Goal: Task Accomplishment & Management: Manage account settings

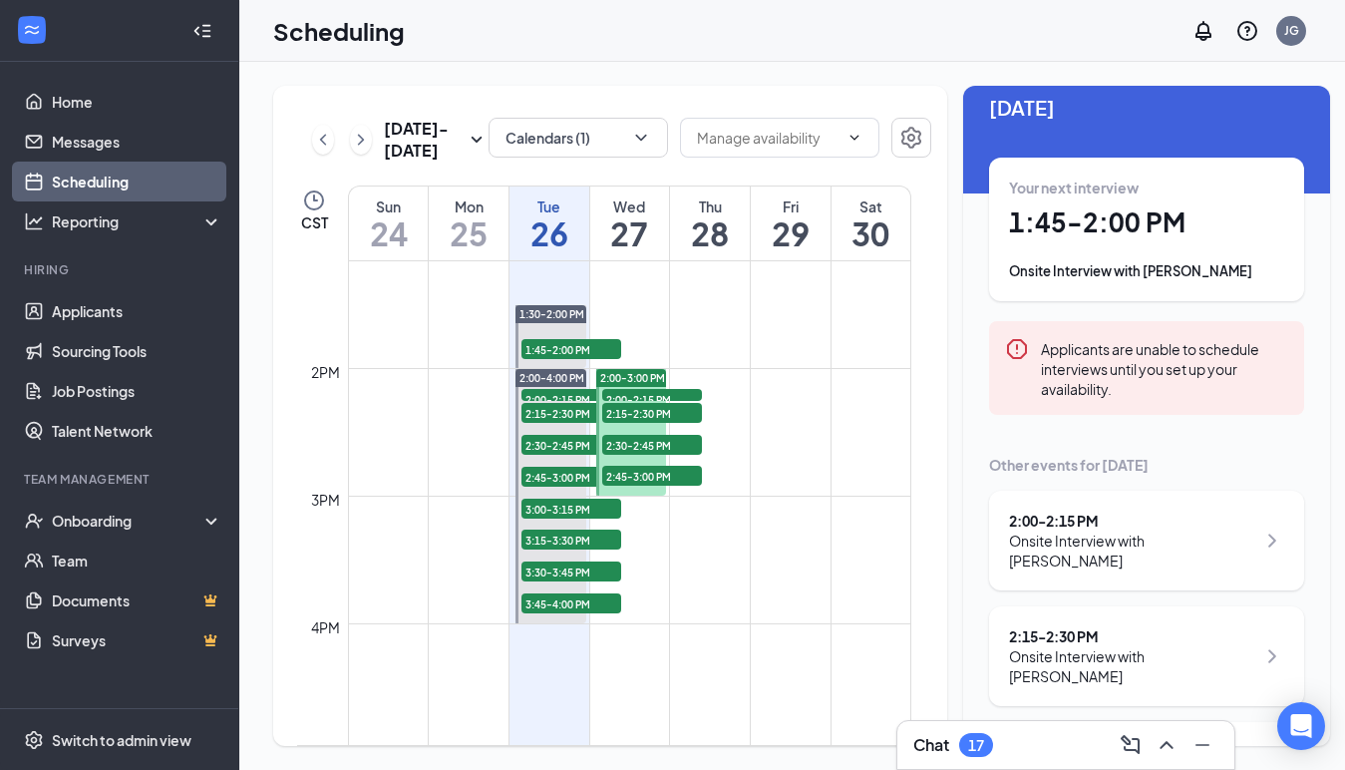
scroll to position [29, 0]
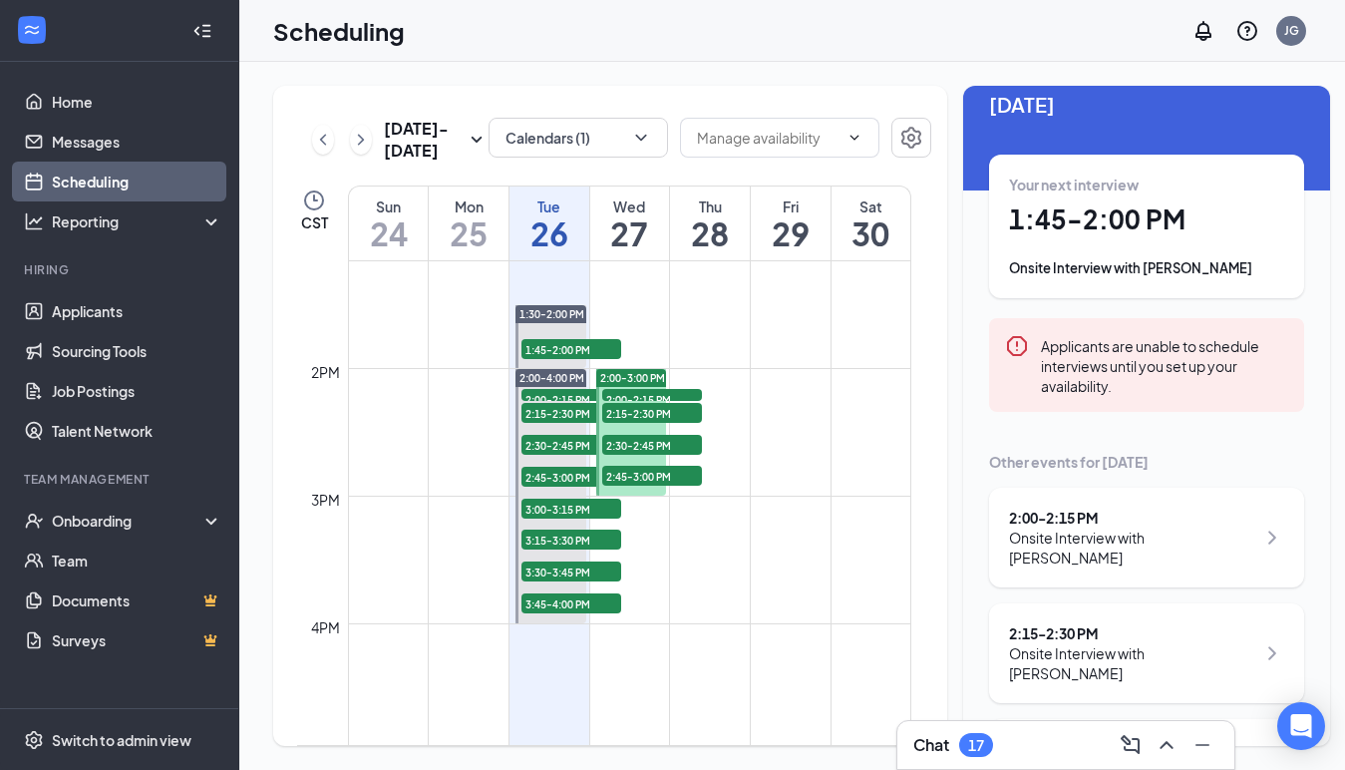
click at [645, 389] on span "2:00-2:15 PM" at bounding box center [652, 399] width 100 height 20
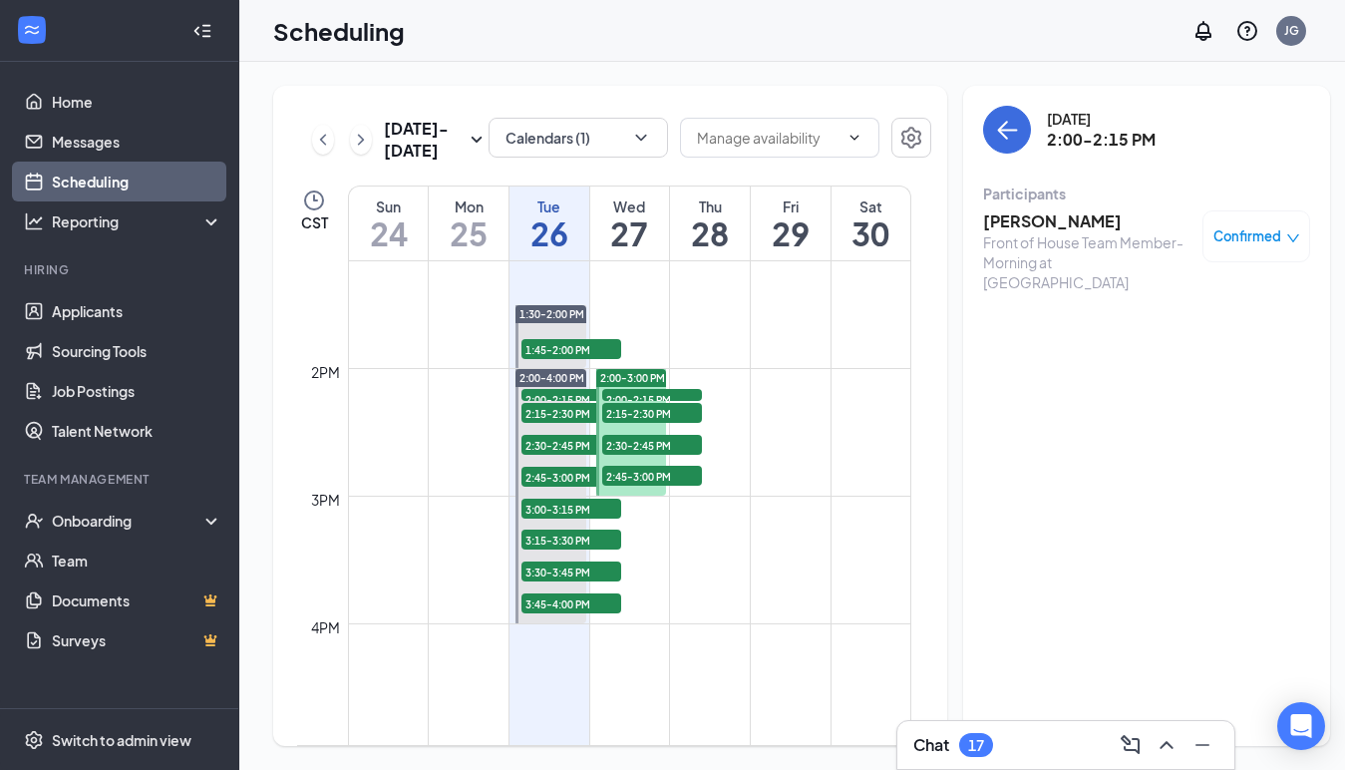
click at [636, 419] on span "2:15-2:30 PM" at bounding box center [652, 413] width 100 height 20
click at [631, 446] on span "2:30-2:45 PM" at bounding box center [652, 445] width 100 height 20
click at [643, 474] on span "2:45-3:00 PM" at bounding box center [652, 476] width 100 height 20
click at [701, 332] on td at bounding box center [629, 320] width 563 height 32
click at [635, 120] on button "Calendars (1)" at bounding box center [579, 138] width 180 height 40
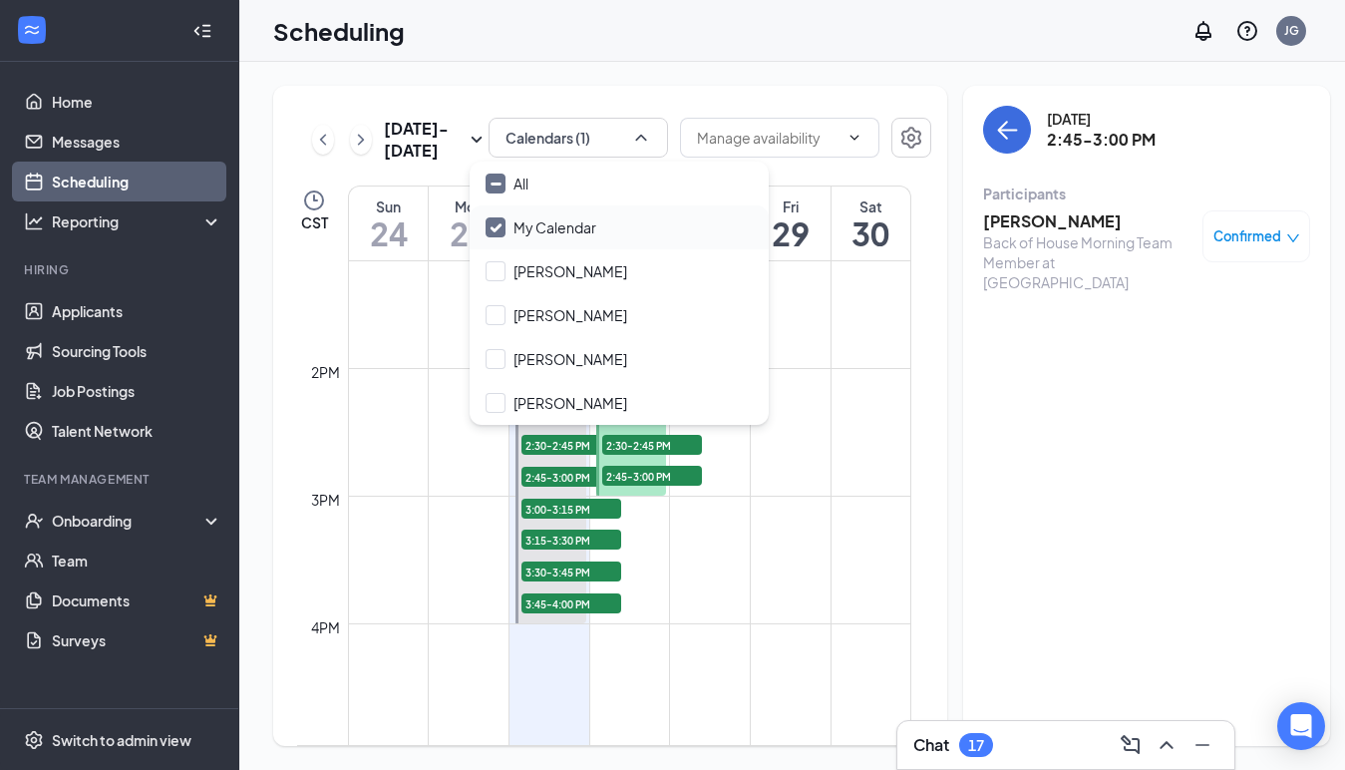
click at [500, 213] on div "My Calendar" at bounding box center [619, 227] width 299 height 44
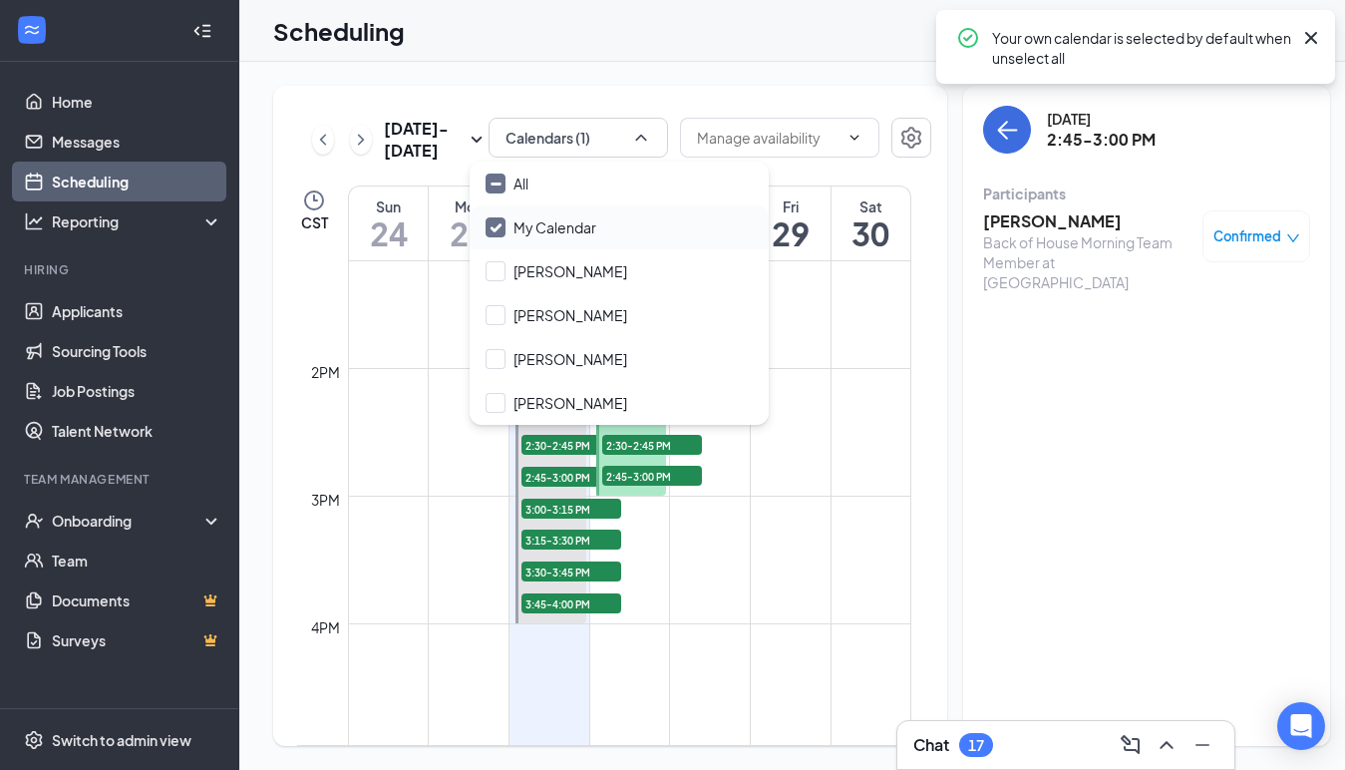
click at [498, 223] on input "My Calendar" at bounding box center [541, 227] width 111 height 20
checkbox input "true"
click at [501, 186] on input "All" at bounding box center [507, 184] width 43 height 20
checkbox input "true"
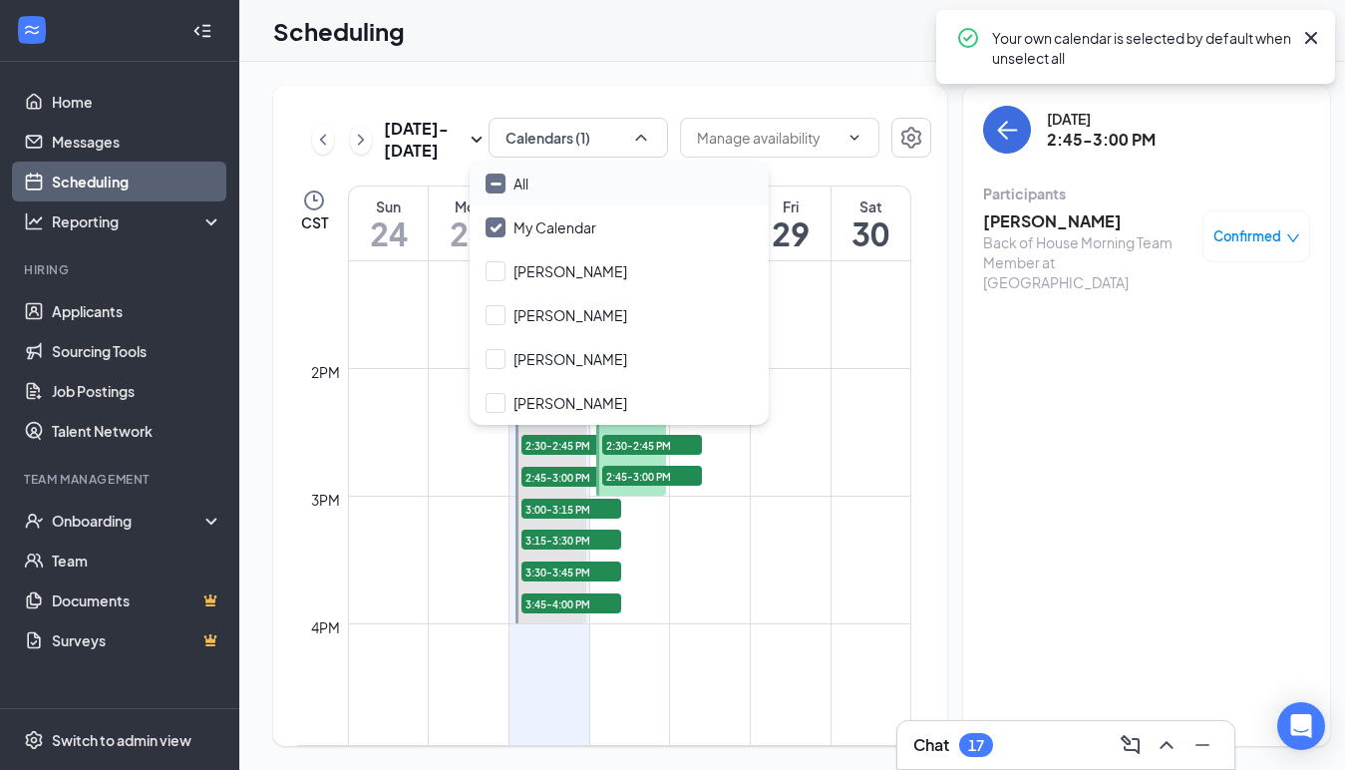
checkbox input "true"
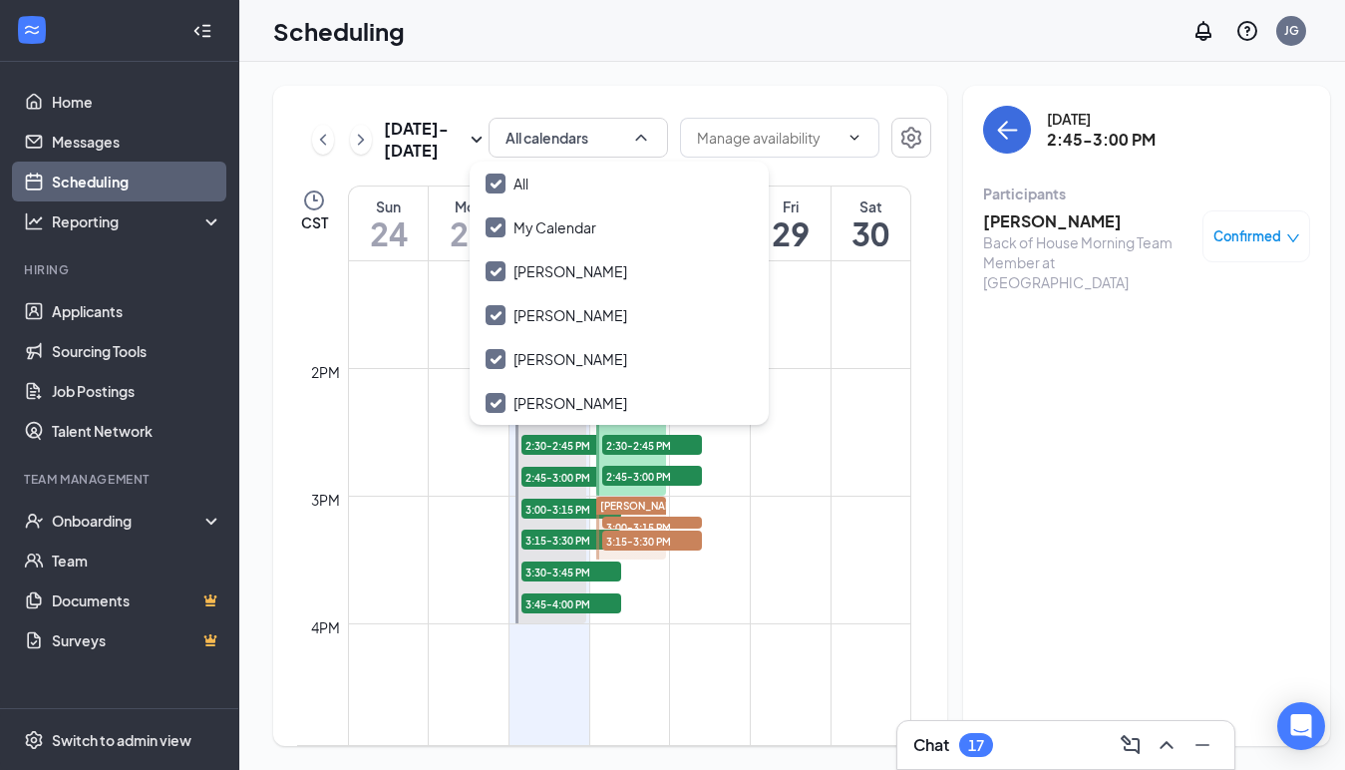
click at [689, 520] on span "3:00-3:15 PM" at bounding box center [652, 527] width 100 height 20
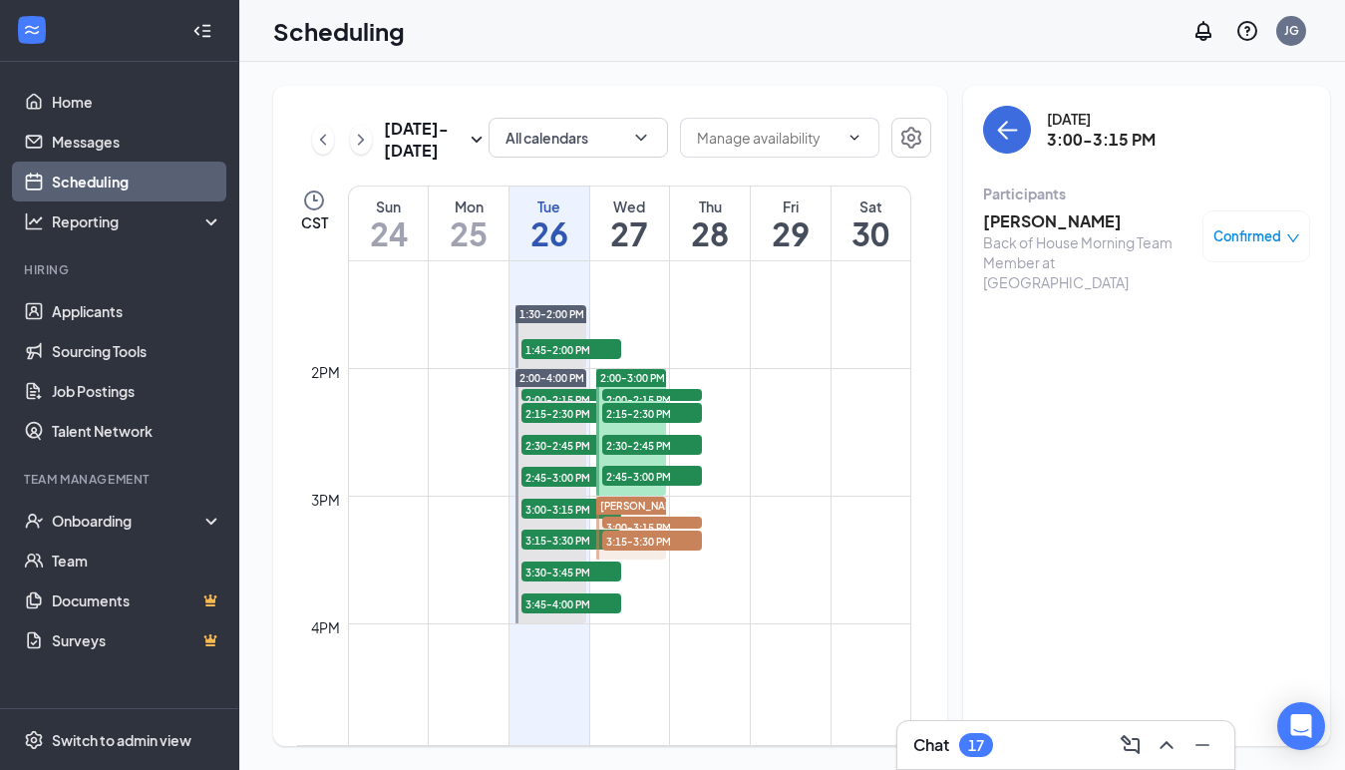
click at [679, 540] on span "3:15-3:30 PM" at bounding box center [652, 541] width 100 height 20
click at [155, 310] on link "Applicants" at bounding box center [137, 311] width 171 height 40
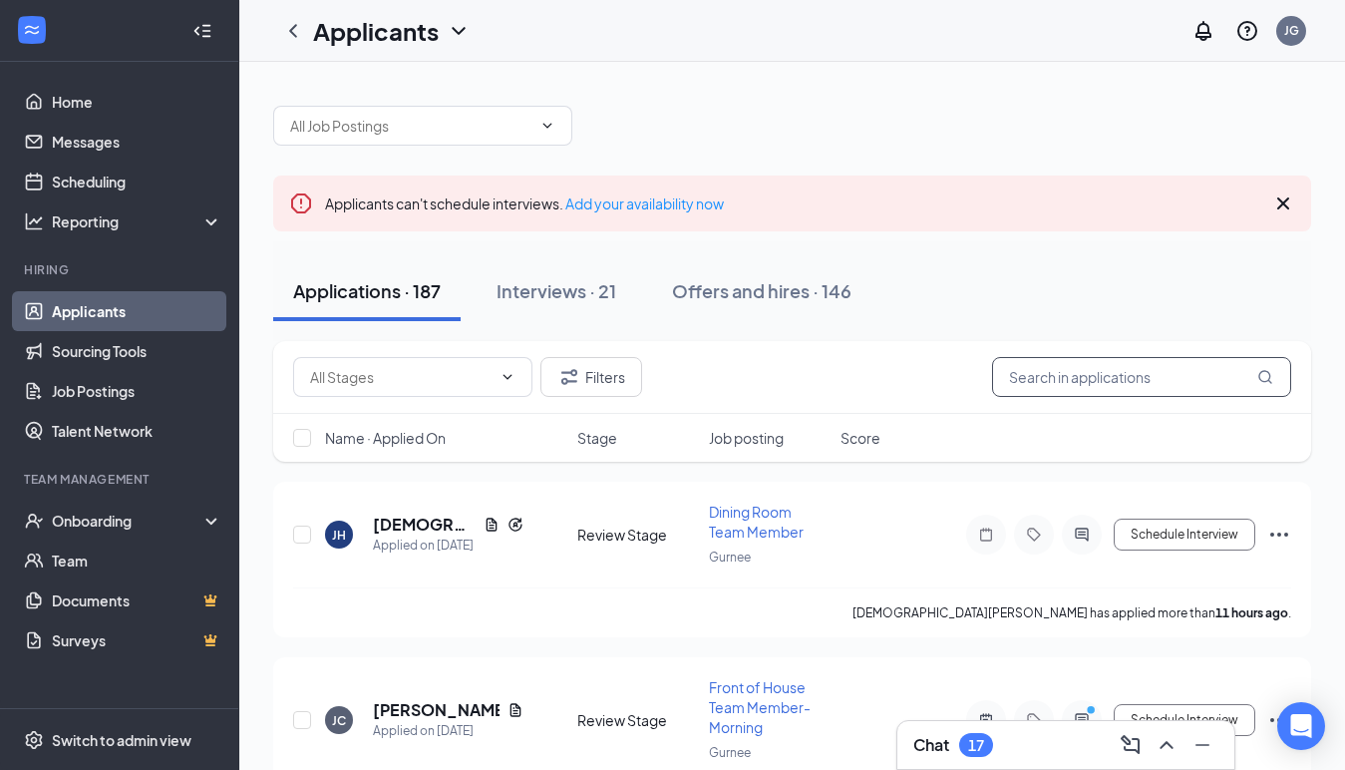
click at [1176, 381] on input "text" at bounding box center [1141, 377] width 299 height 40
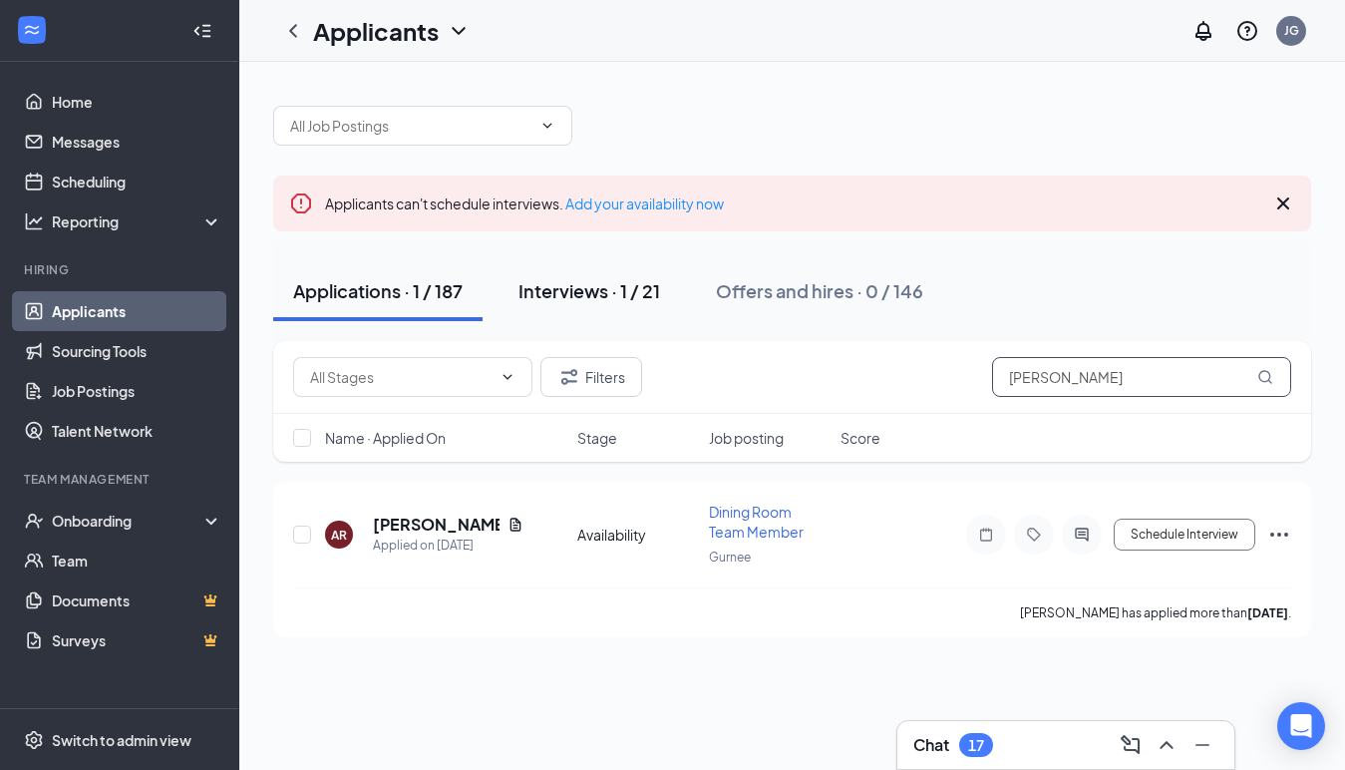
type input "[PERSON_NAME]"
click at [653, 299] on div "Interviews · 1 / 21" at bounding box center [590, 290] width 142 height 25
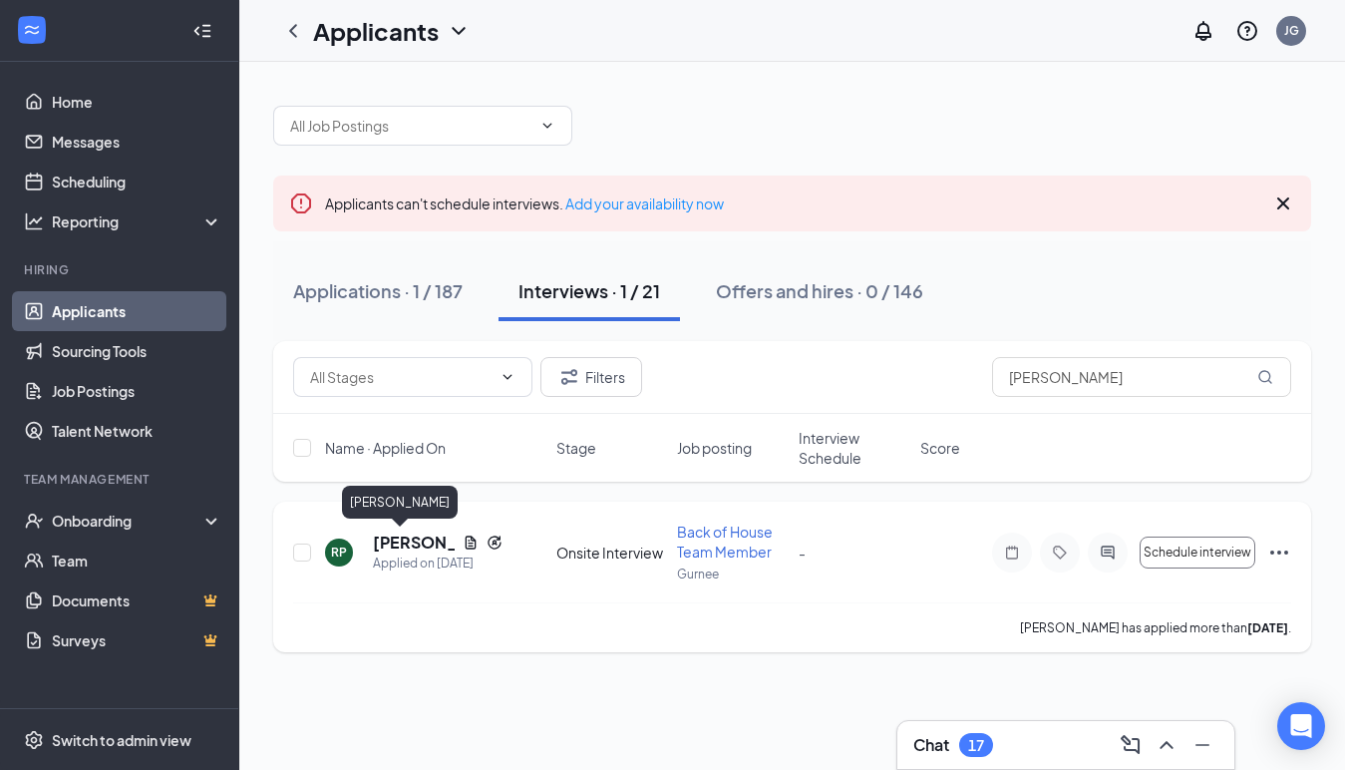
click at [387, 545] on h5 "[PERSON_NAME]" at bounding box center [414, 543] width 82 height 22
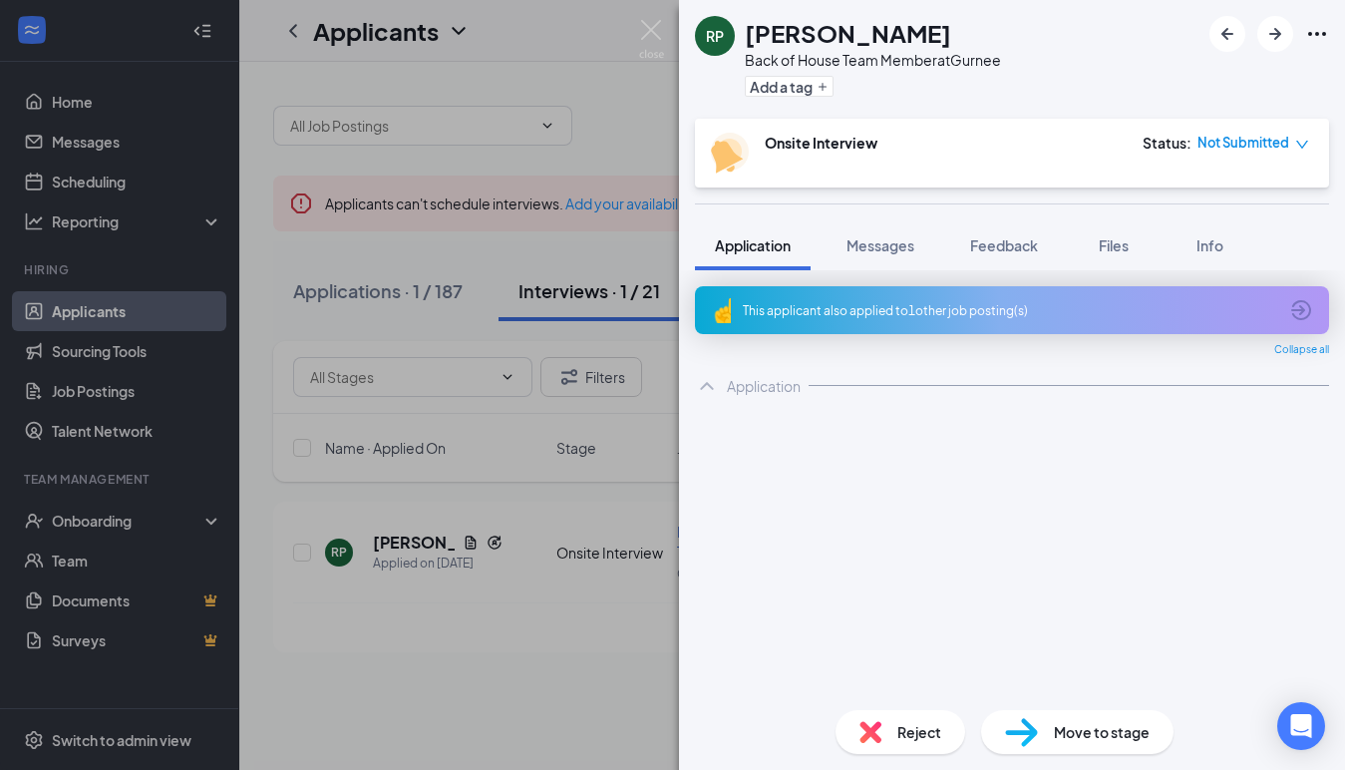
click at [558, 667] on div "RP [PERSON_NAME] Back of House Team Member at [GEOGRAPHIC_DATA] Add a tag Onsit…" at bounding box center [672, 385] width 1345 height 770
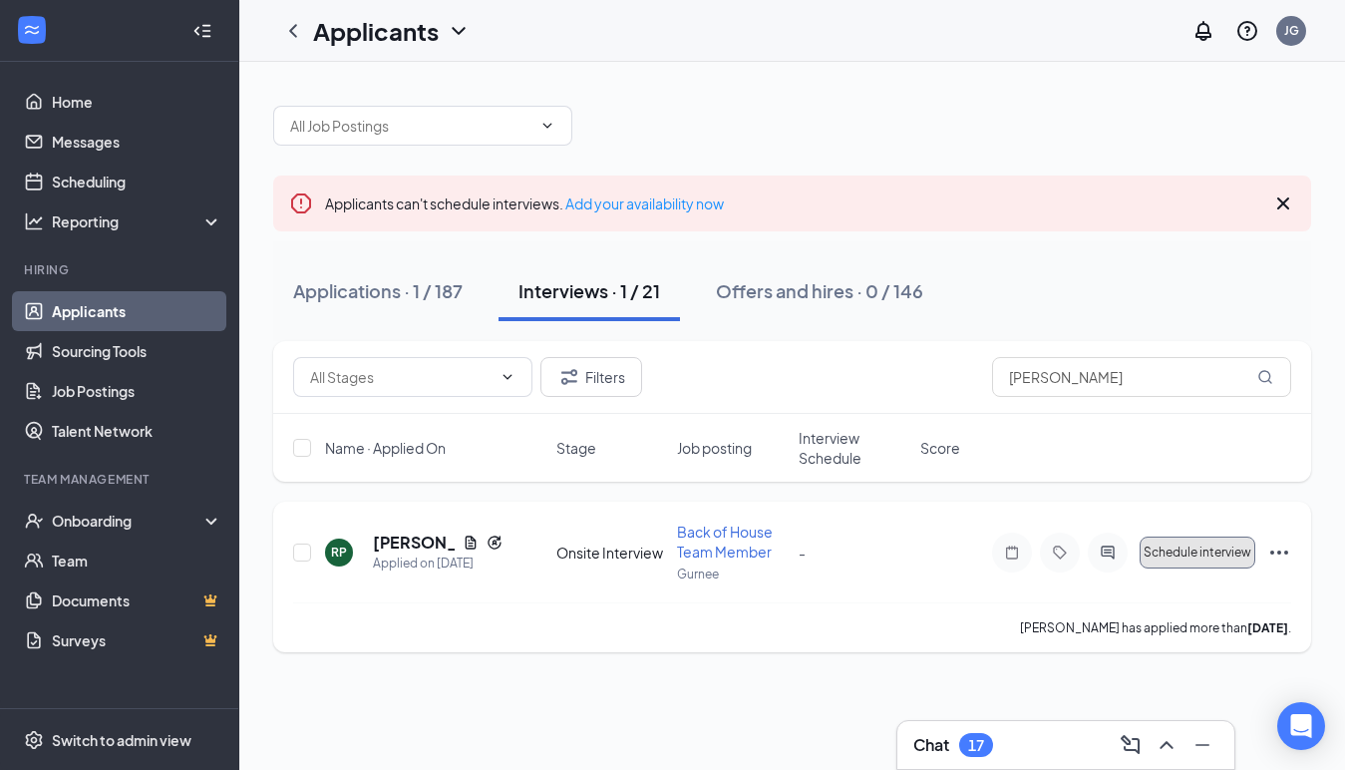
click at [1160, 556] on span "Schedule interview" at bounding box center [1198, 553] width 108 height 14
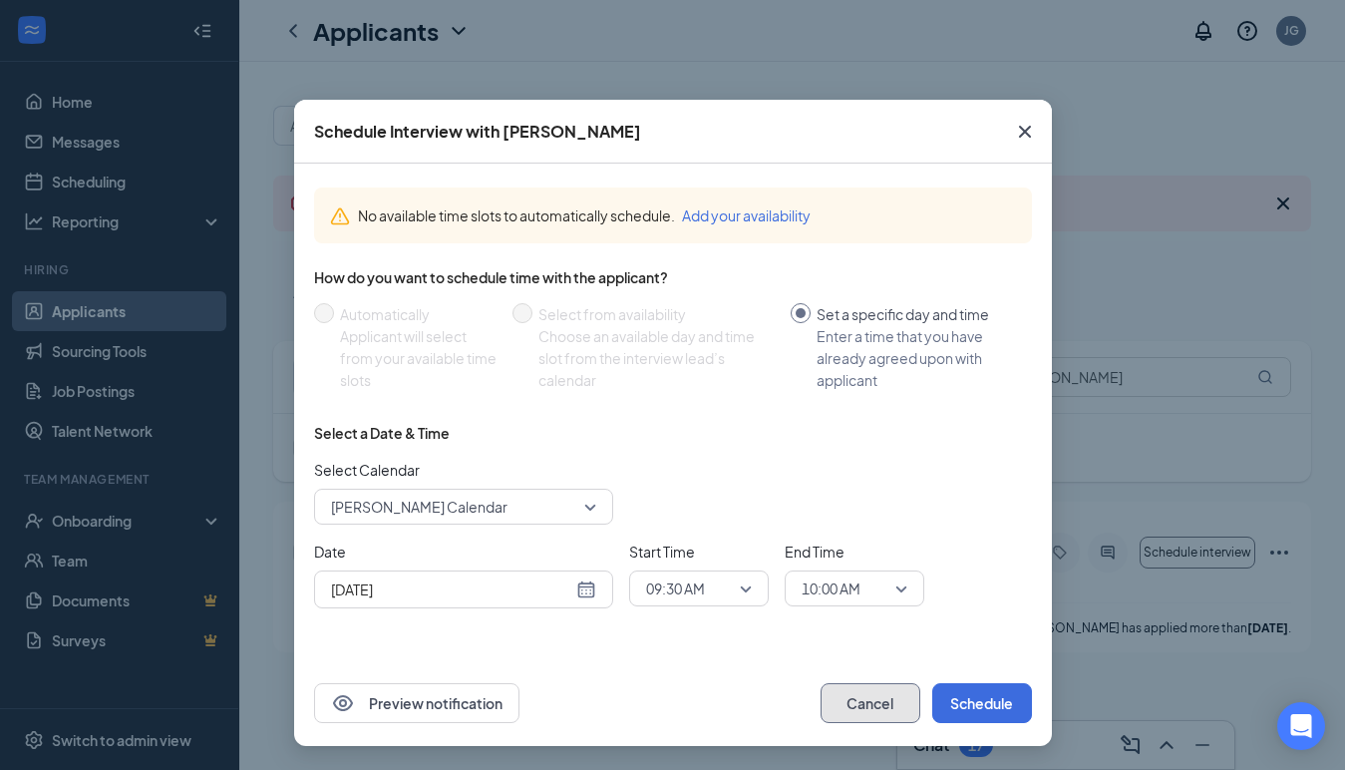
click at [887, 697] on button "Cancel" at bounding box center [871, 703] width 100 height 40
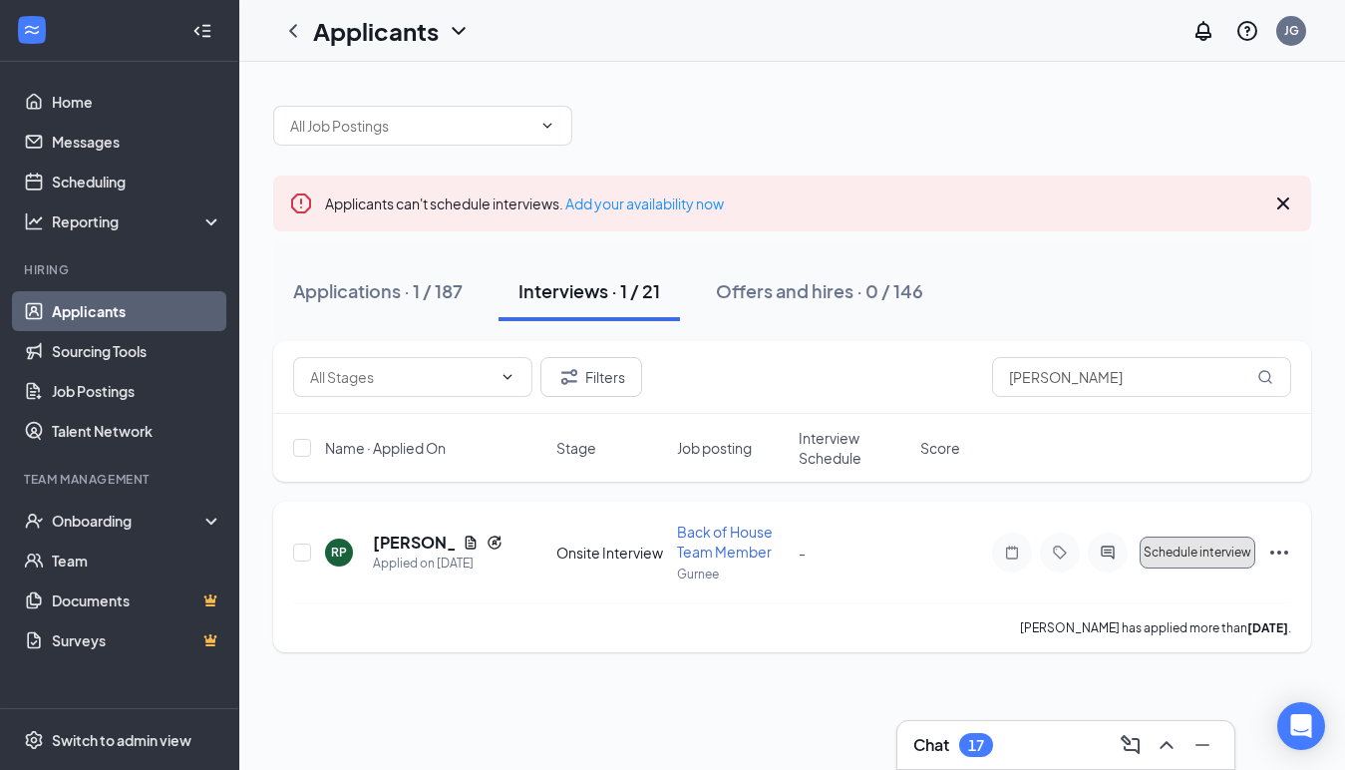
click at [1159, 561] on button "Schedule interview" at bounding box center [1198, 553] width 116 height 32
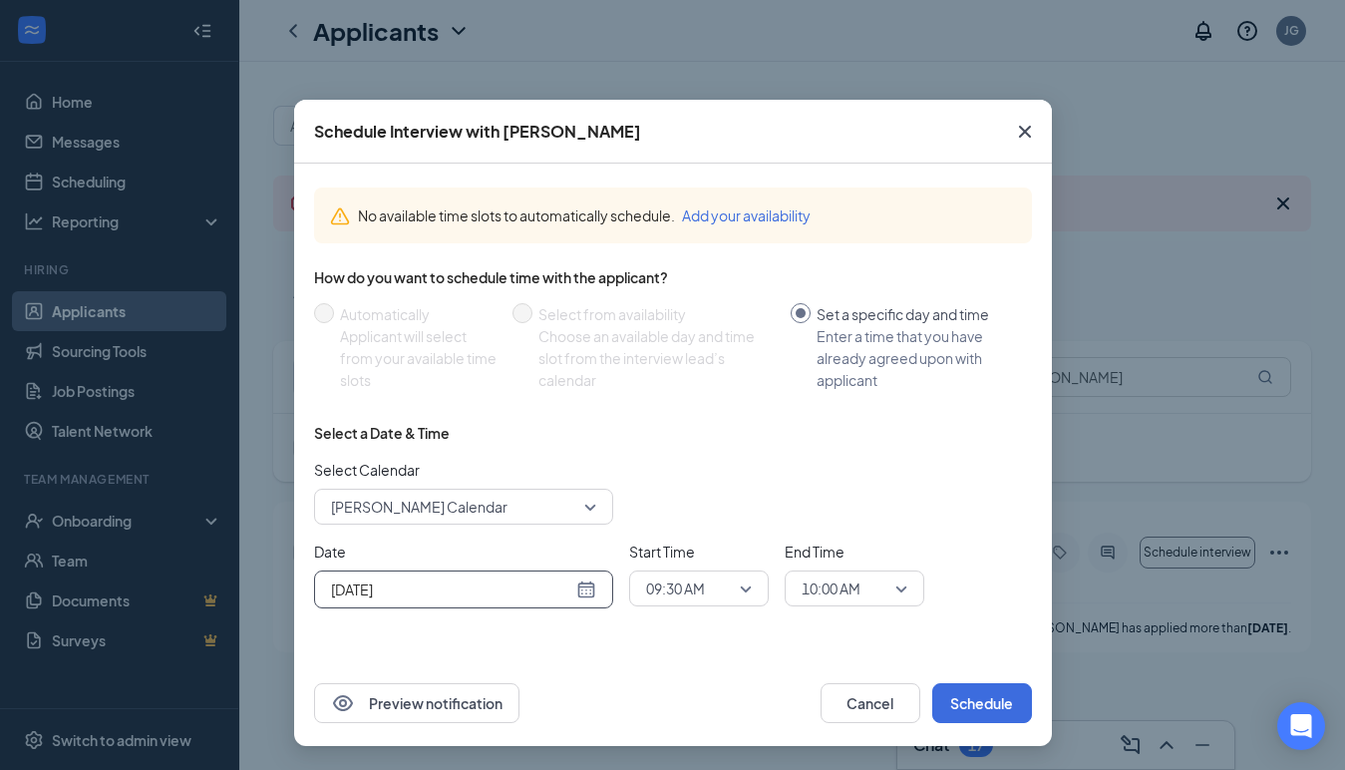
click at [595, 603] on div "[DATE]" at bounding box center [463, 589] width 299 height 38
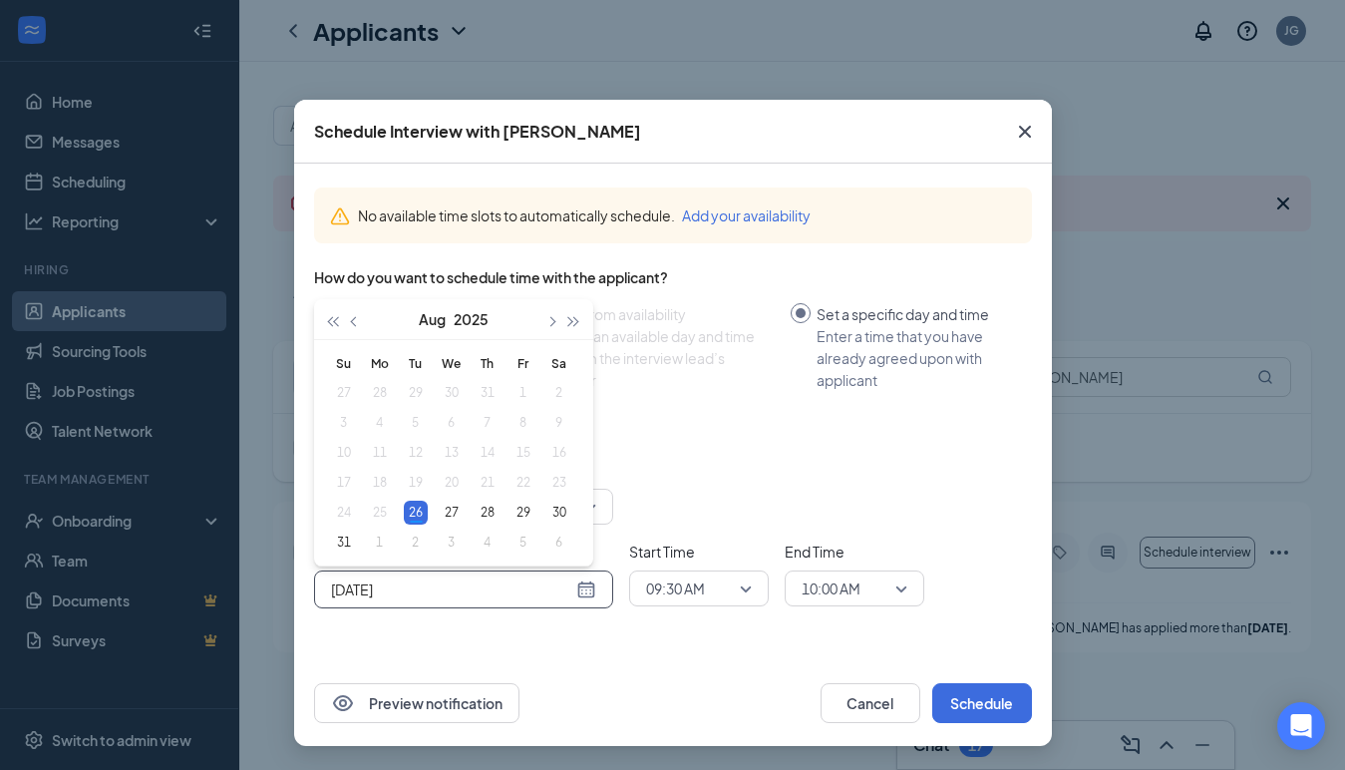
click at [578, 586] on div "[DATE]" at bounding box center [463, 589] width 265 height 22
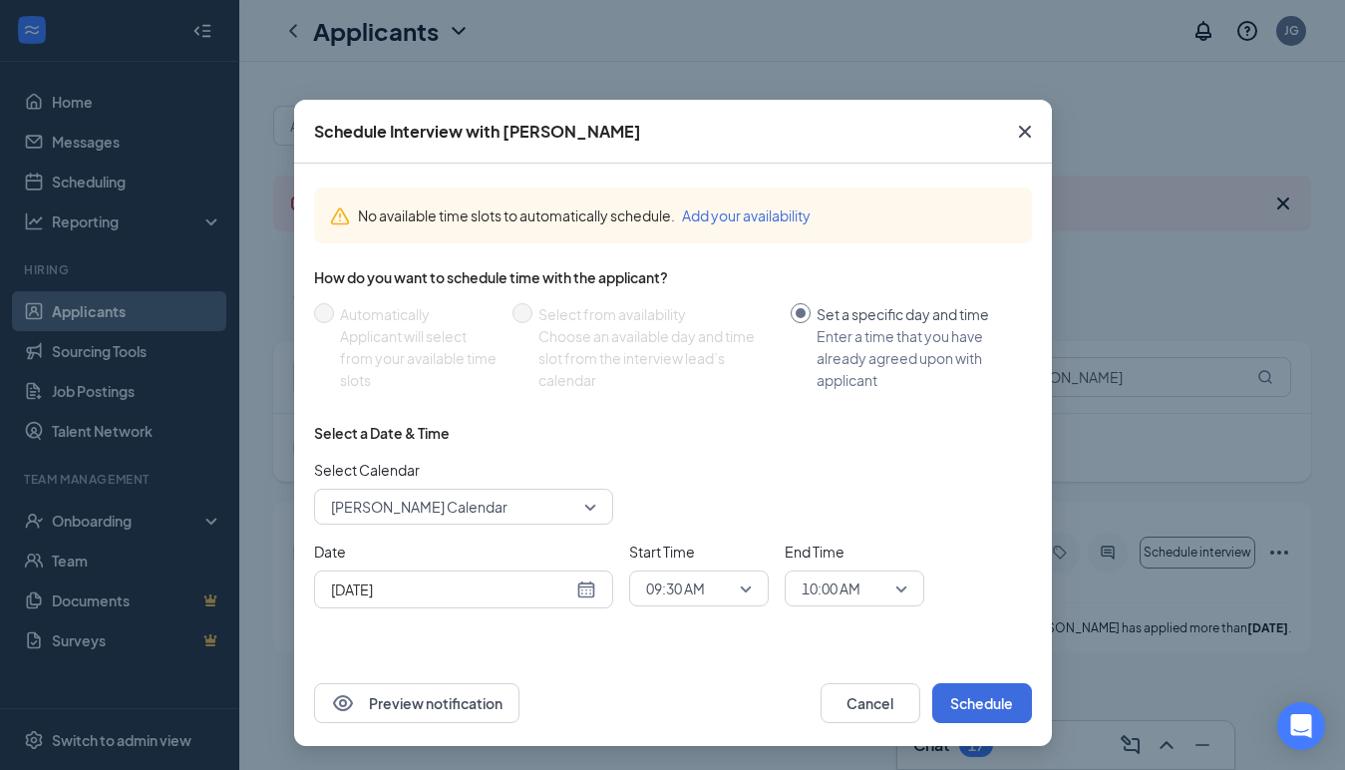
click at [715, 567] on div "Start Time 09:30 AM" at bounding box center [699, 574] width 140 height 66
click at [708, 588] on span "09:30 AM" at bounding box center [690, 588] width 88 height 30
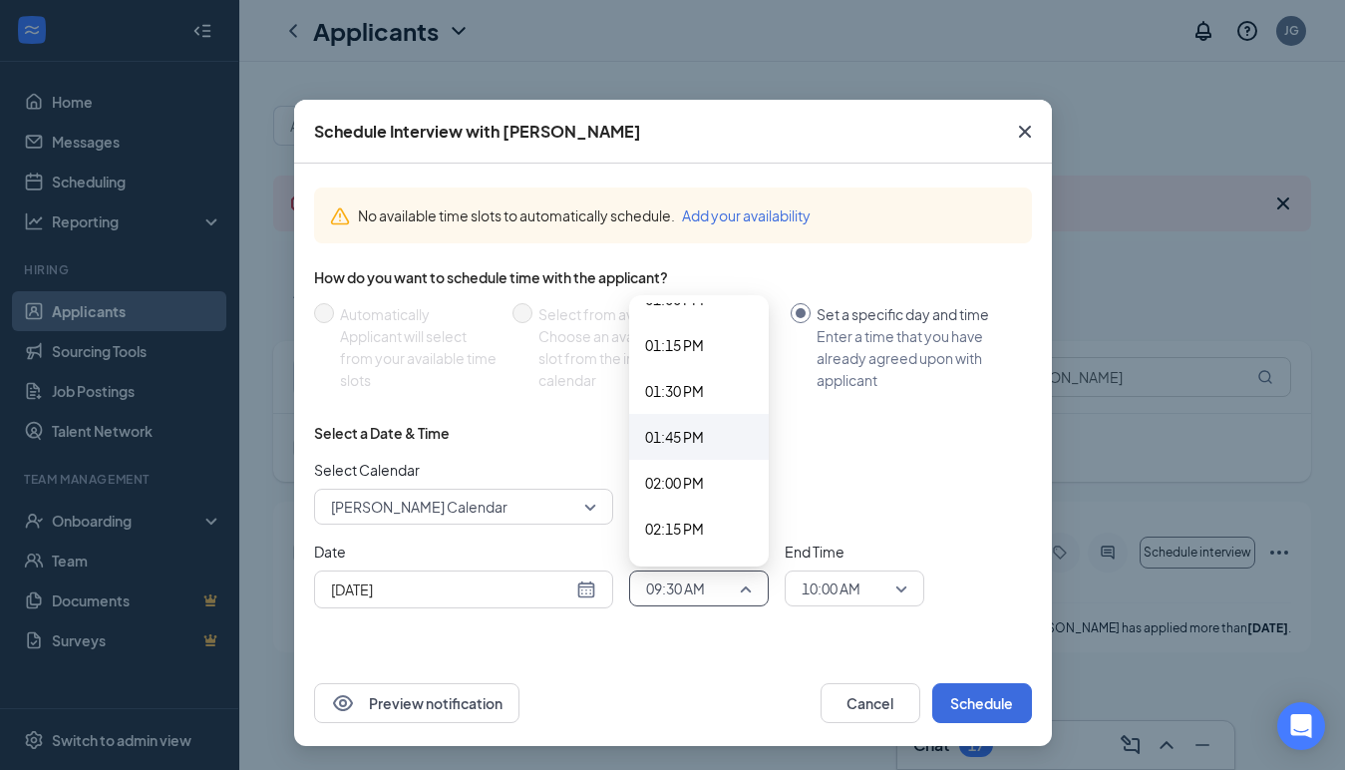
scroll to position [2408, 0]
click at [703, 443] on span "01:45 PM" at bounding box center [674, 443] width 59 height 22
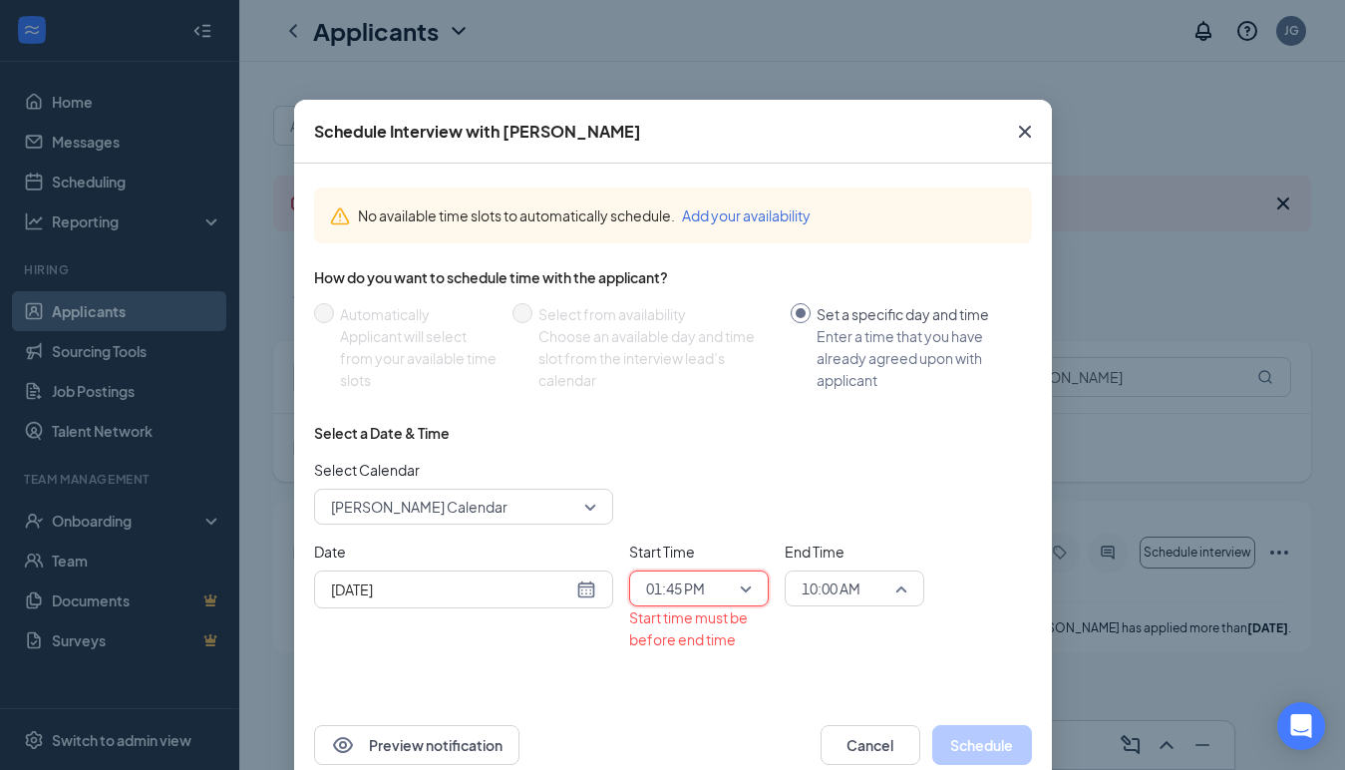
click at [876, 590] on span "10:00 AM" at bounding box center [846, 588] width 88 height 30
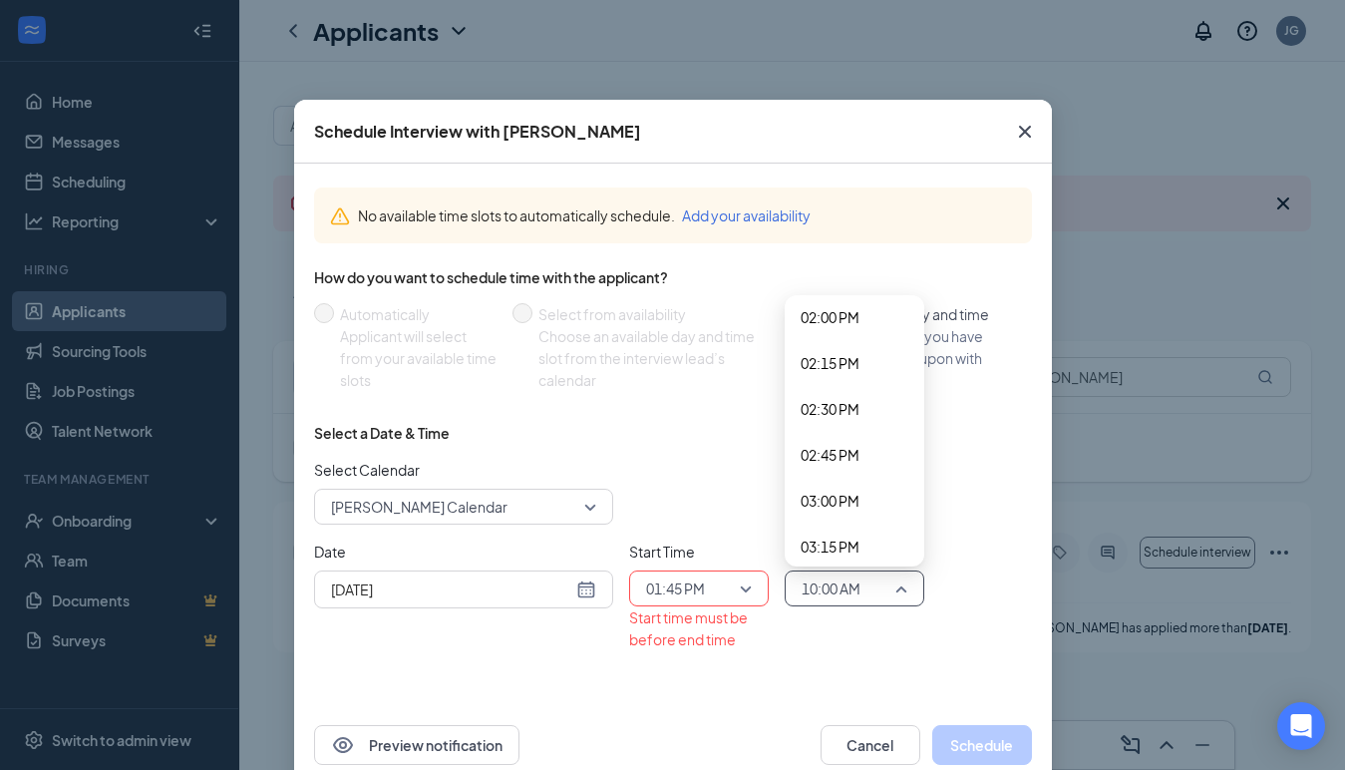
scroll to position [2490, 0]
click at [855, 411] on span "02:00 PM" at bounding box center [830, 407] width 59 height 22
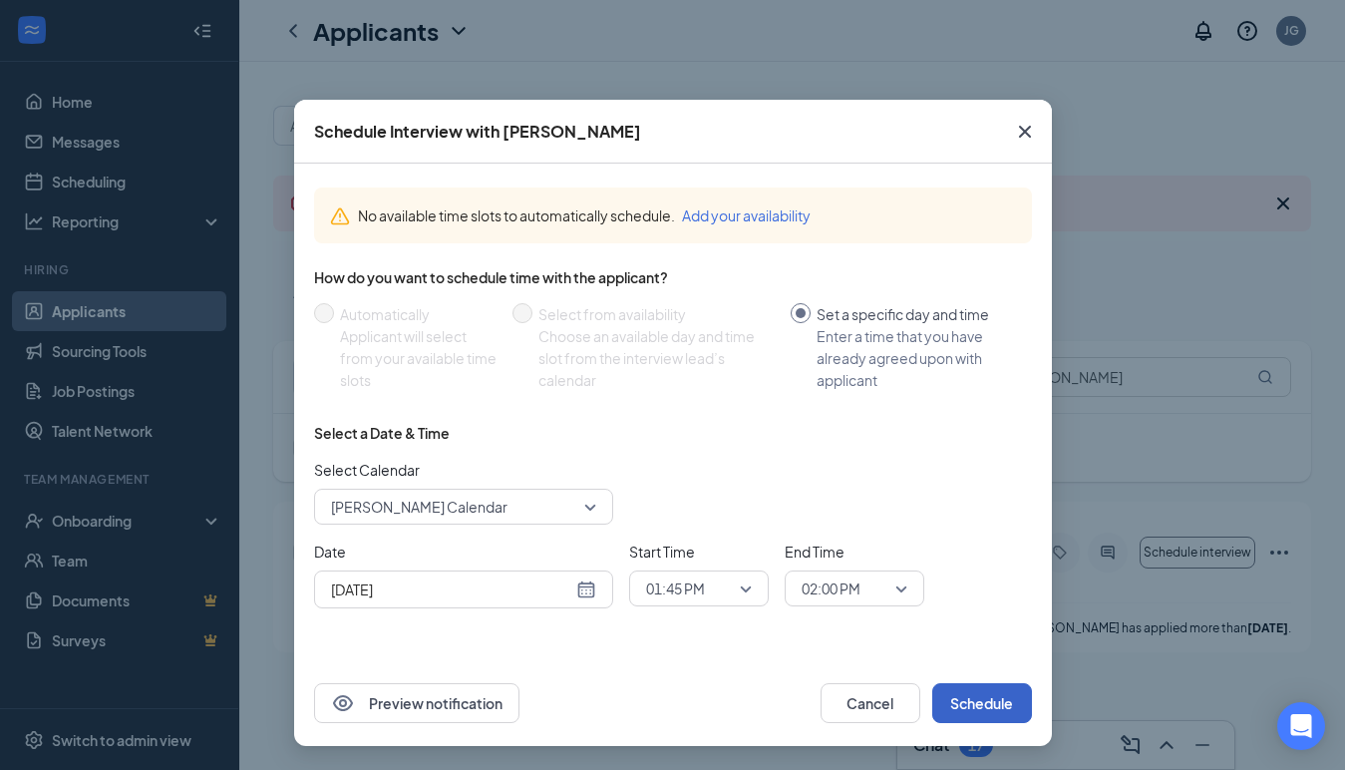
click at [981, 699] on button "Schedule" at bounding box center [982, 703] width 100 height 40
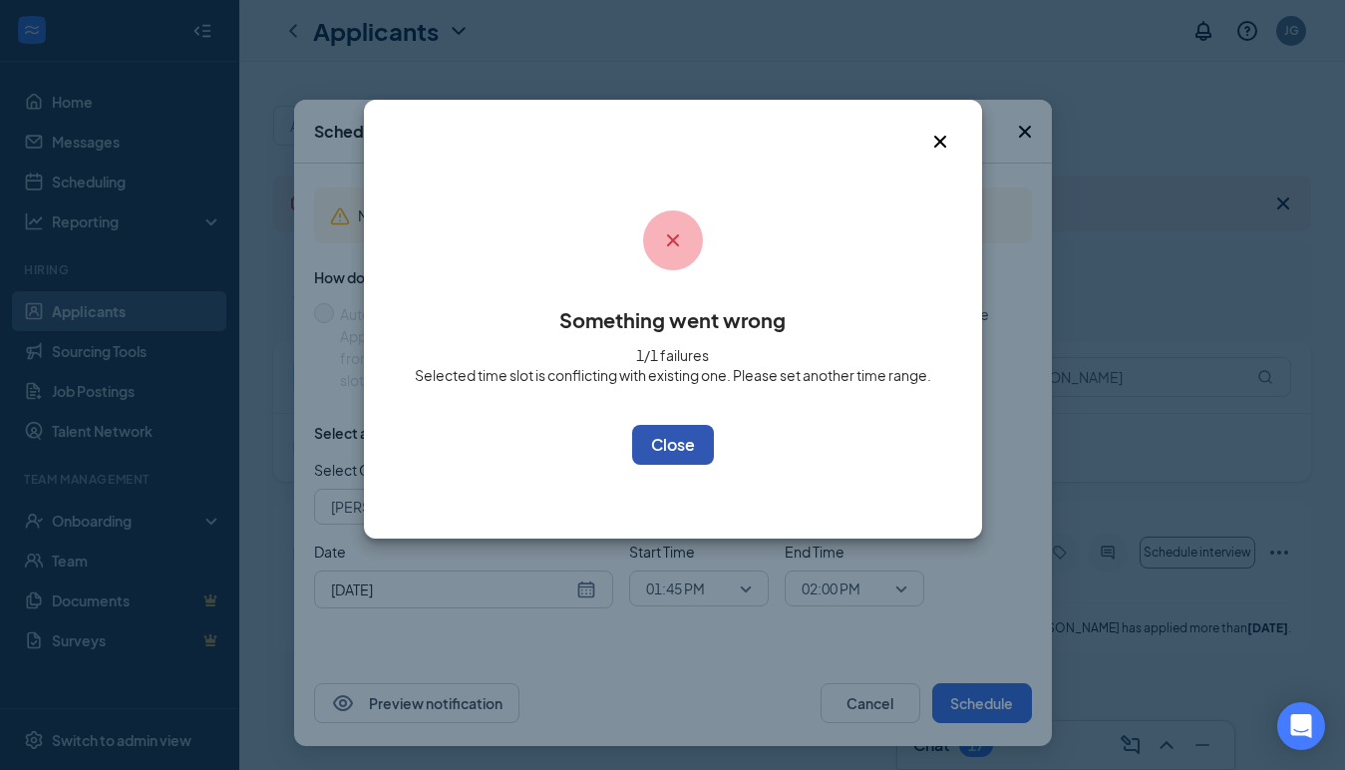
click at [661, 439] on button "OK" at bounding box center [673, 445] width 82 height 40
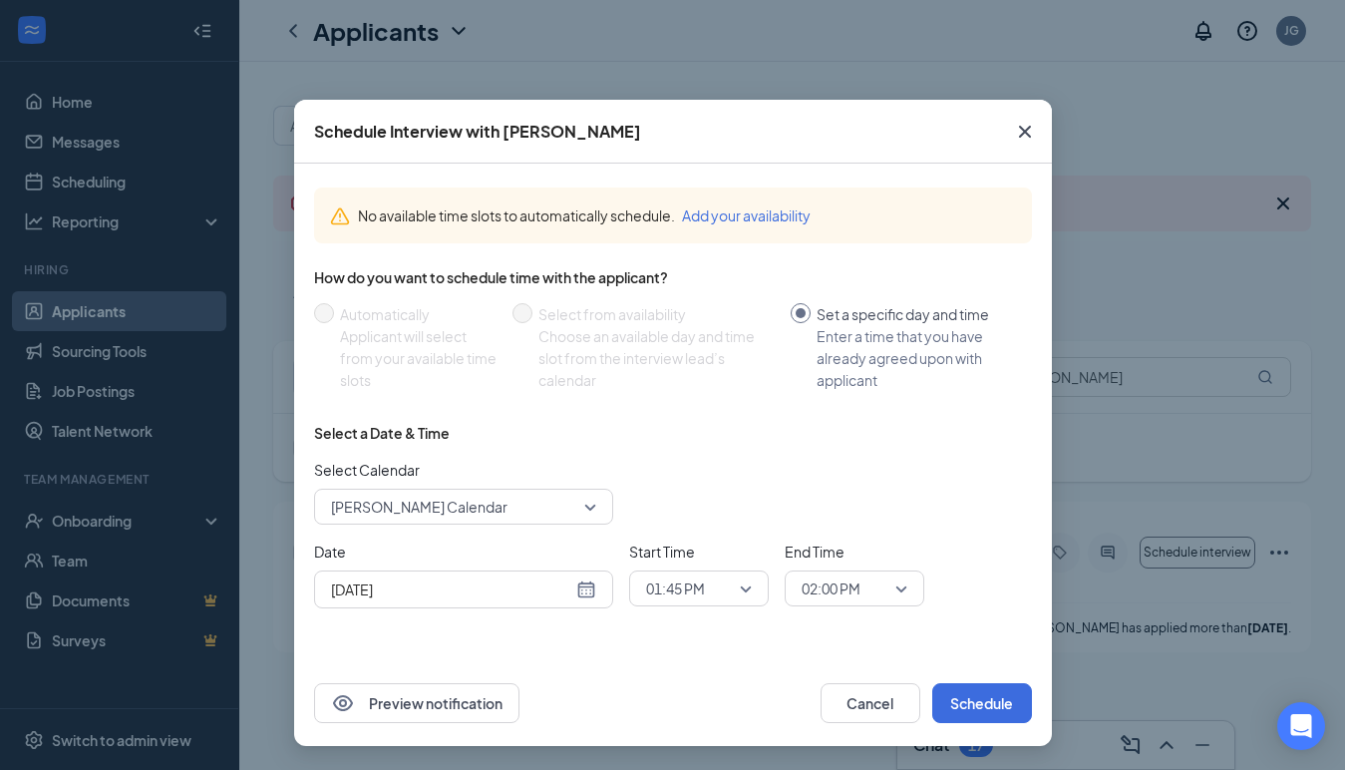
click at [974, 727] on div "Preview notification Cancel Schedule" at bounding box center [673, 703] width 758 height 86
click at [959, 691] on button "Schedule" at bounding box center [982, 703] width 100 height 40
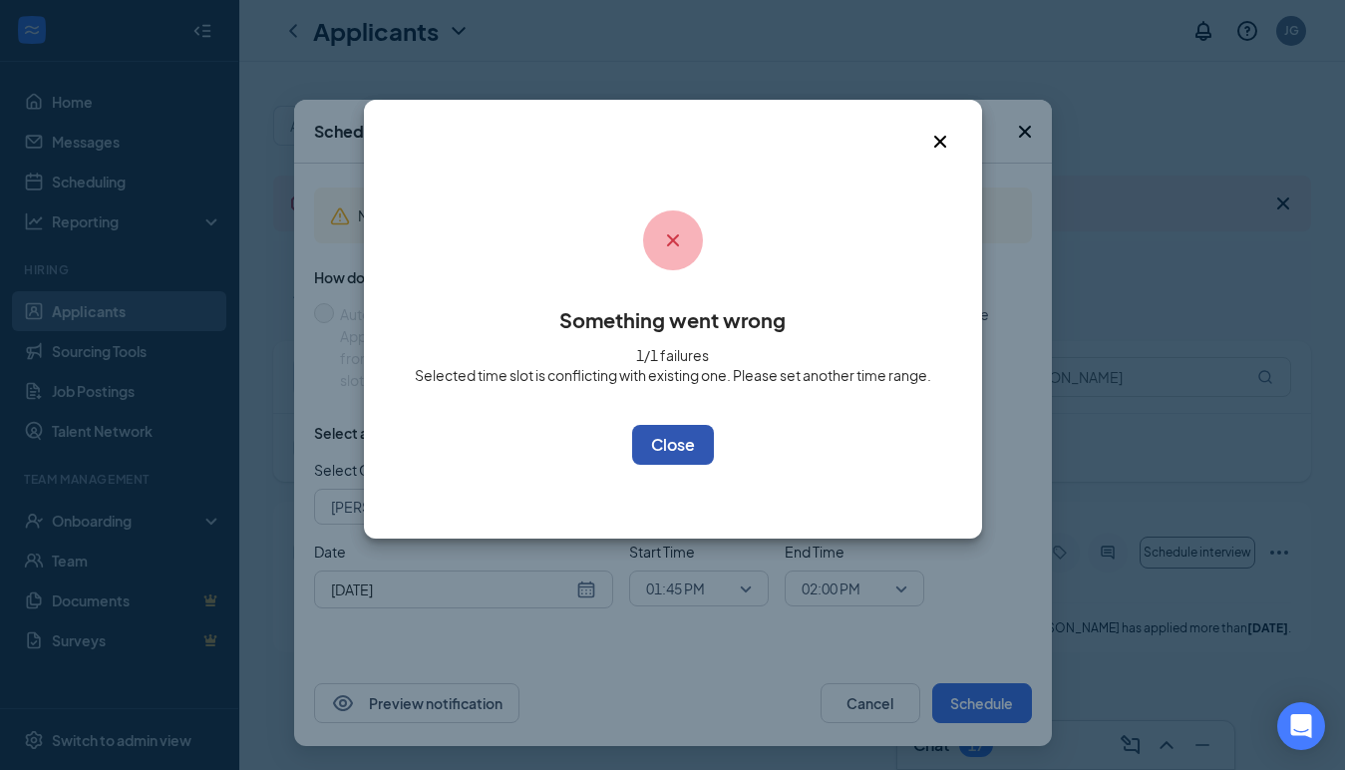
click at [683, 440] on button "OK" at bounding box center [673, 445] width 82 height 40
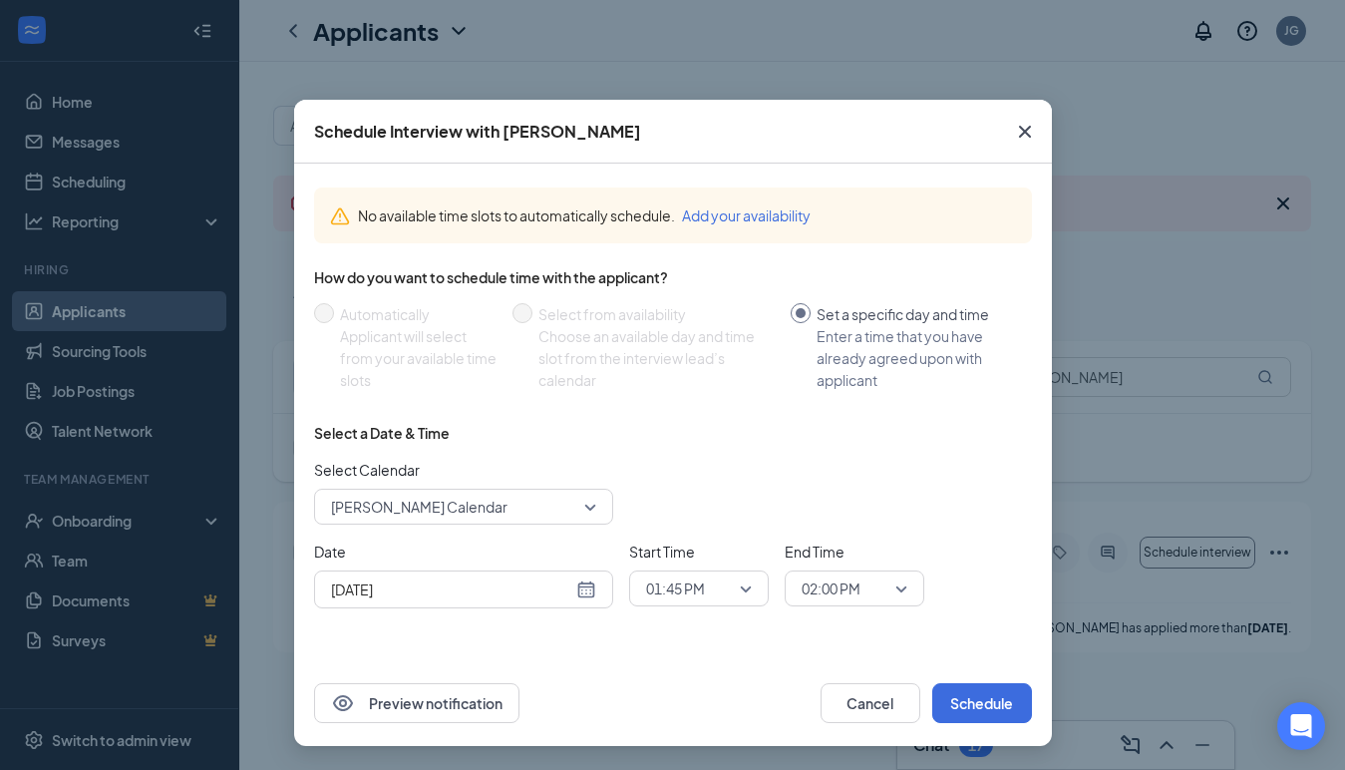
click at [1031, 127] on icon "Cross" at bounding box center [1025, 132] width 24 height 24
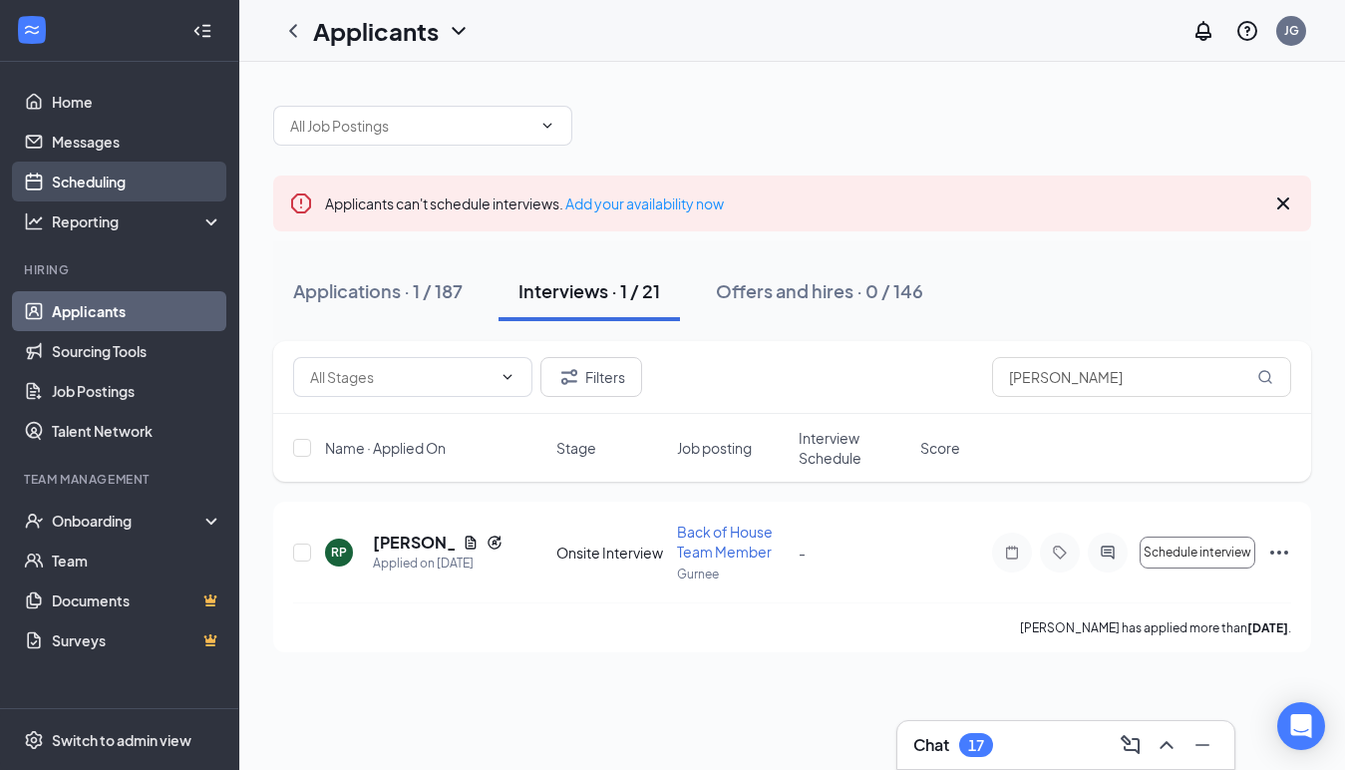
click at [121, 191] on link "Scheduling" at bounding box center [137, 182] width 171 height 40
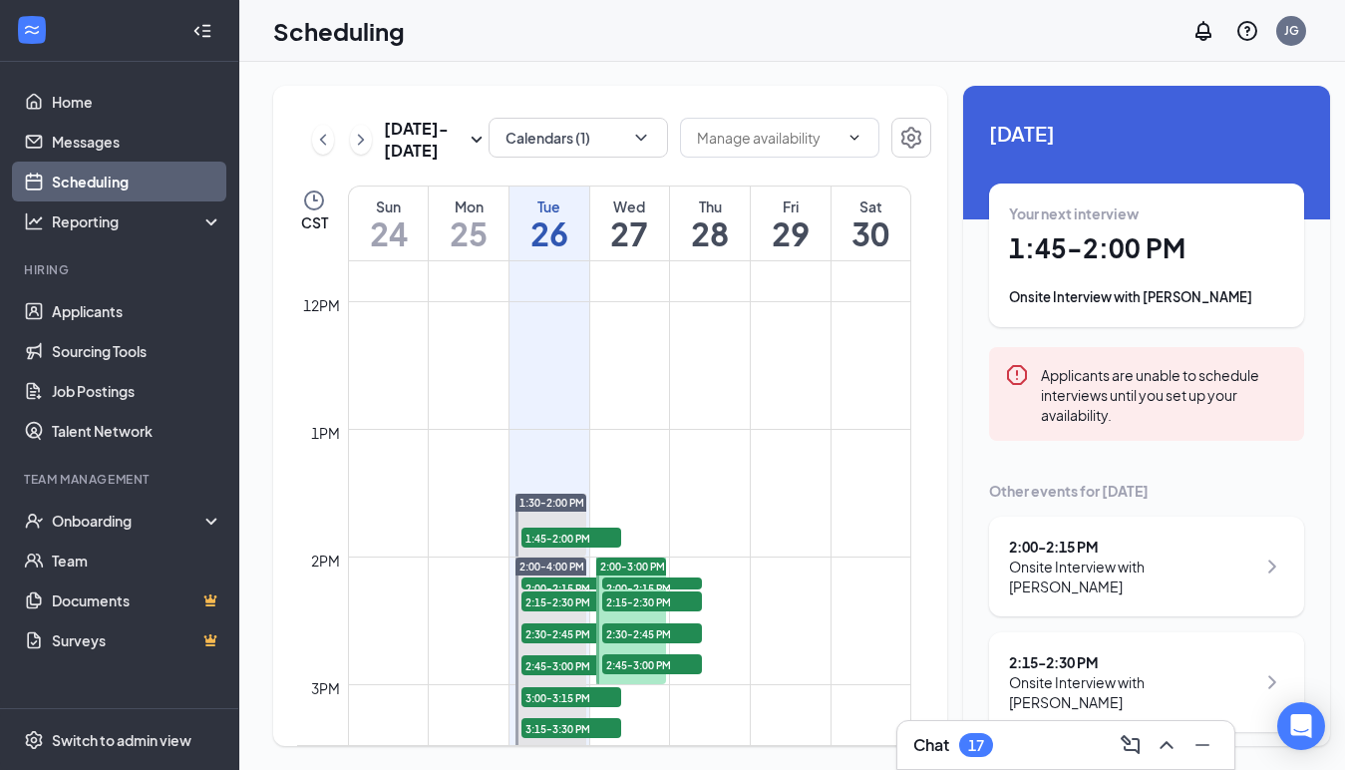
scroll to position [1694, 0]
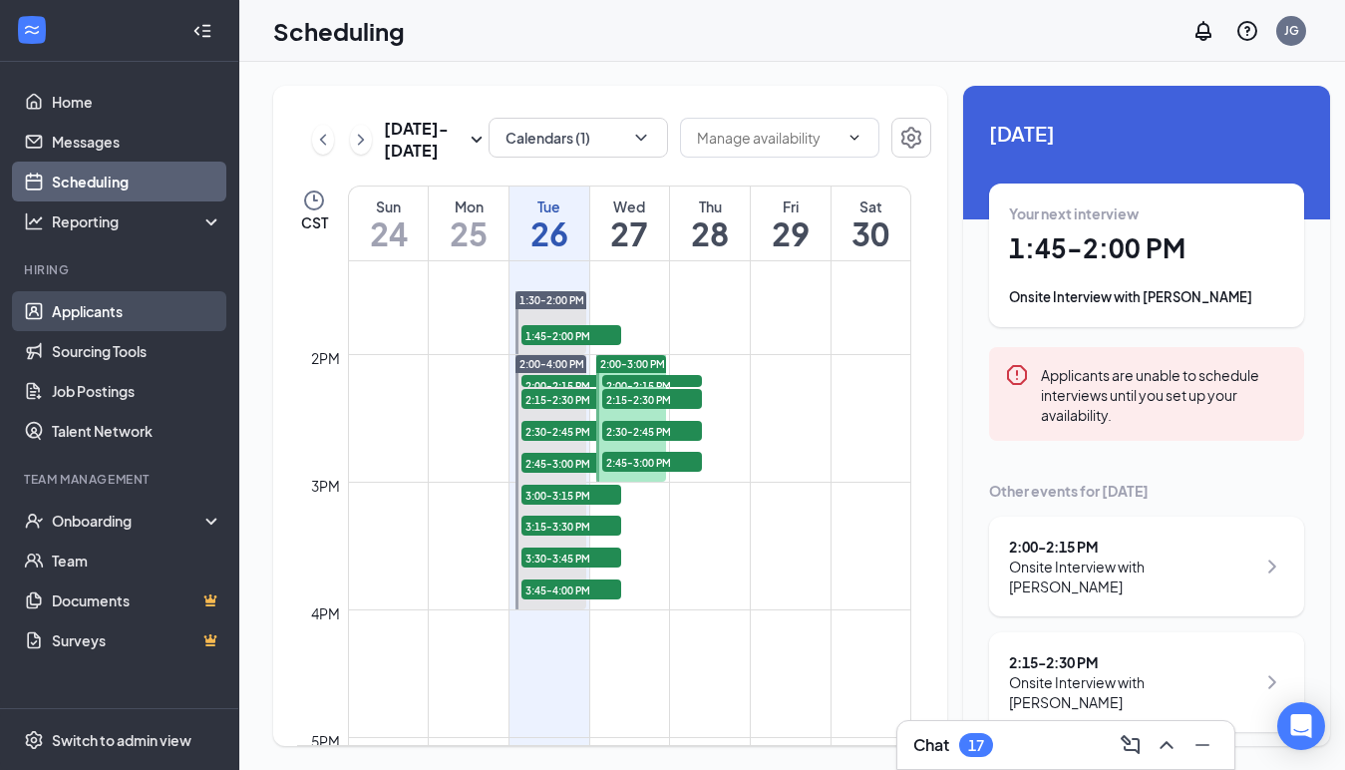
click at [116, 296] on link "Applicants" at bounding box center [137, 311] width 171 height 40
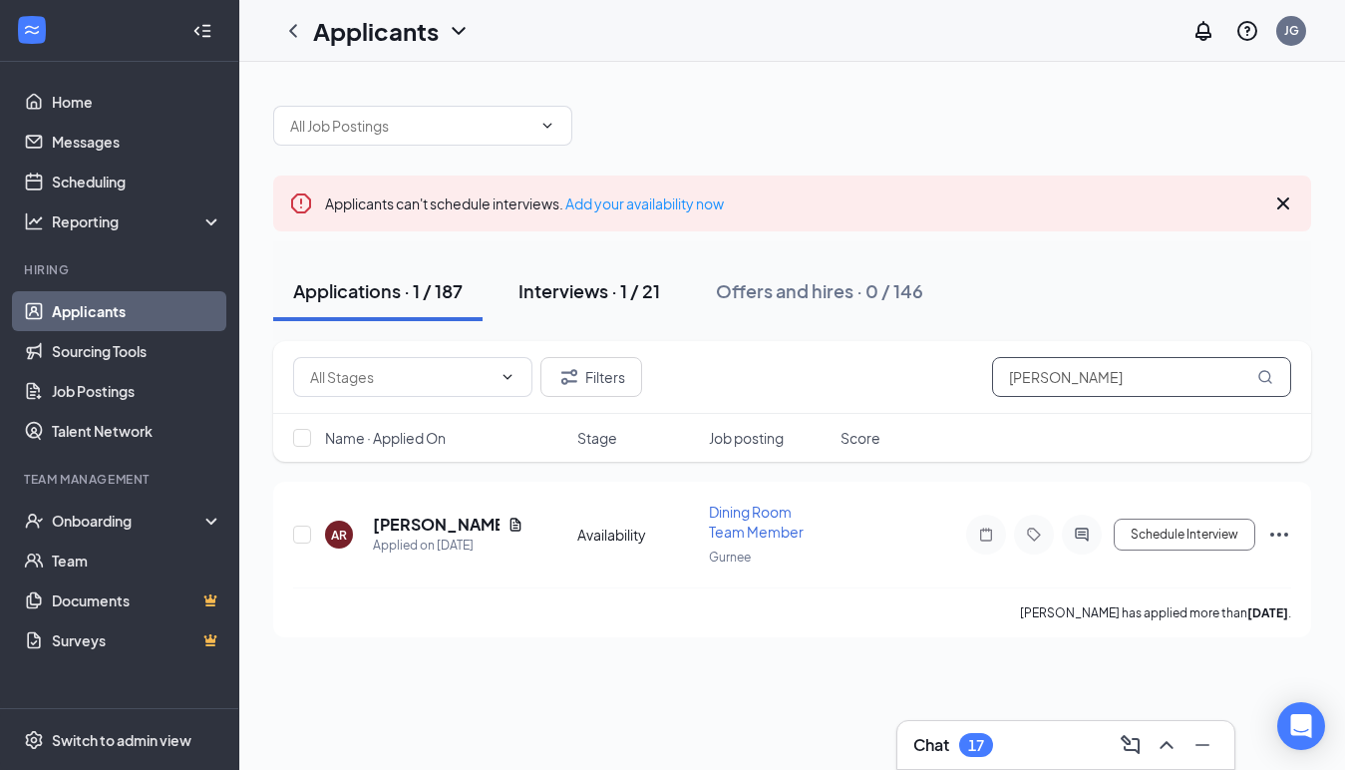
type input "[PERSON_NAME]"
click at [569, 293] on div "Interviews · 1 / 21" at bounding box center [590, 290] width 142 height 25
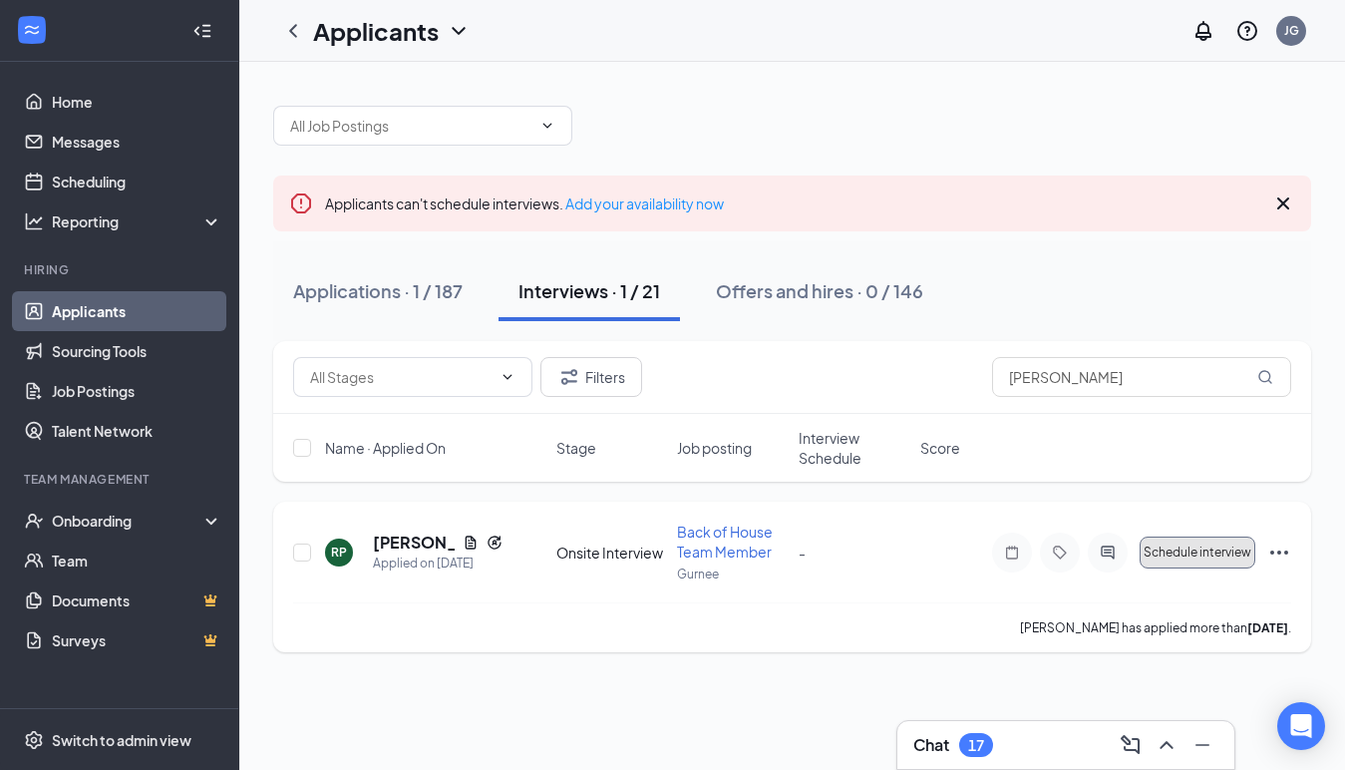
click at [1228, 554] on span "Schedule interview" at bounding box center [1198, 553] width 108 height 14
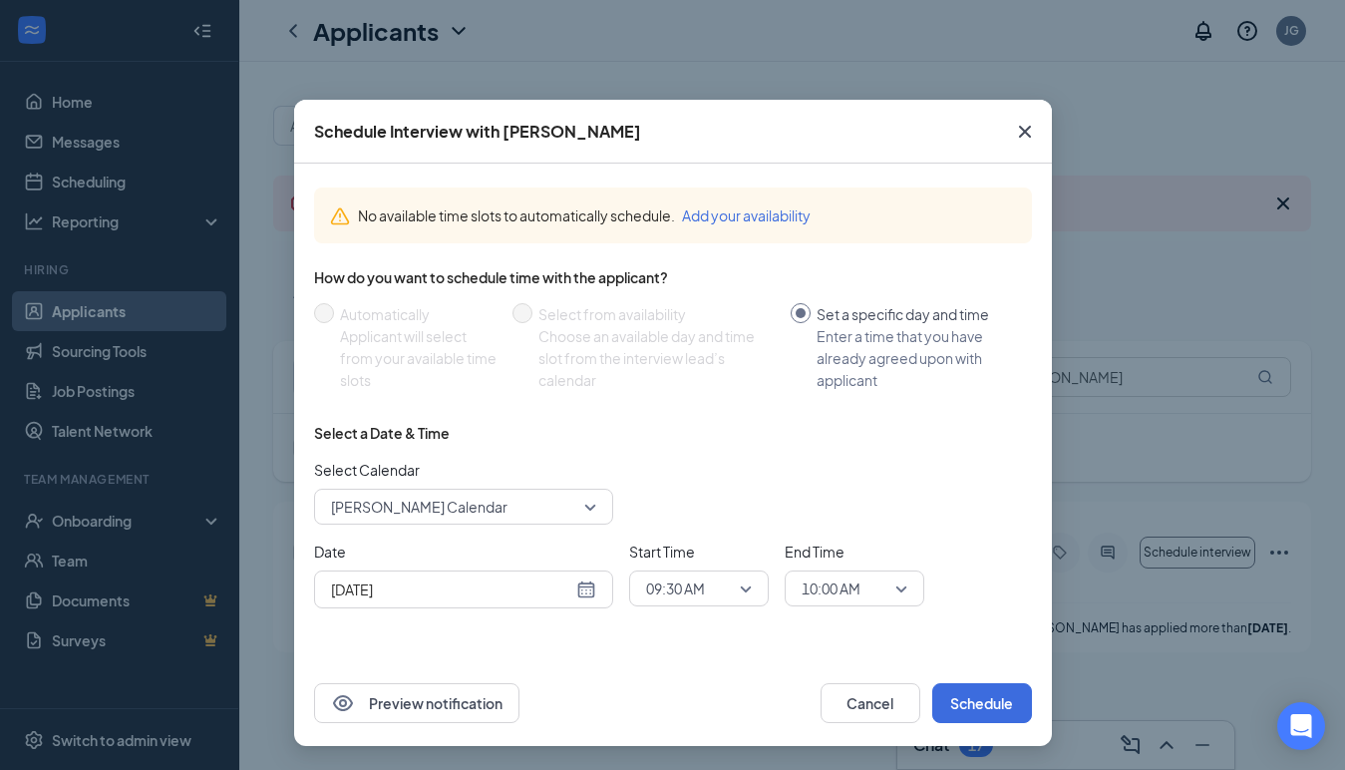
click at [751, 586] on div "09:30 AM" at bounding box center [699, 588] width 140 height 36
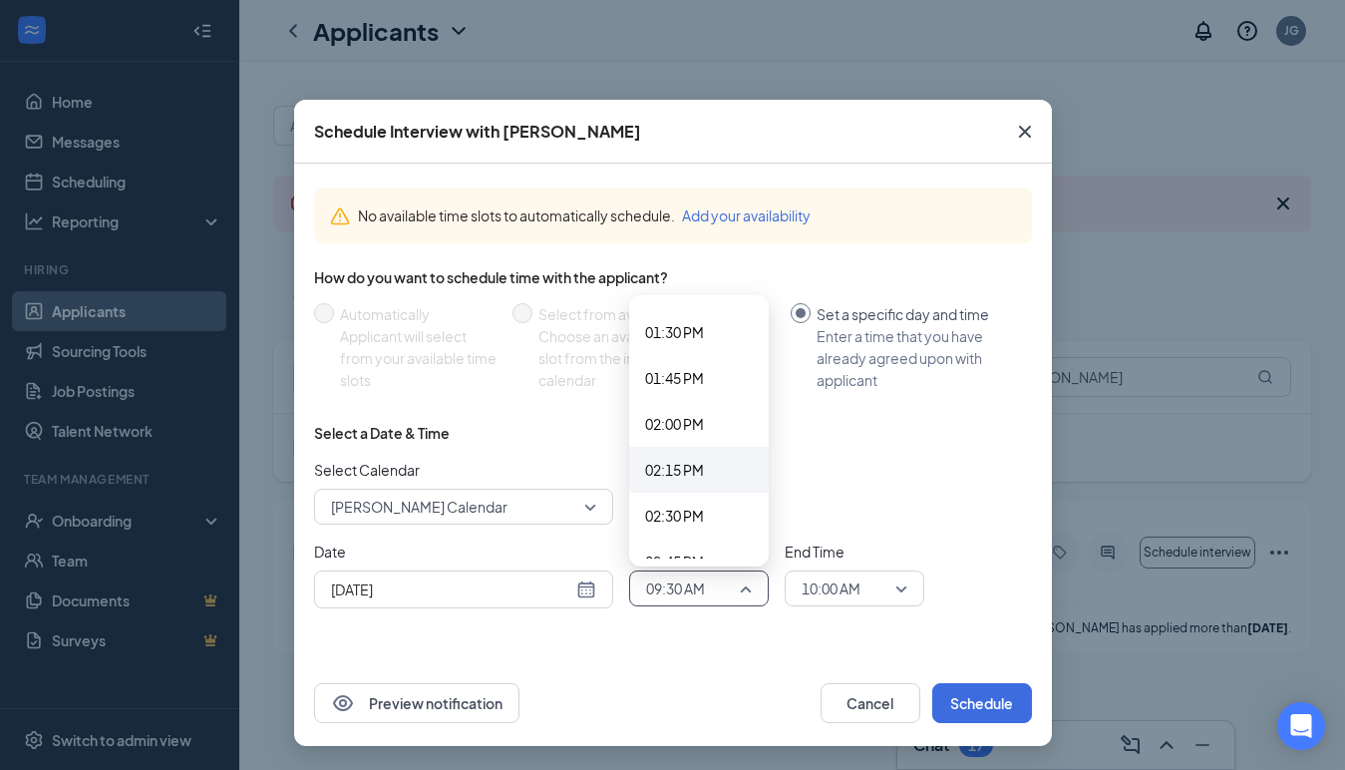
scroll to position [2462, 0]
click at [715, 342] on span "01:30 PM" at bounding box center [699, 343] width 108 height 22
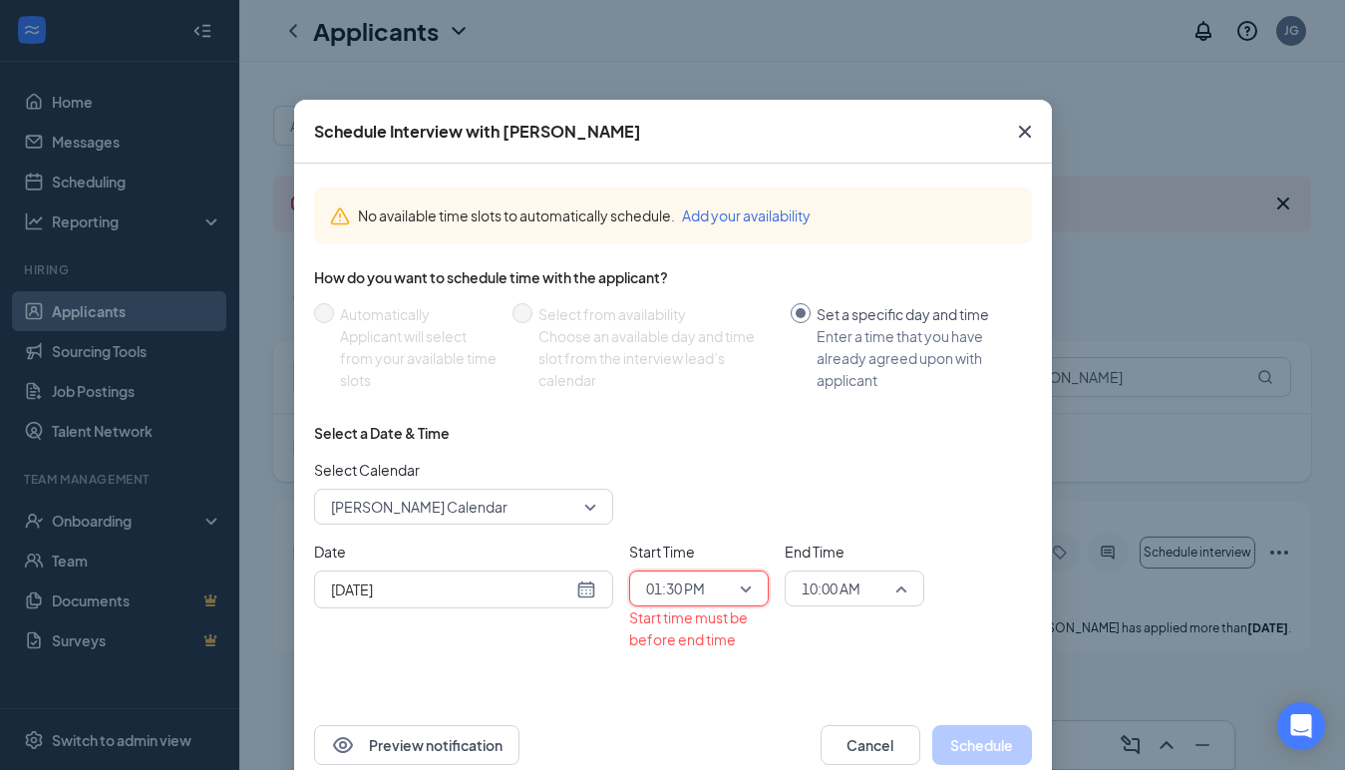
click at [869, 585] on span "10:00 AM" at bounding box center [846, 588] width 88 height 30
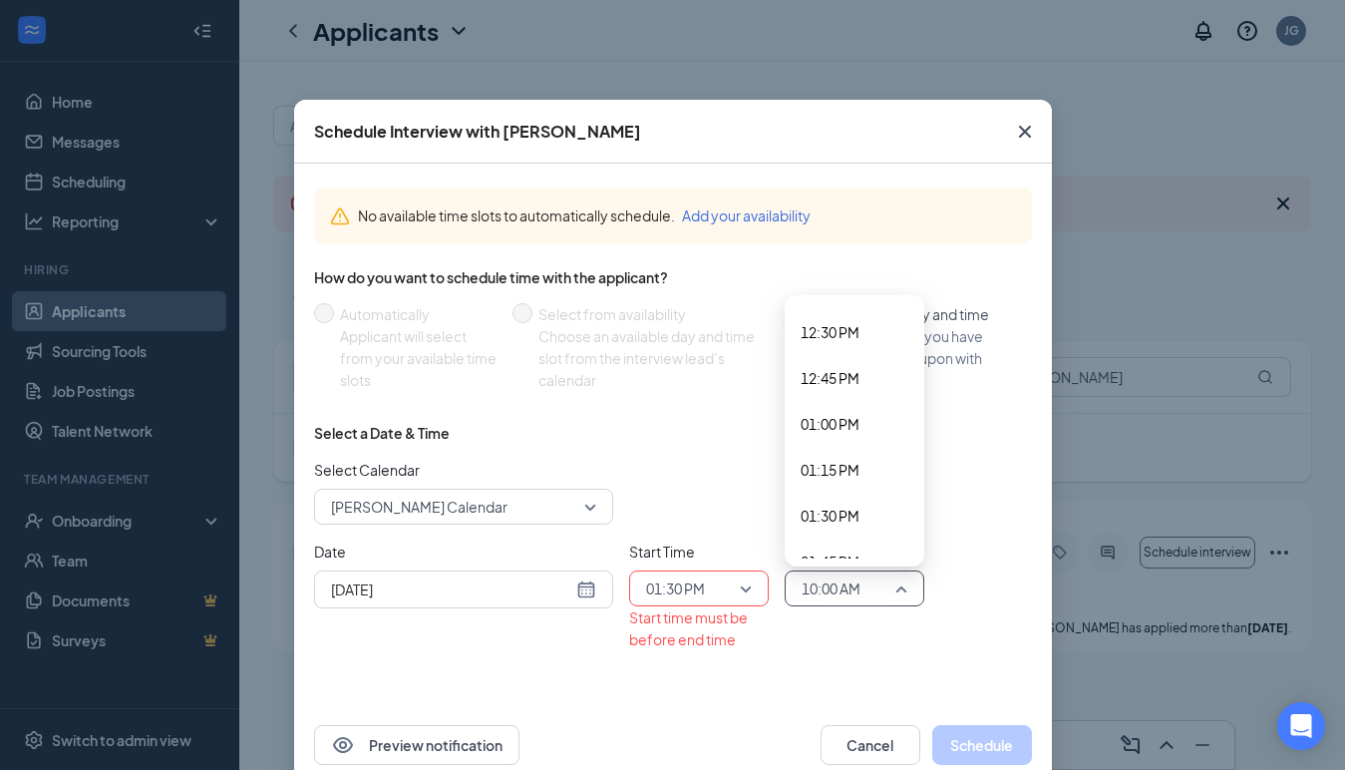
scroll to position [2379, 0]
click at [853, 467] on span "01:45 PM" at bounding box center [830, 473] width 59 height 22
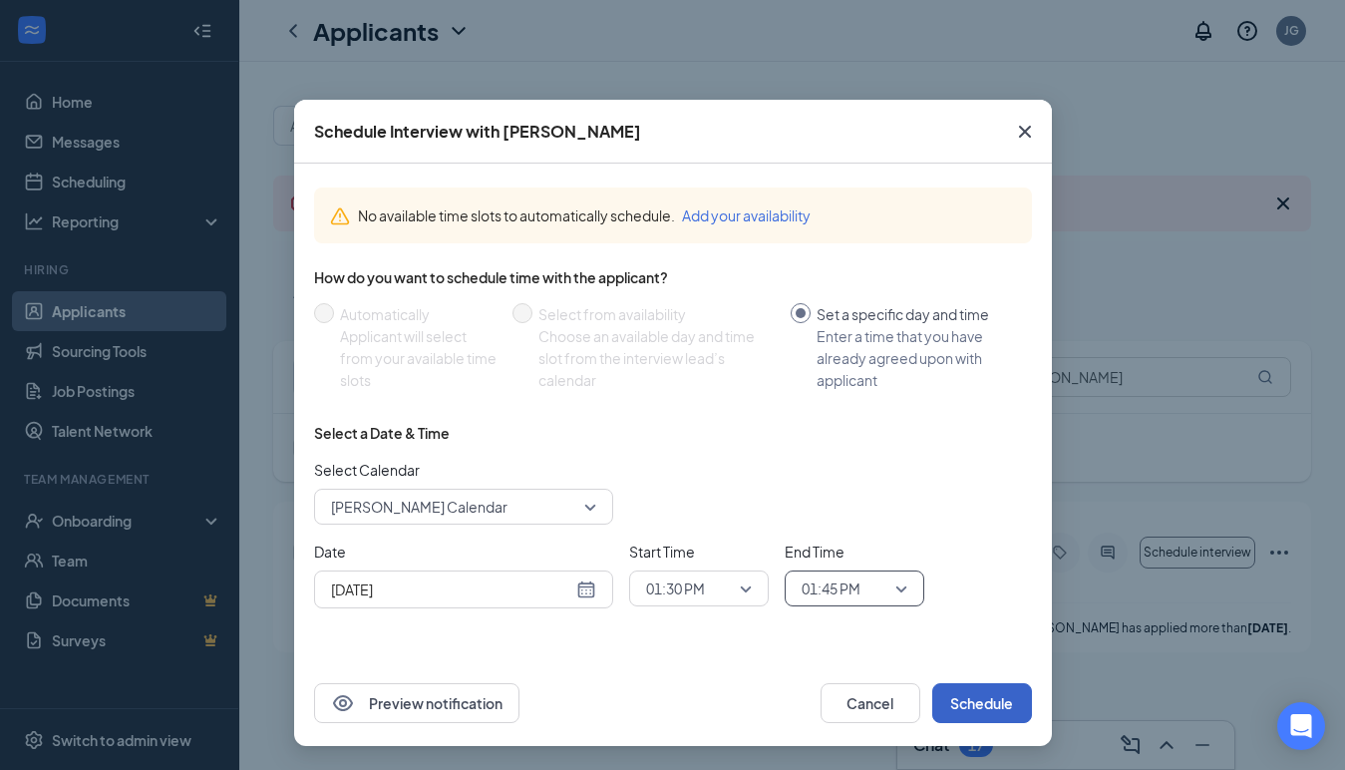
click at [980, 699] on button "Schedule" at bounding box center [982, 703] width 100 height 40
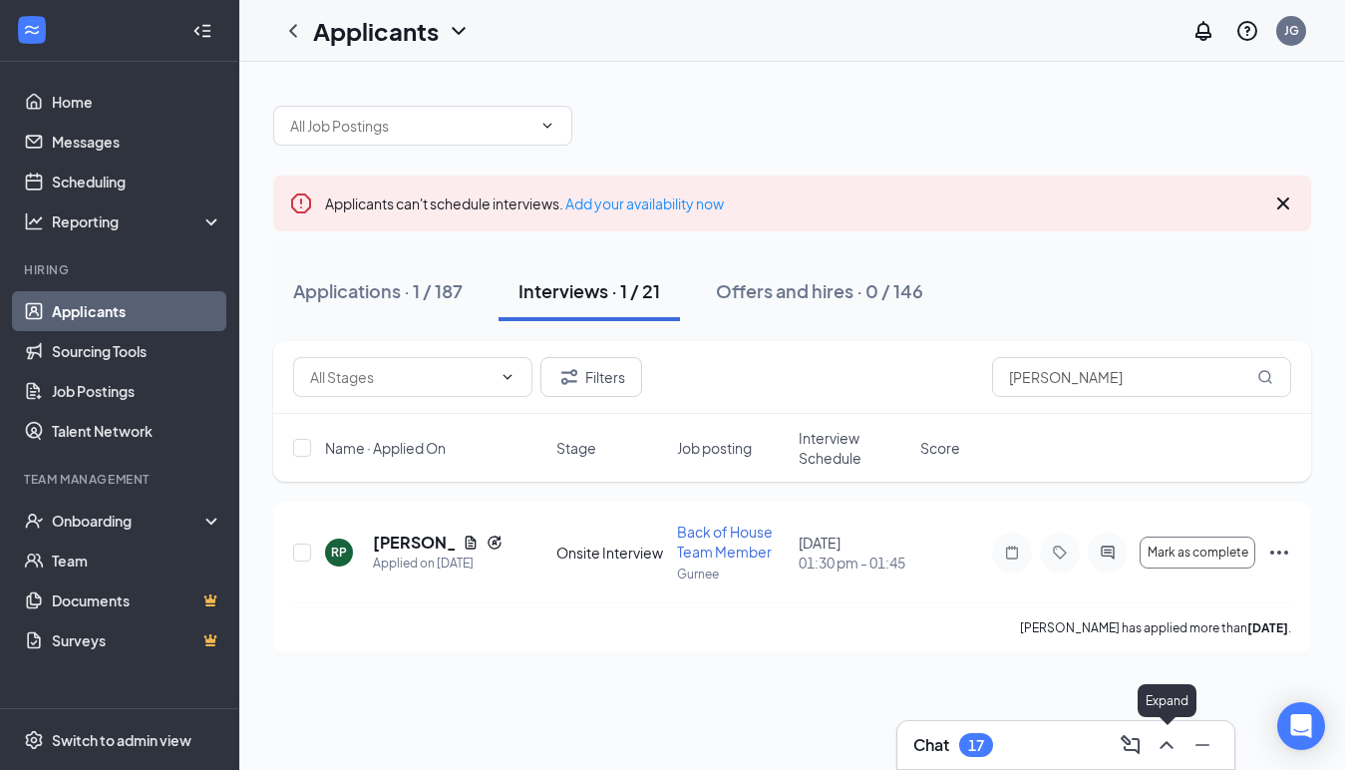
click at [1171, 746] on icon "ChevronUp" at bounding box center [1166, 745] width 13 height 8
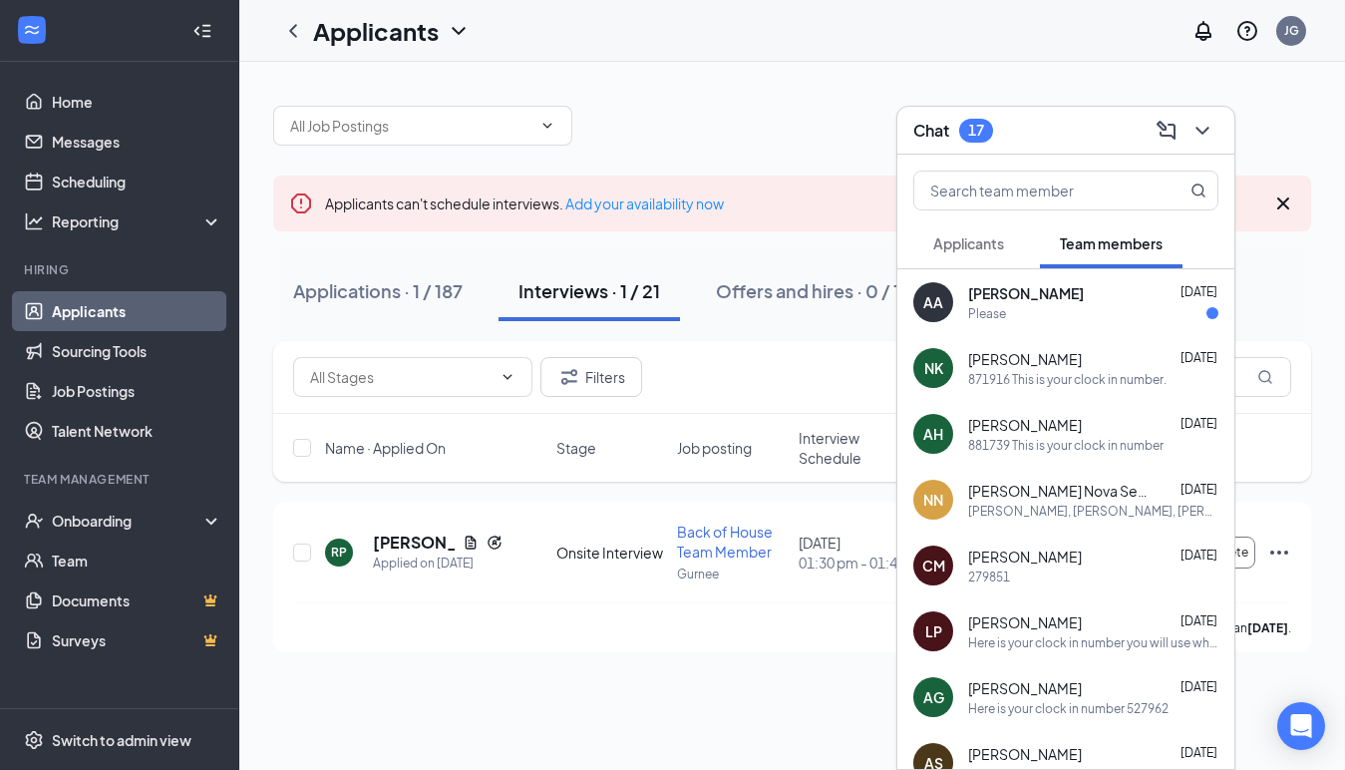
click at [1147, 323] on div "AA [PERSON_NAME] [DATE] Please" at bounding box center [1066, 302] width 337 height 66
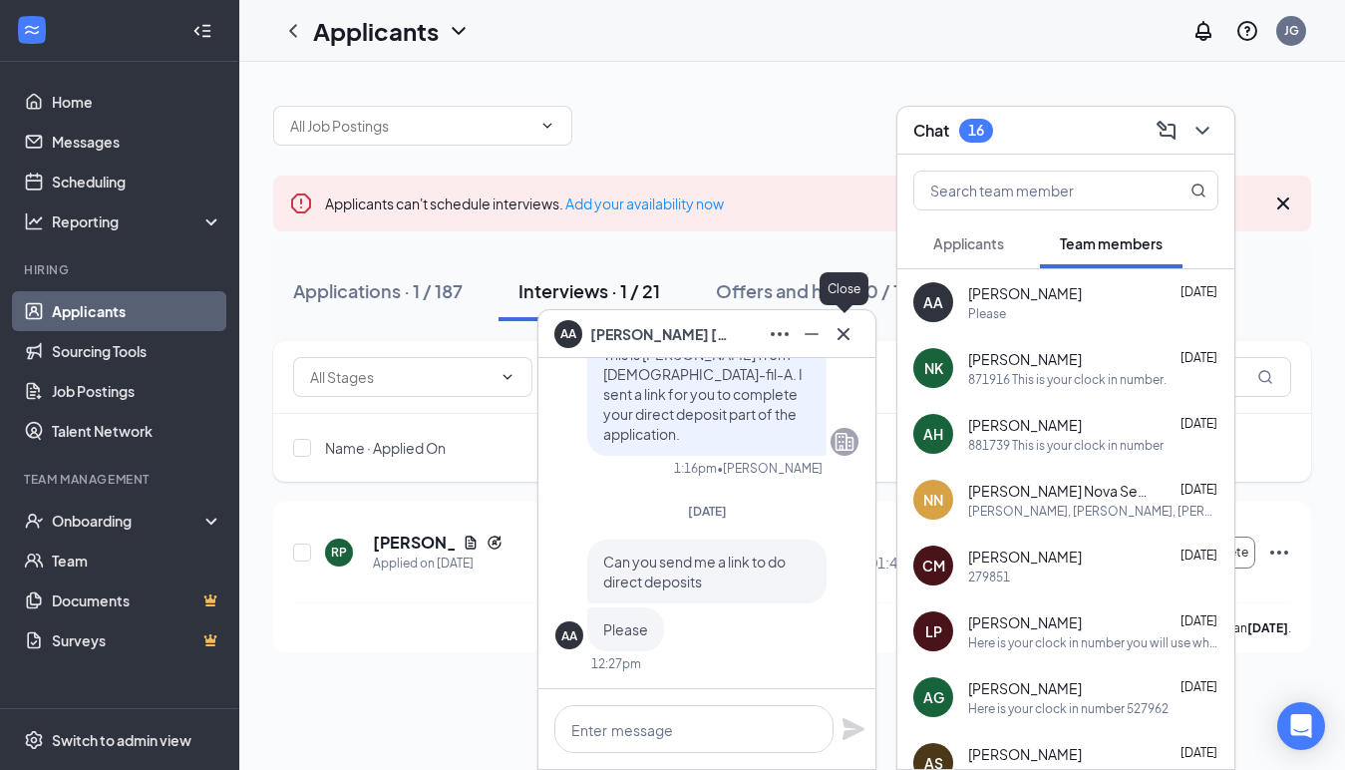
click at [850, 333] on icon "Cross" at bounding box center [844, 334] width 24 height 24
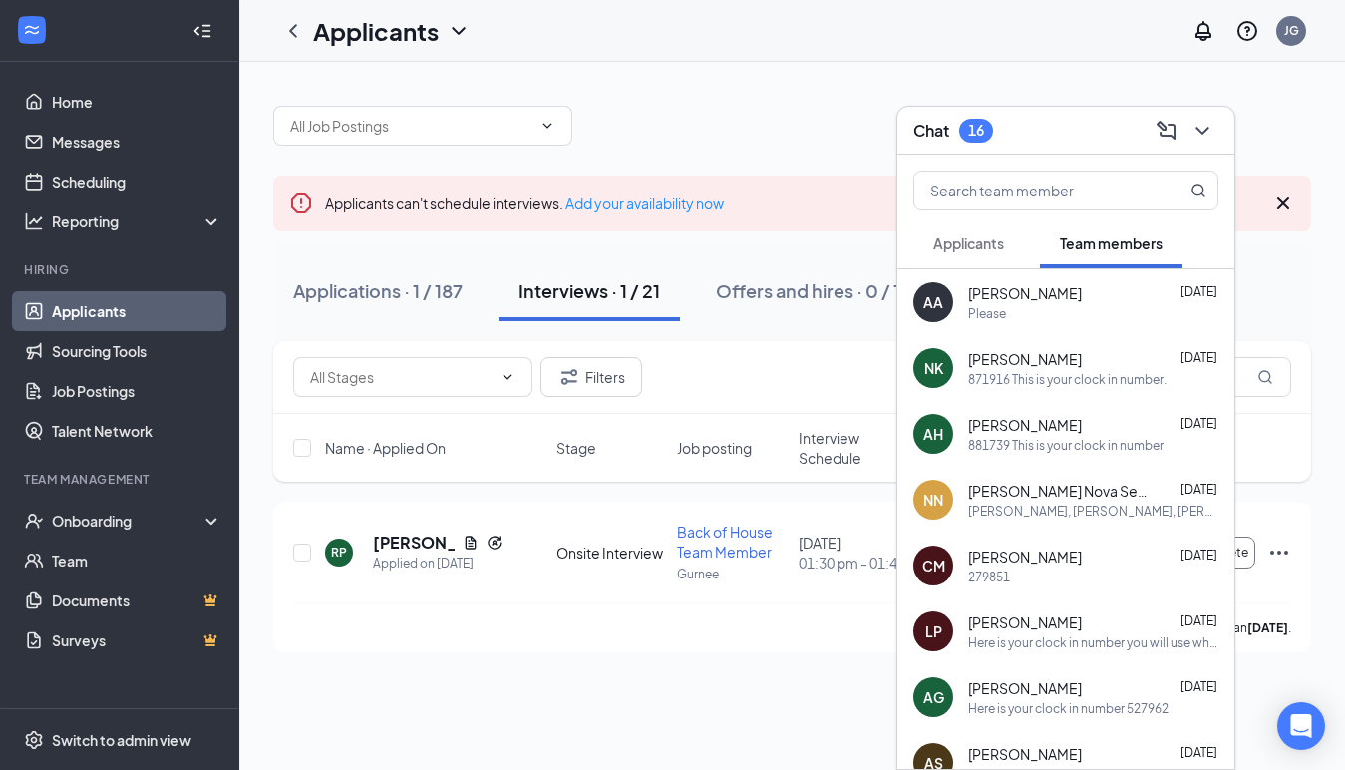
click at [1221, 127] on div "Chat 16" at bounding box center [1066, 131] width 337 height 48
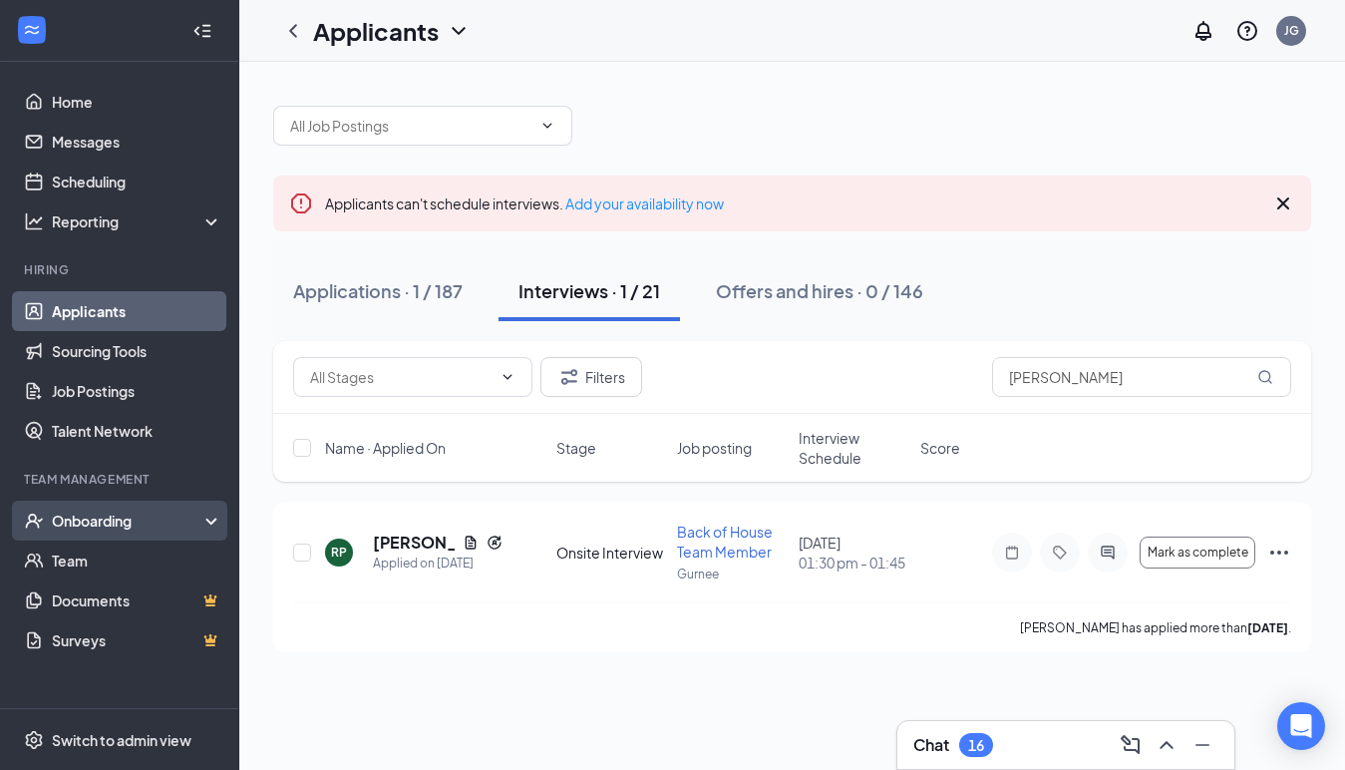
click at [67, 530] on div "Onboarding" at bounding box center [129, 521] width 154 height 20
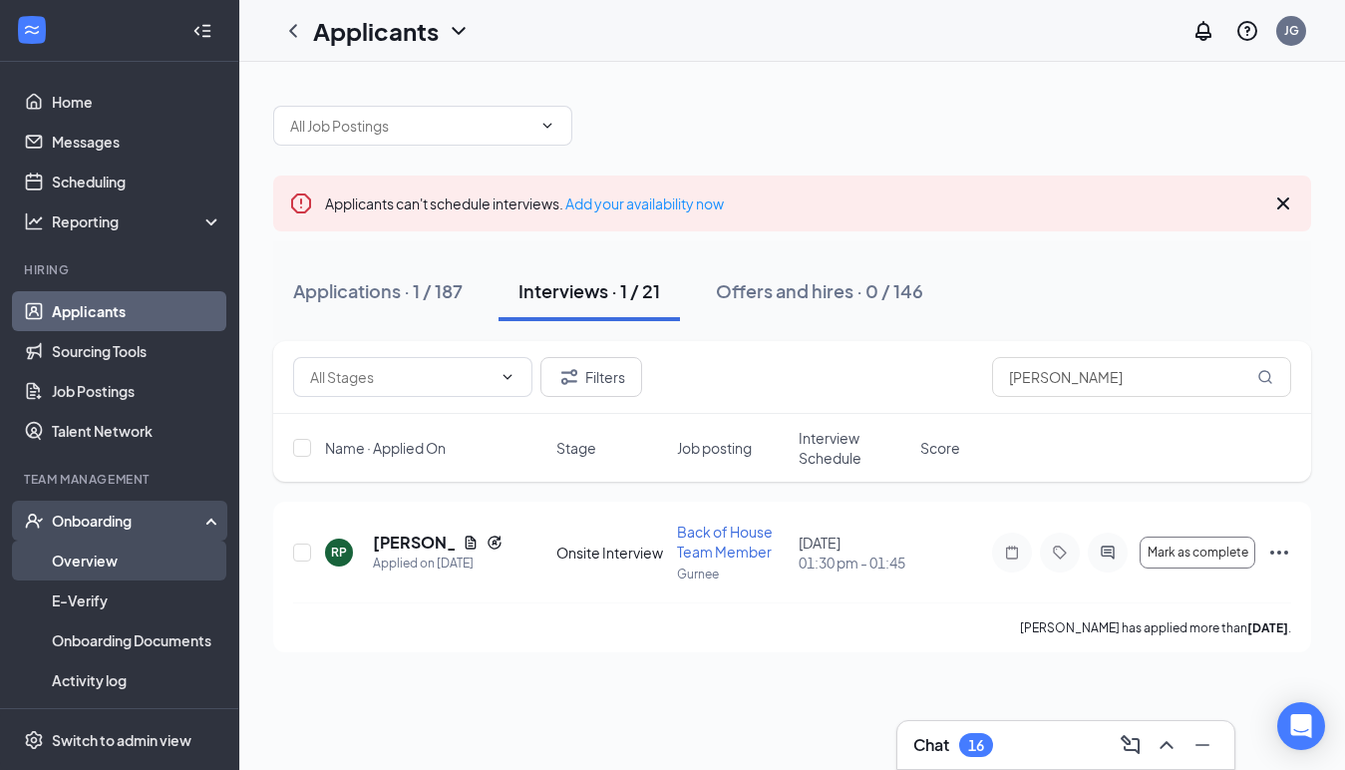
click at [82, 571] on link "Overview" at bounding box center [137, 561] width 171 height 40
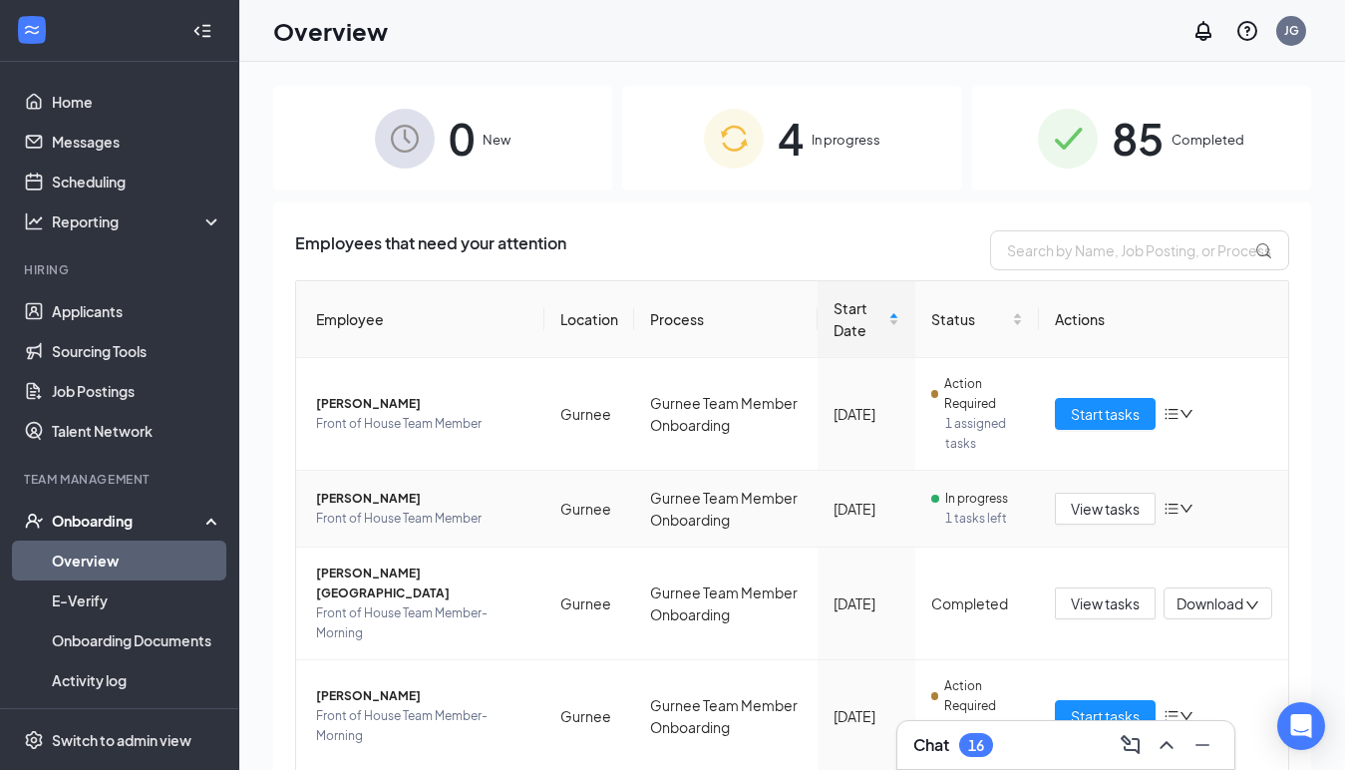
click at [1169, 510] on icon "bars" at bounding box center [1172, 509] width 16 height 16
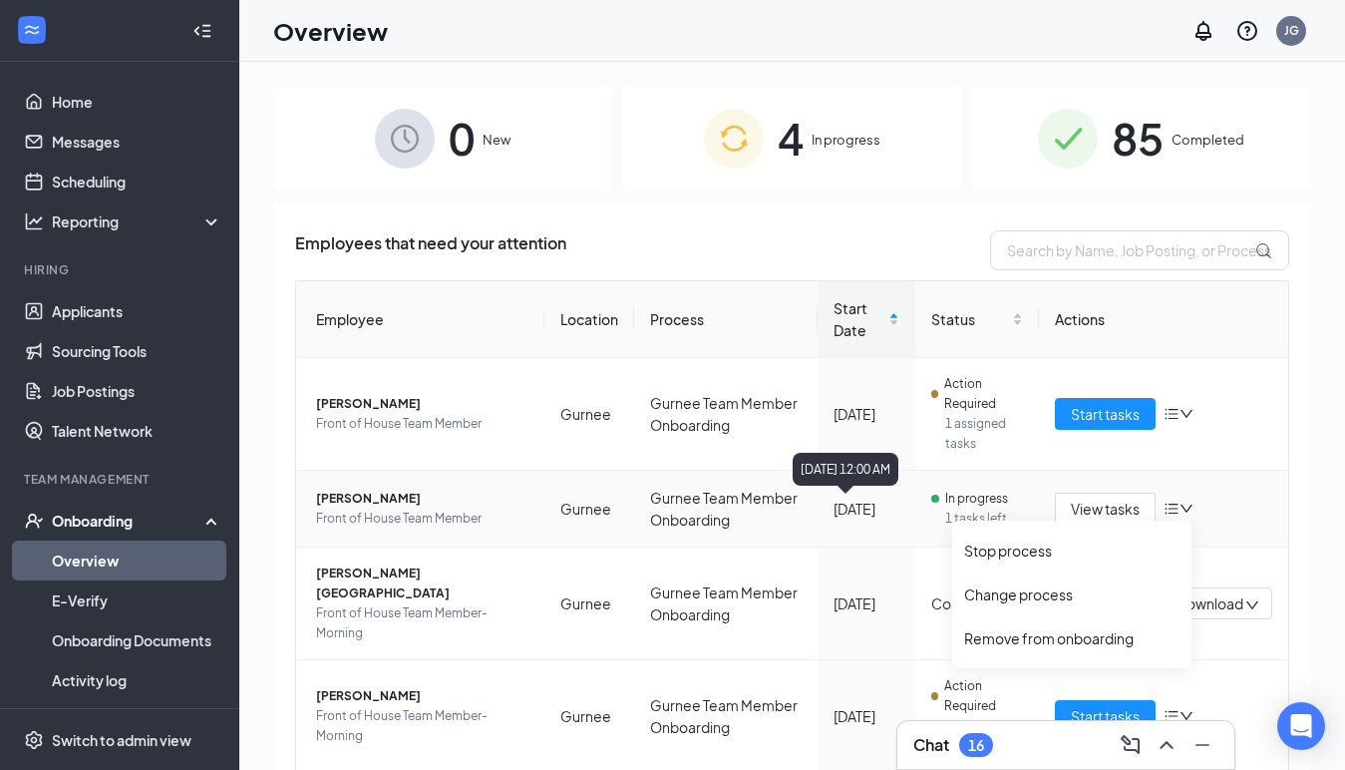
click at [859, 522] on td "[DATE]" at bounding box center [867, 509] width 98 height 77
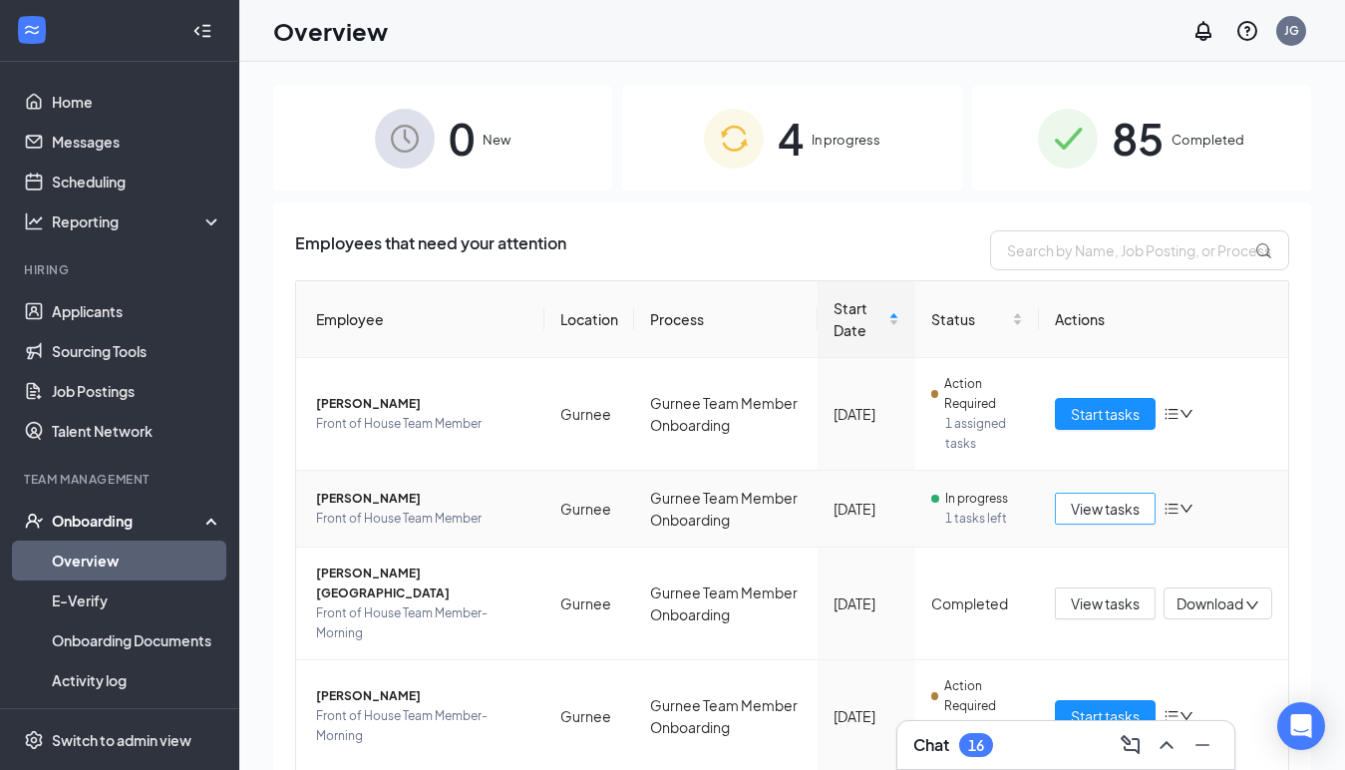
click at [1109, 518] on span "View tasks" at bounding box center [1105, 509] width 69 height 22
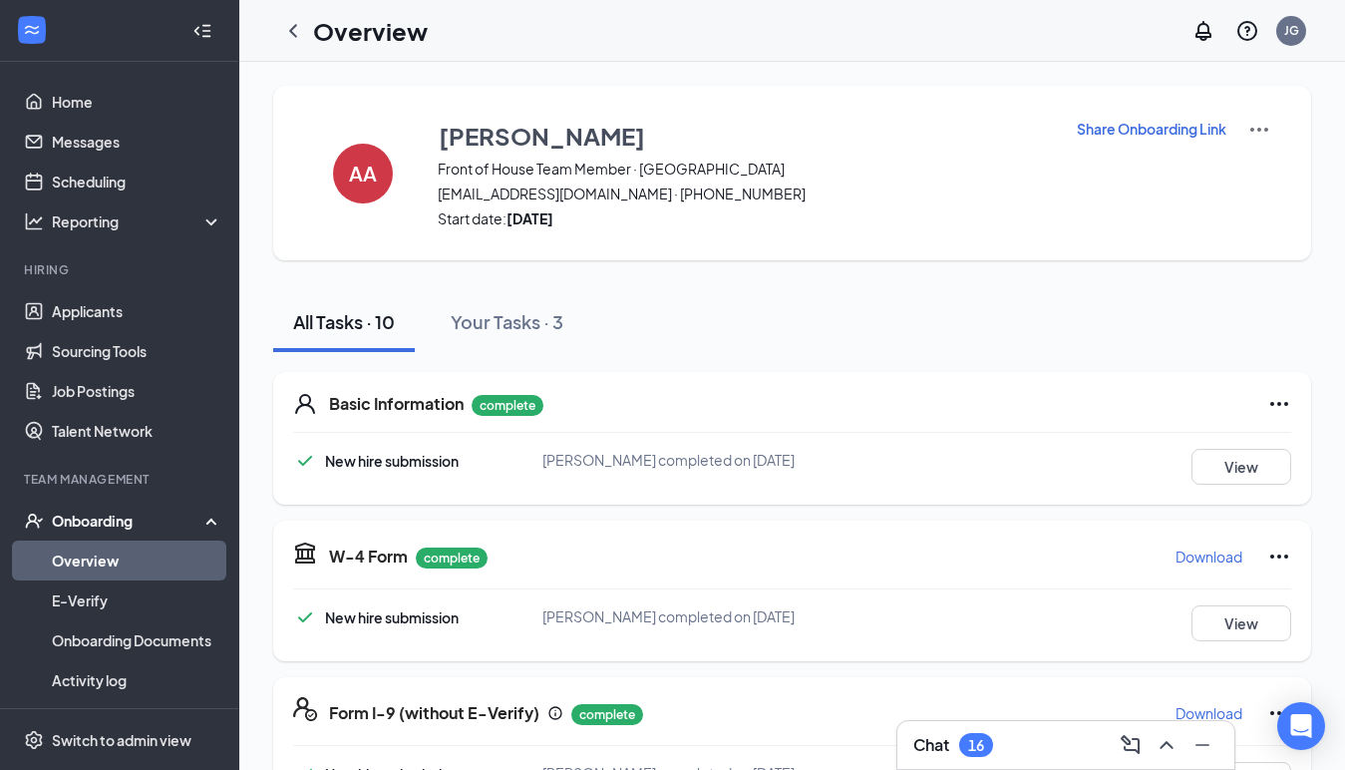
click at [1144, 134] on p "Share Onboarding Link" at bounding box center [1152, 129] width 150 height 20
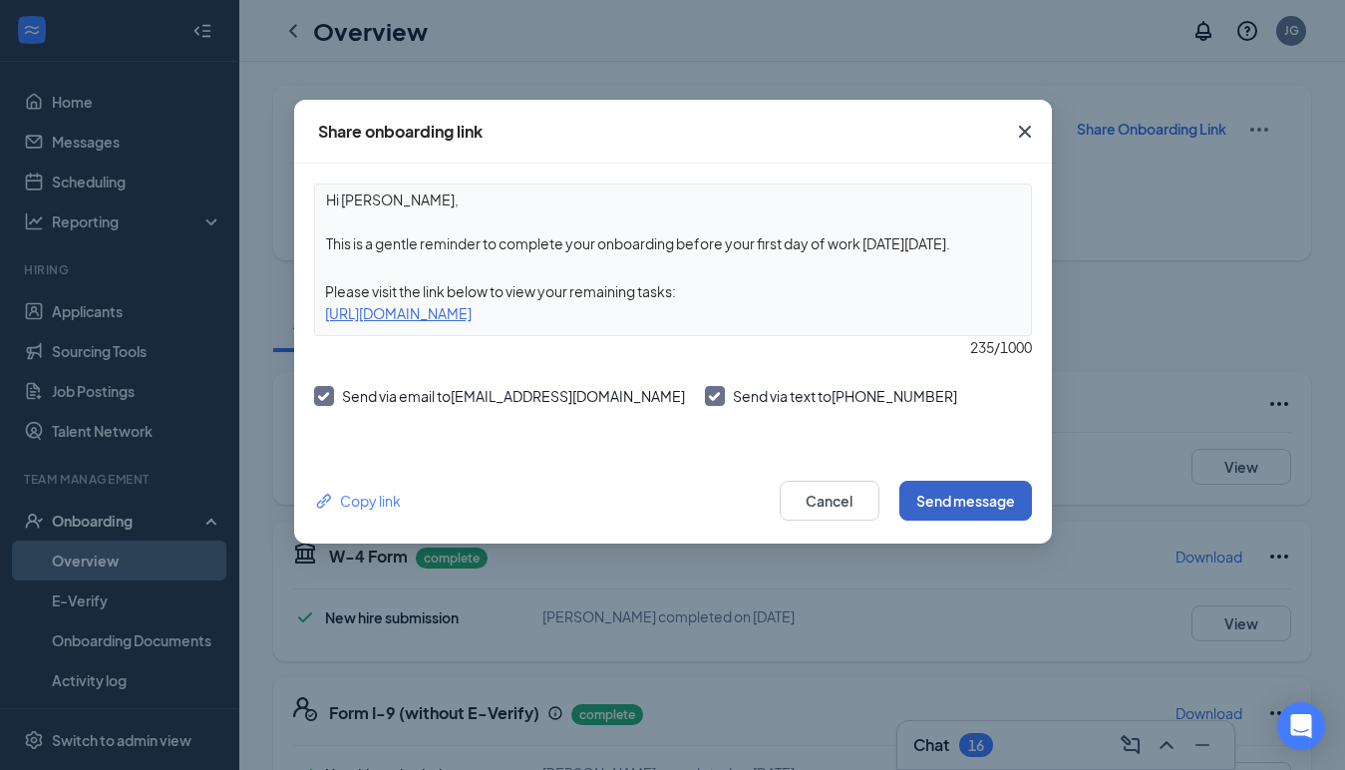
click at [908, 495] on button "Send message" at bounding box center [966, 501] width 133 height 40
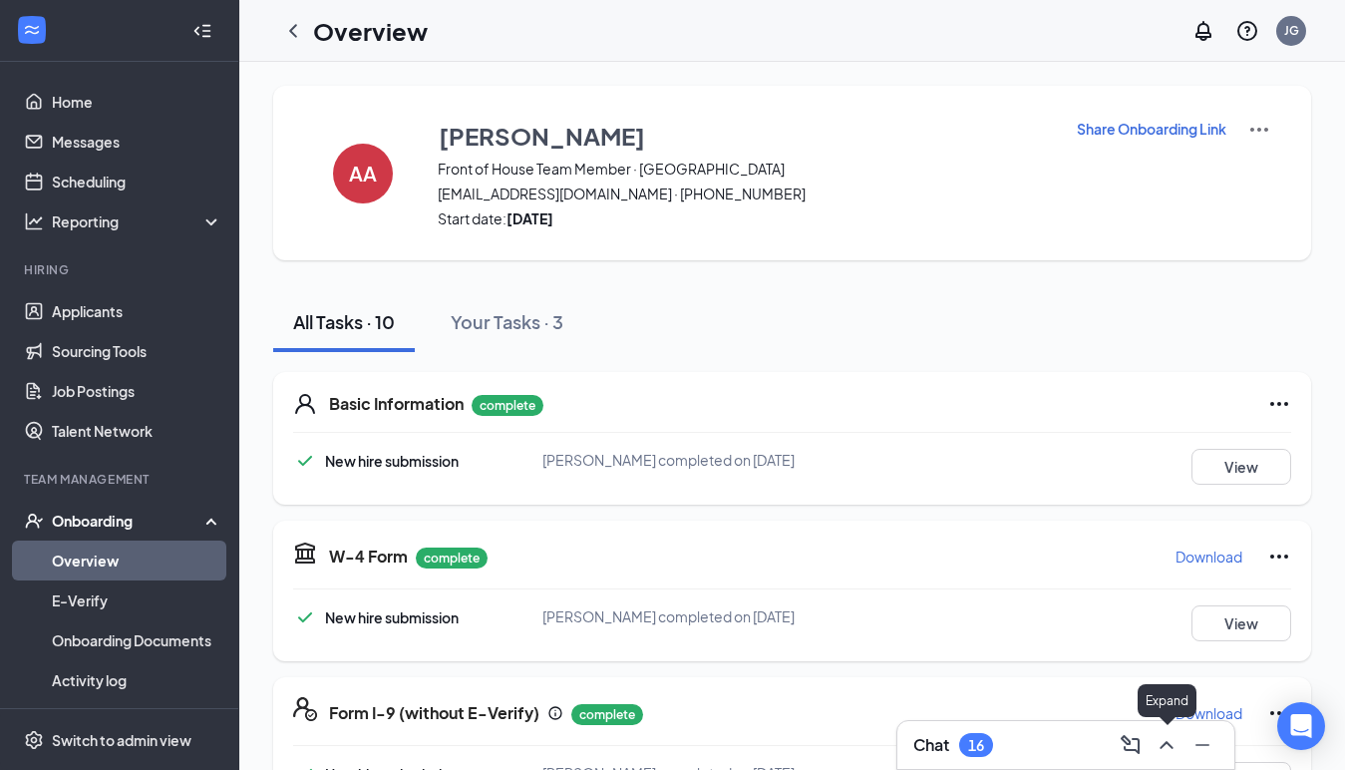
click at [1160, 738] on icon "ChevronUp" at bounding box center [1167, 745] width 24 height 24
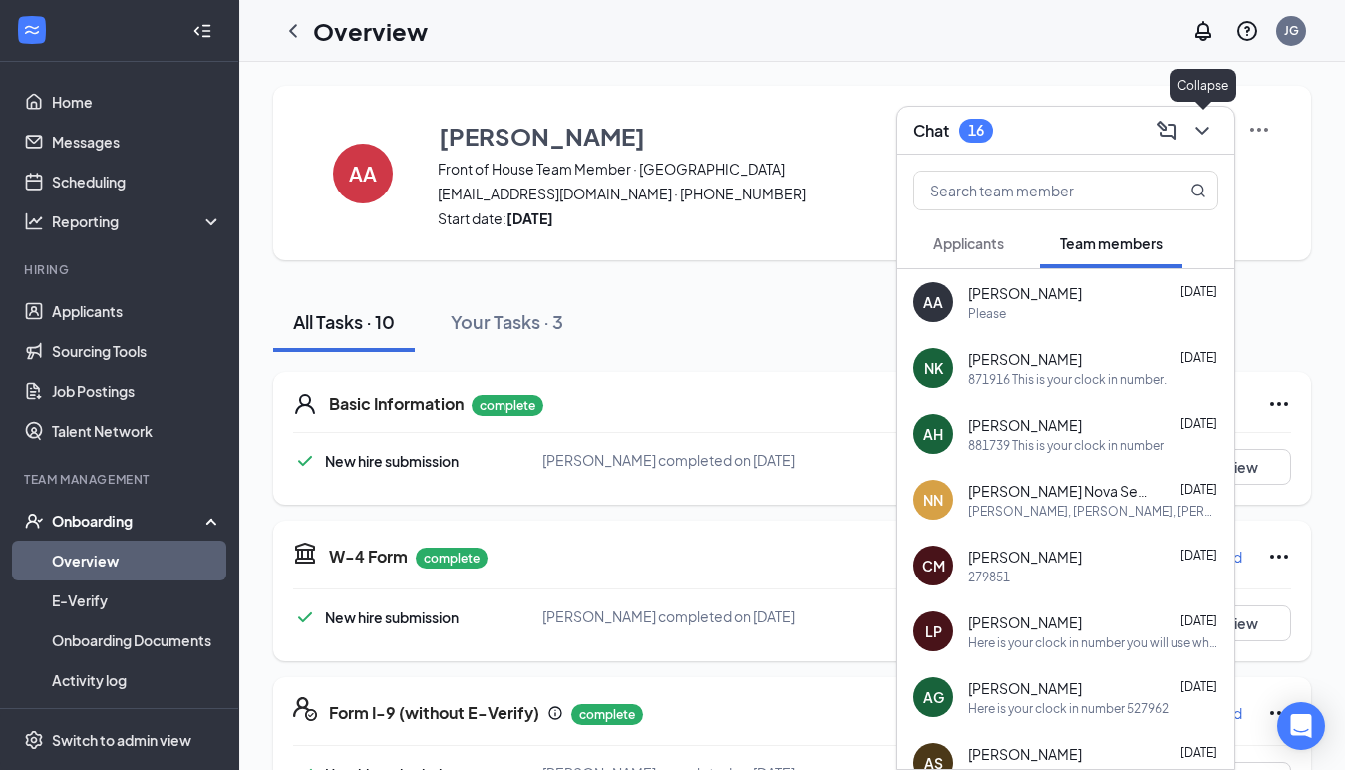
click at [1206, 128] on icon "ChevronDown" at bounding box center [1203, 131] width 24 height 24
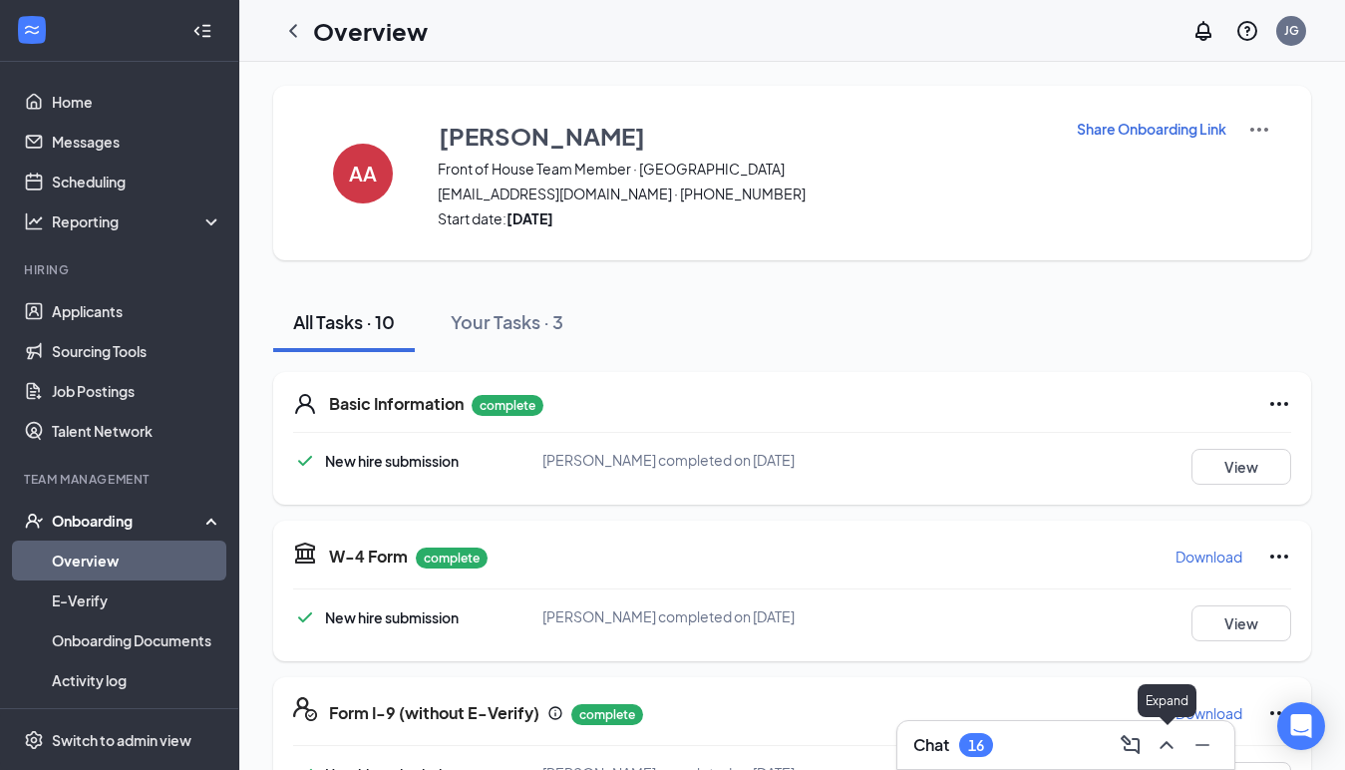
click at [1163, 744] on icon "ChevronUp" at bounding box center [1167, 745] width 24 height 24
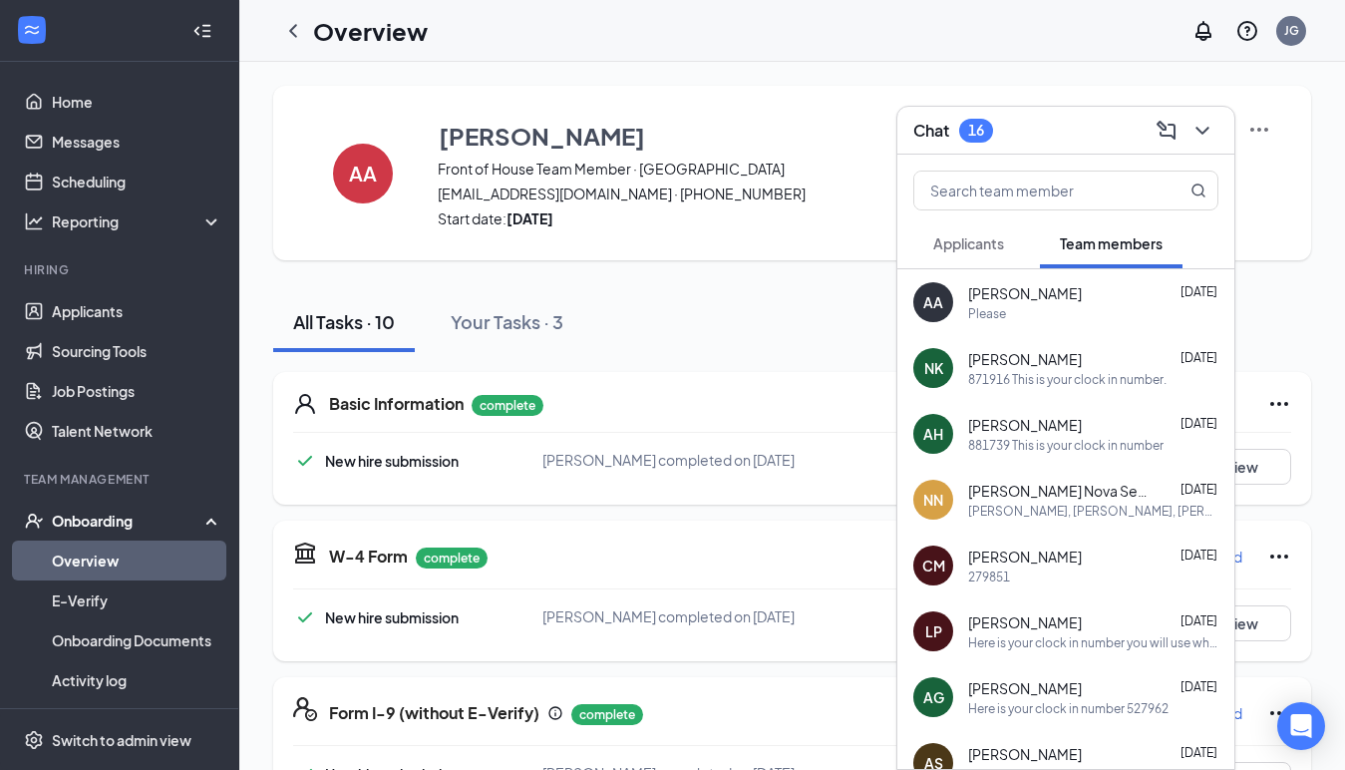
click at [996, 239] on span "Applicants" at bounding box center [968, 243] width 71 height 18
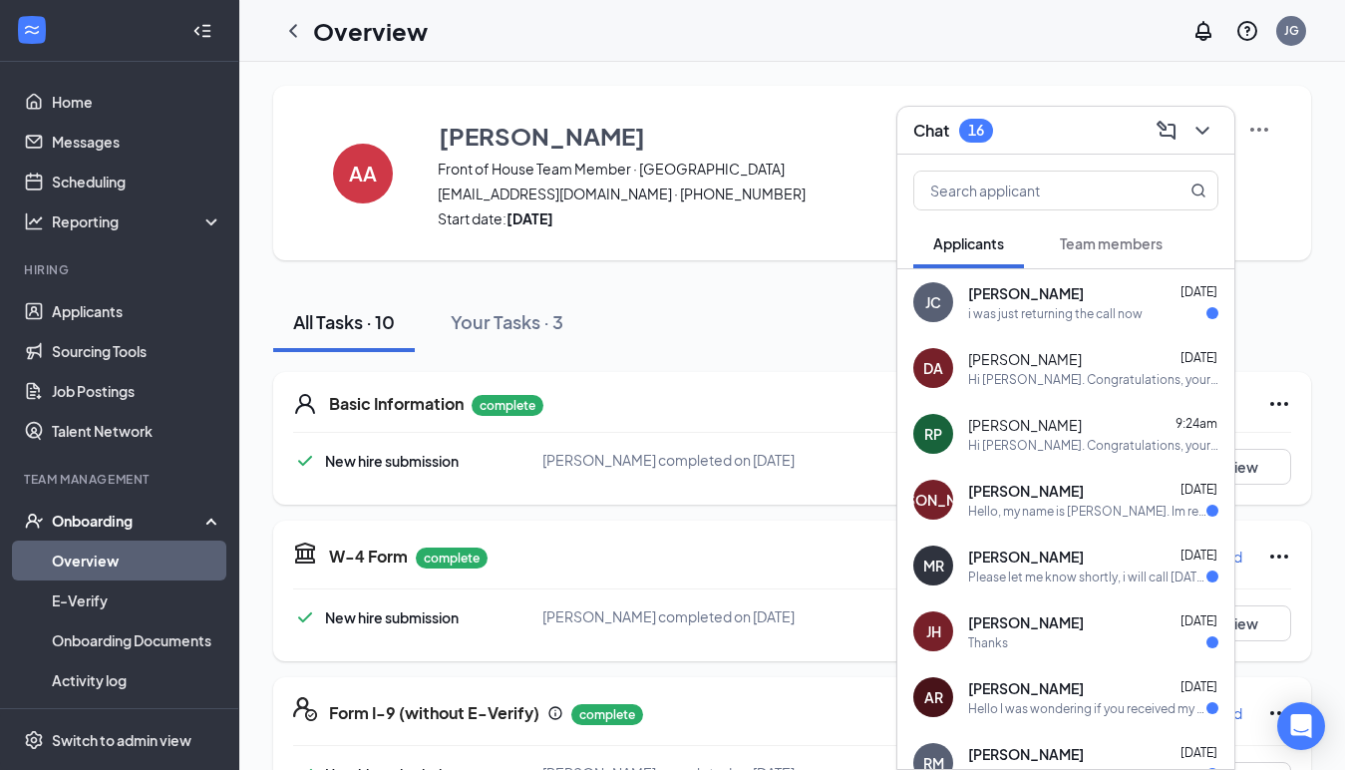
click at [1022, 444] on div "Hi [PERSON_NAME]. Congratulations, your onsite interview with [DEMOGRAPHIC_DATA…" at bounding box center [1093, 445] width 250 height 17
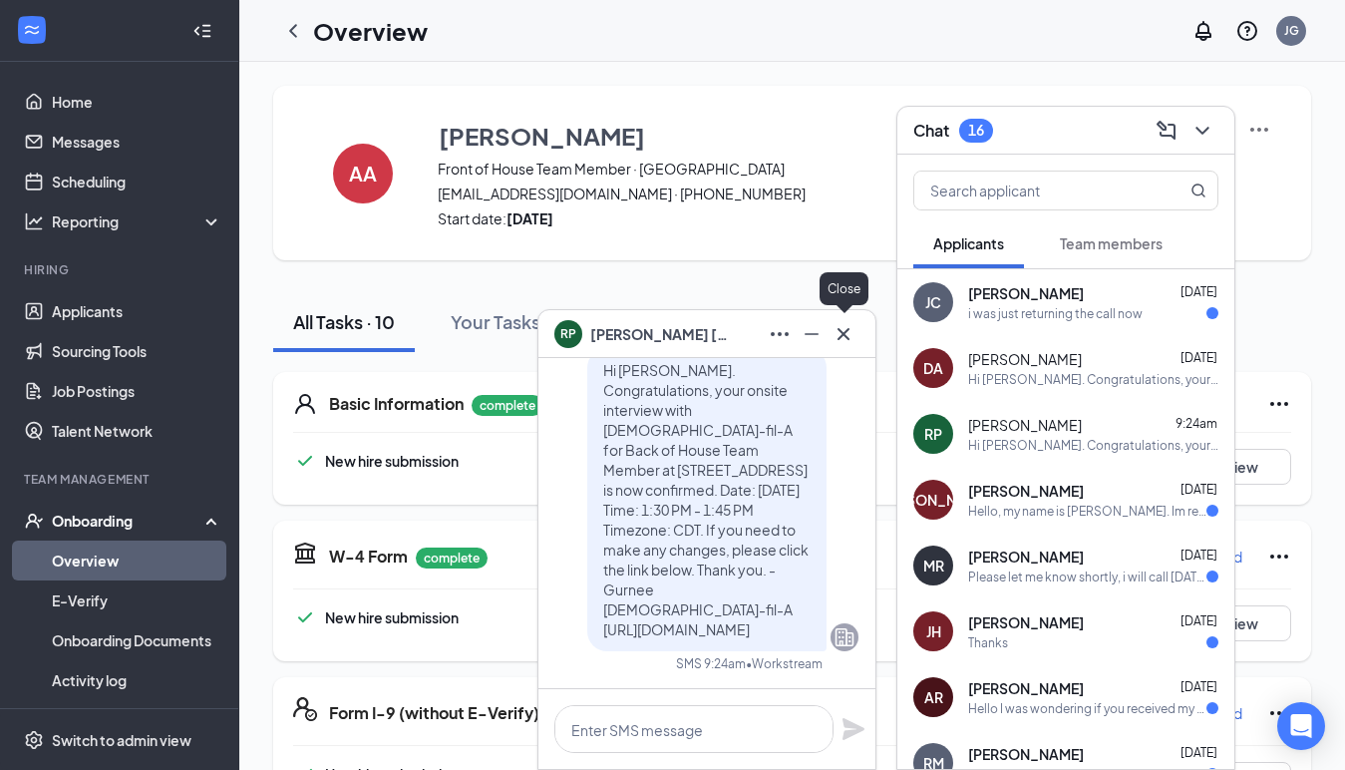
click at [842, 336] on icon "Cross" at bounding box center [844, 333] width 12 height 12
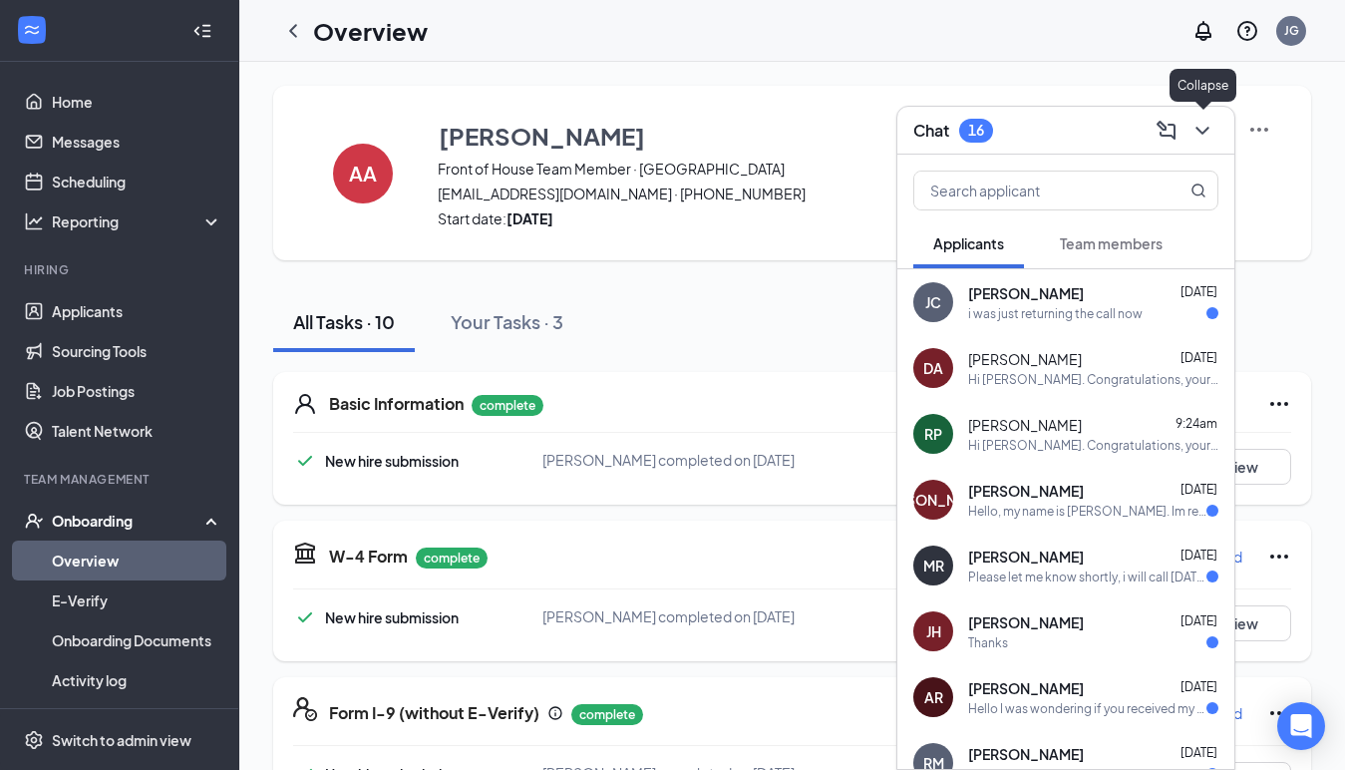
click at [1203, 130] on icon "ChevronDown" at bounding box center [1203, 131] width 24 height 24
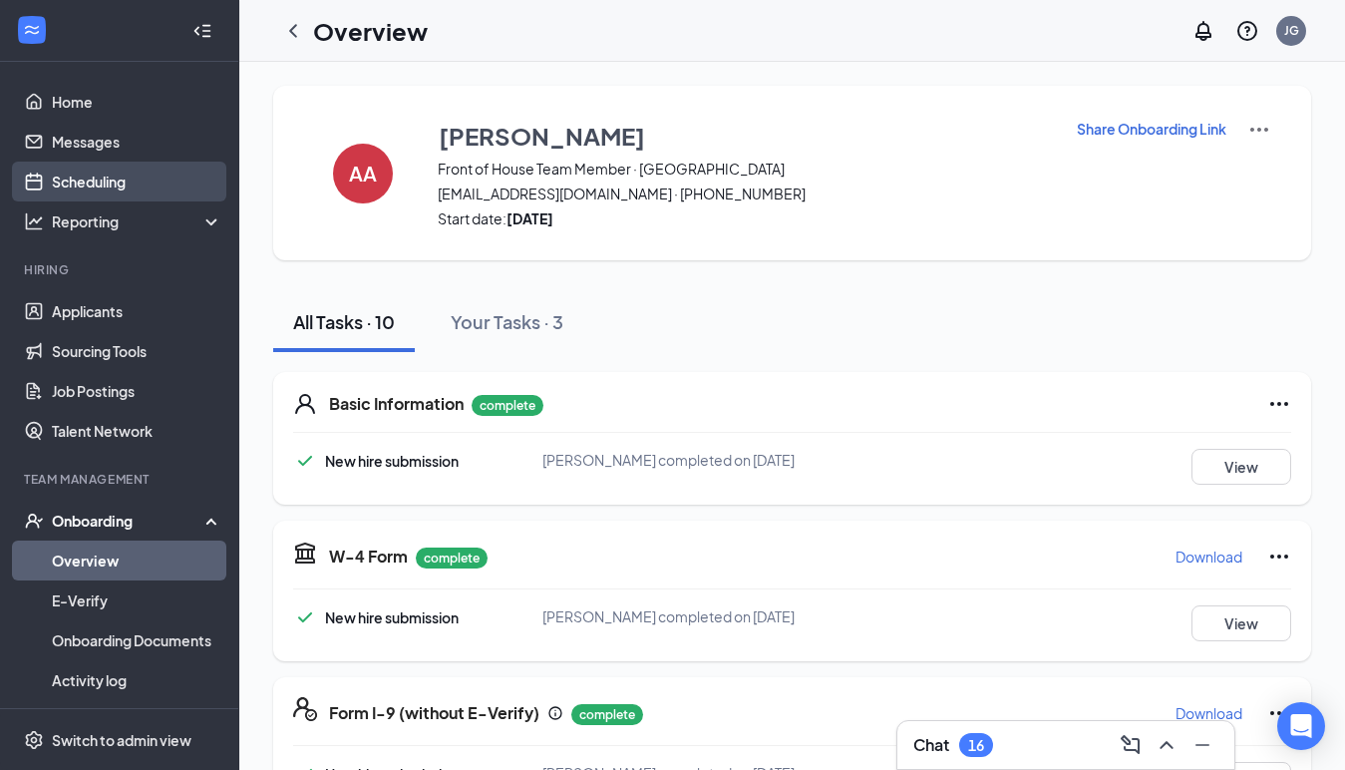
click at [122, 189] on link "Scheduling" at bounding box center [137, 182] width 171 height 40
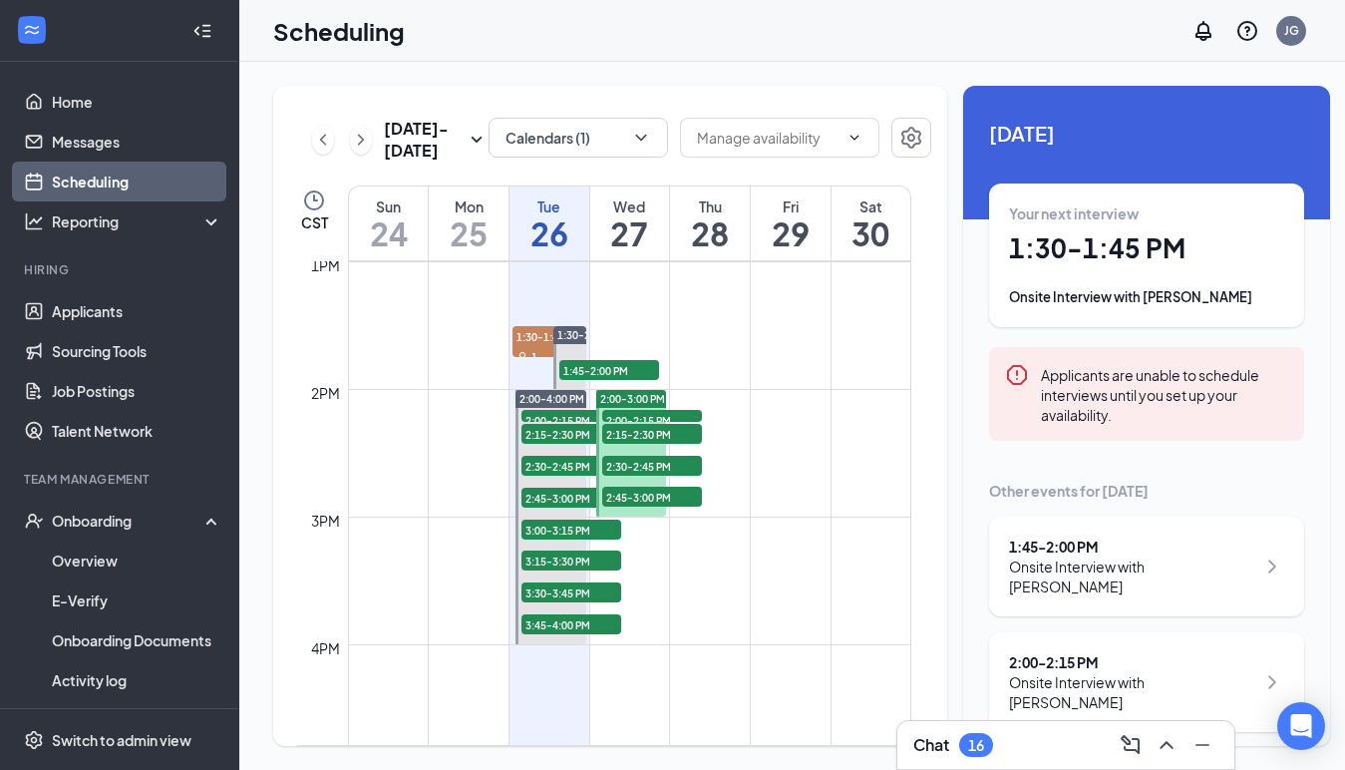
scroll to position [1716, 0]
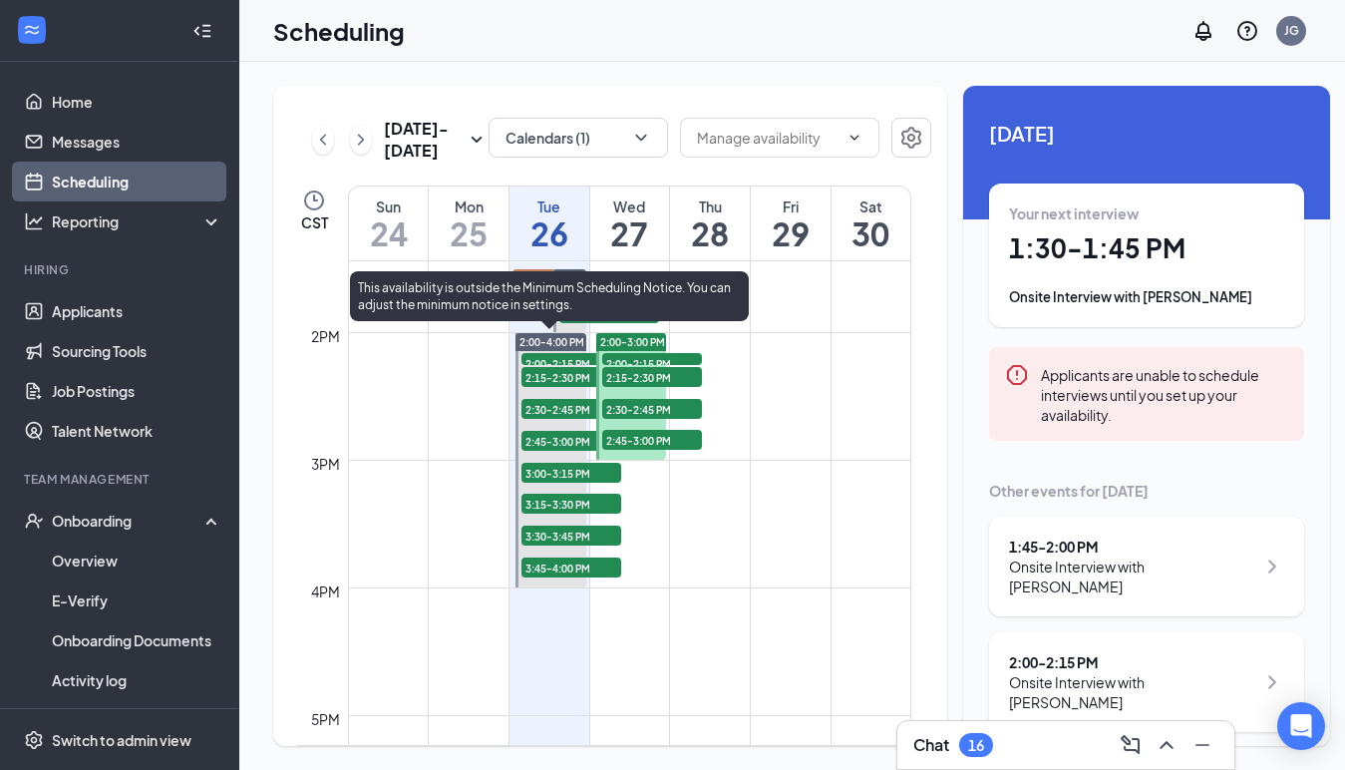
click at [548, 359] on span "2:00-2:15 PM" at bounding box center [572, 363] width 100 height 20
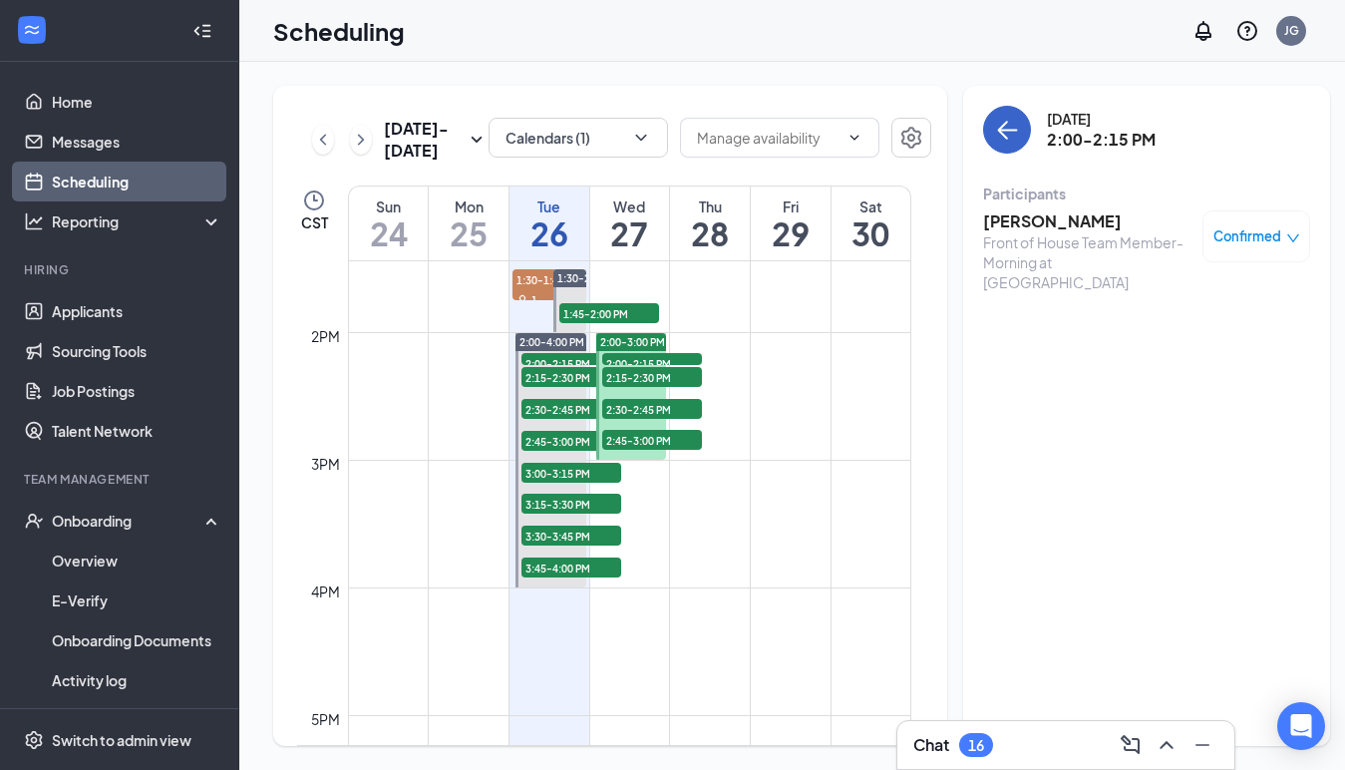
click at [999, 142] on button "back-button" at bounding box center [1007, 130] width 48 height 48
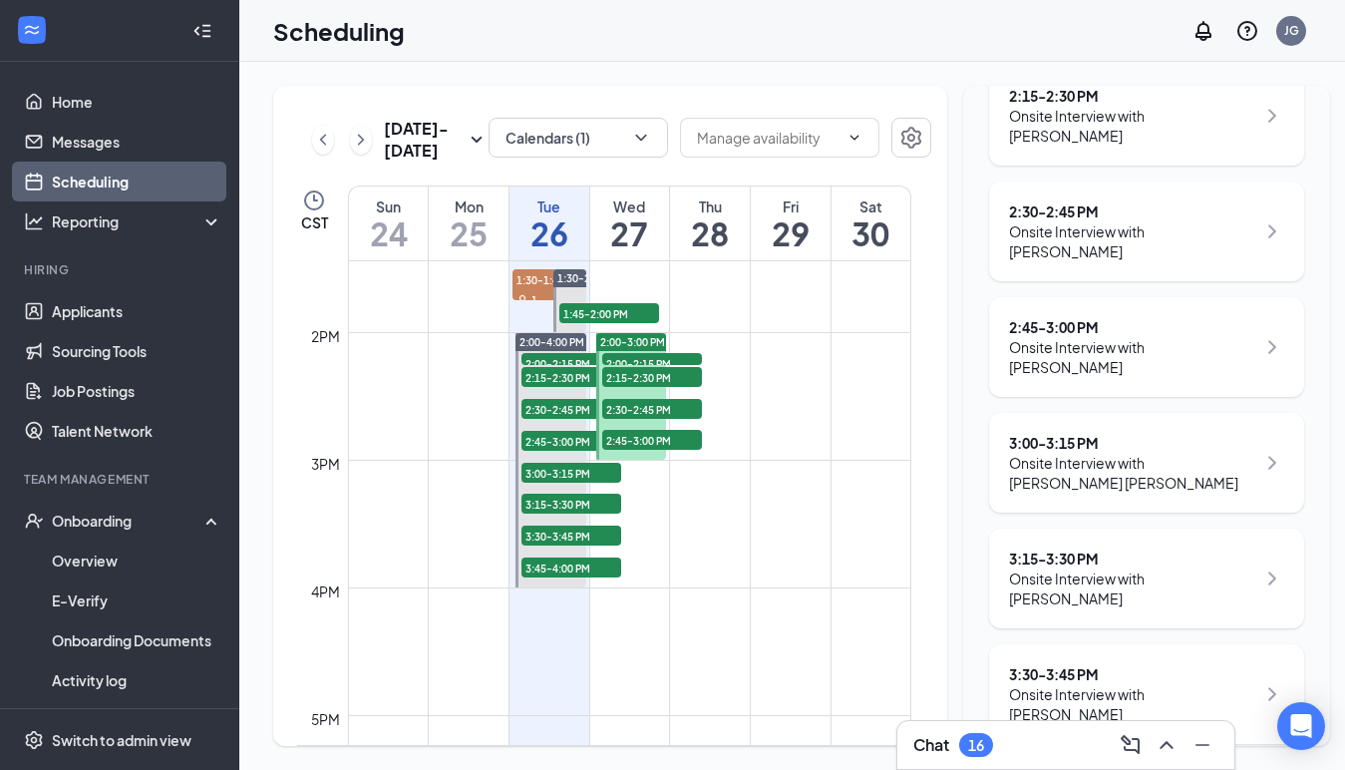
scroll to position [728, 0]
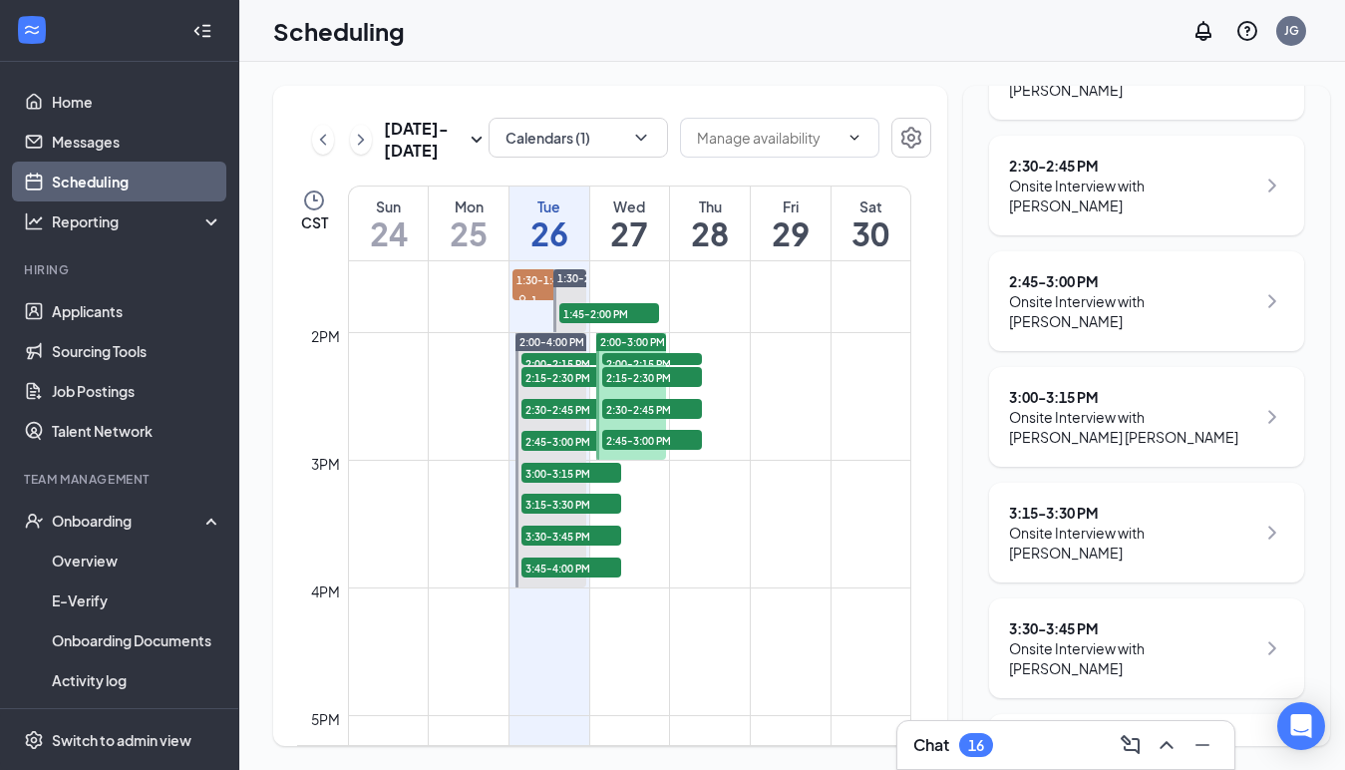
click at [658, 357] on span "2:00-2:15 PM" at bounding box center [652, 363] width 100 height 20
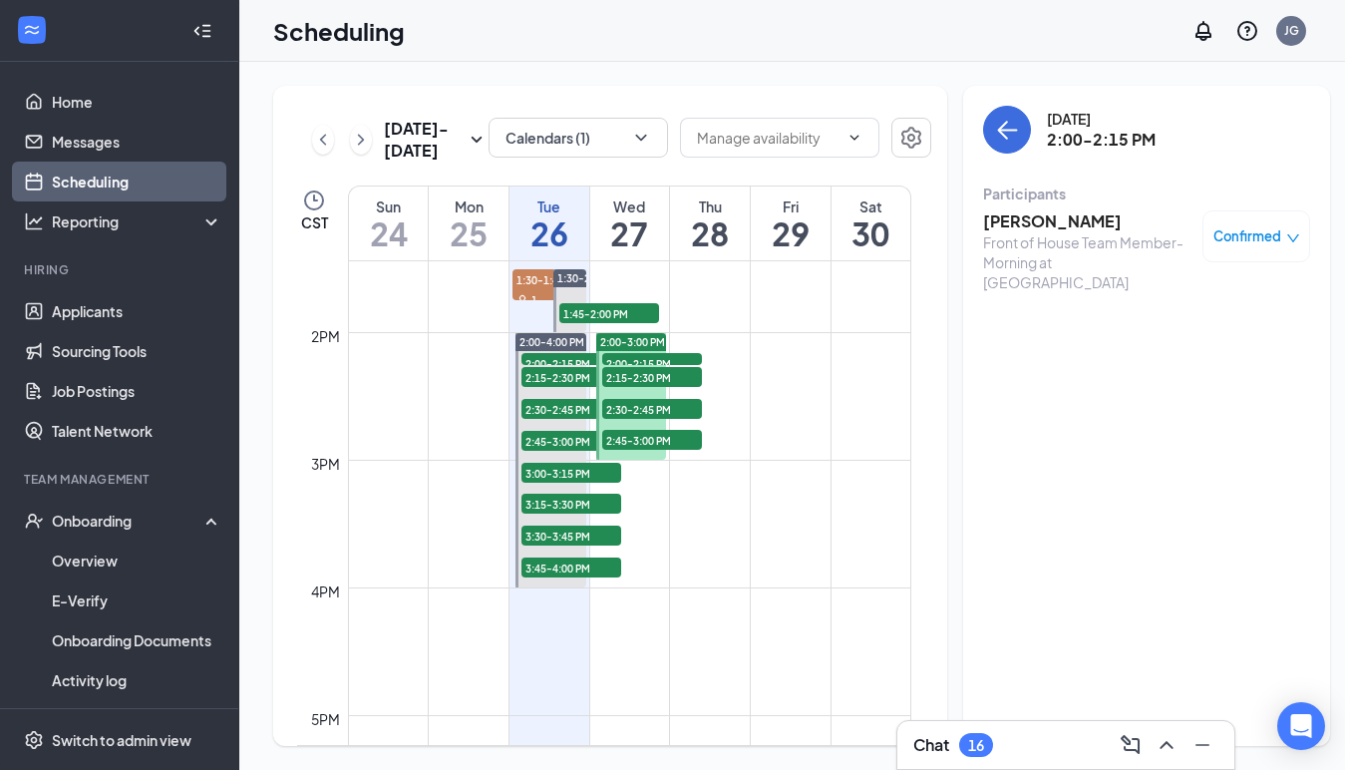
click at [644, 382] on span "2:15-2:30 PM" at bounding box center [652, 377] width 100 height 20
click at [646, 443] on span "2:45-3:00 PM" at bounding box center [652, 440] width 100 height 20
click at [631, 144] on icon "ChevronDown" at bounding box center [641, 138] width 20 height 20
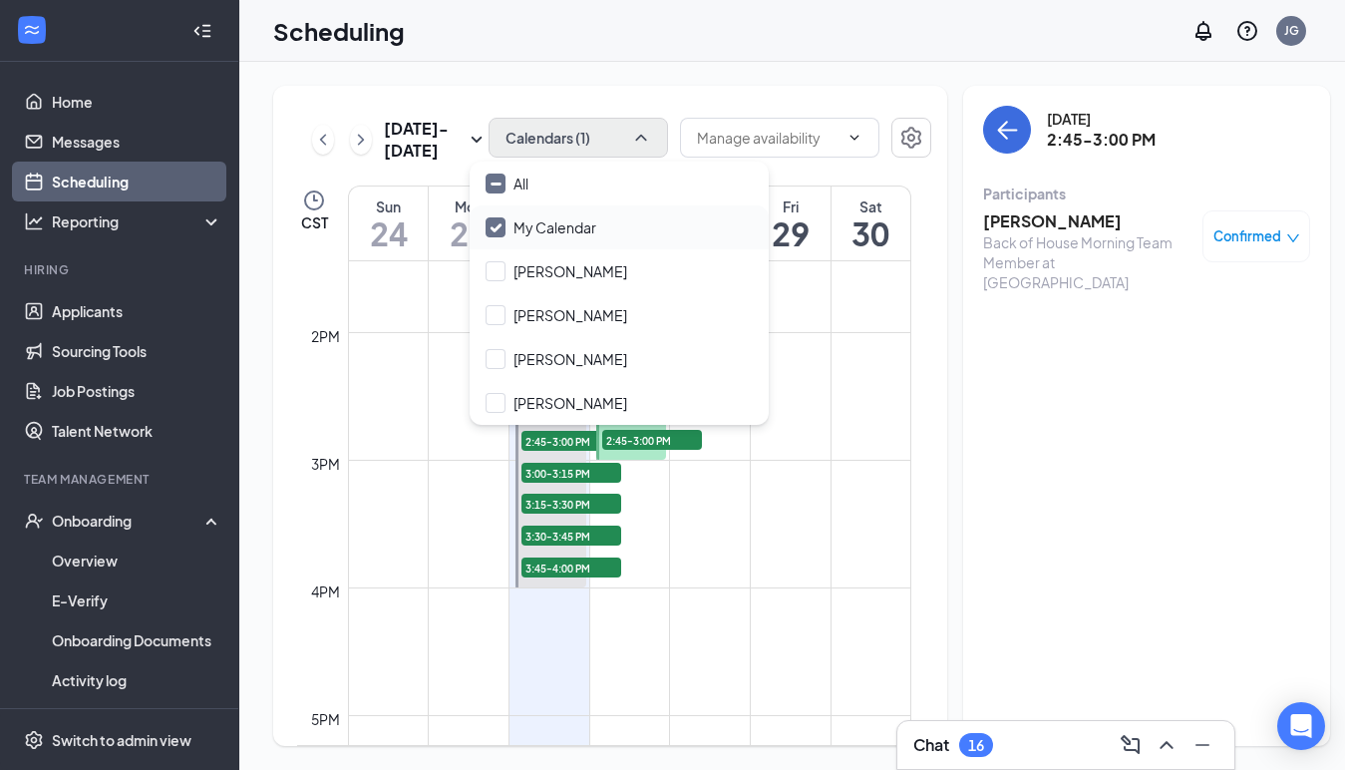
click at [499, 232] on input "My Calendar" at bounding box center [541, 227] width 111 height 20
checkbox input "true"
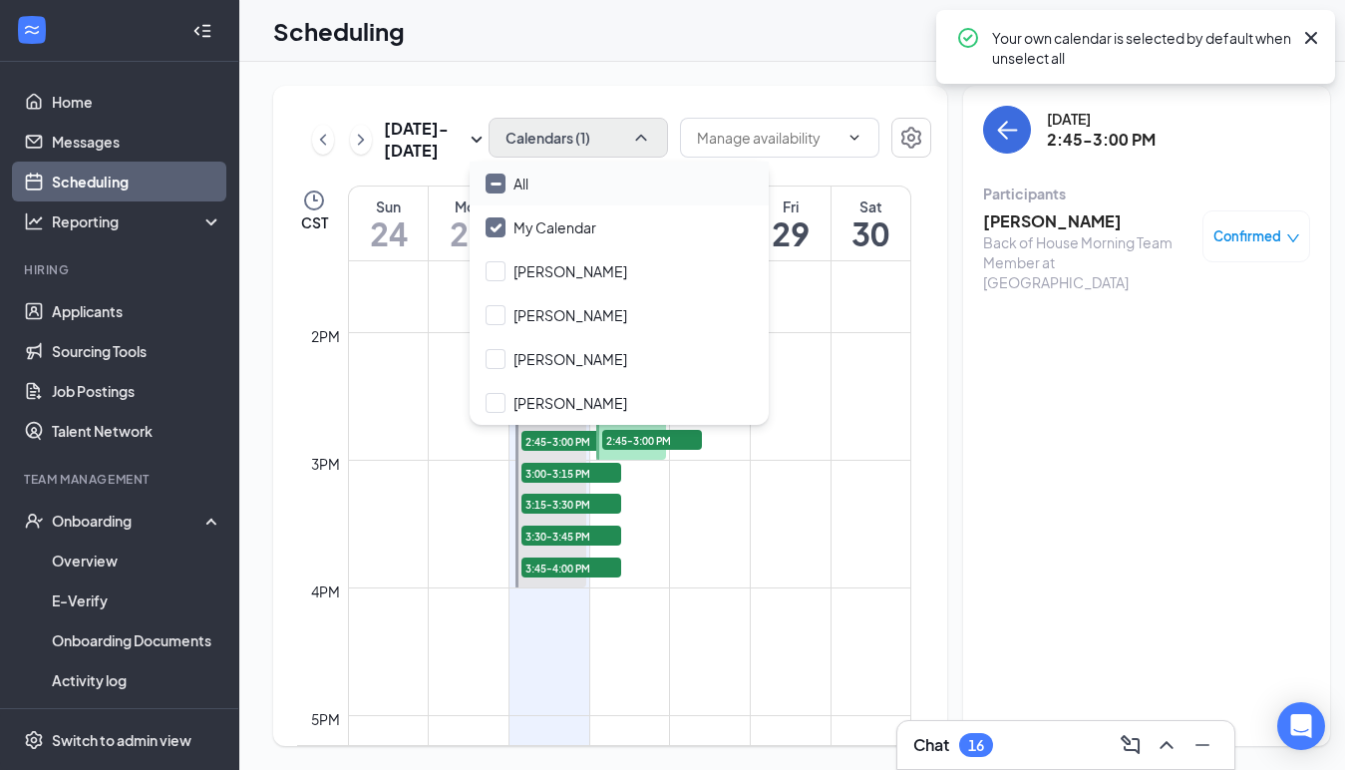
click at [497, 185] on input "All" at bounding box center [507, 184] width 43 height 20
checkbox input "true"
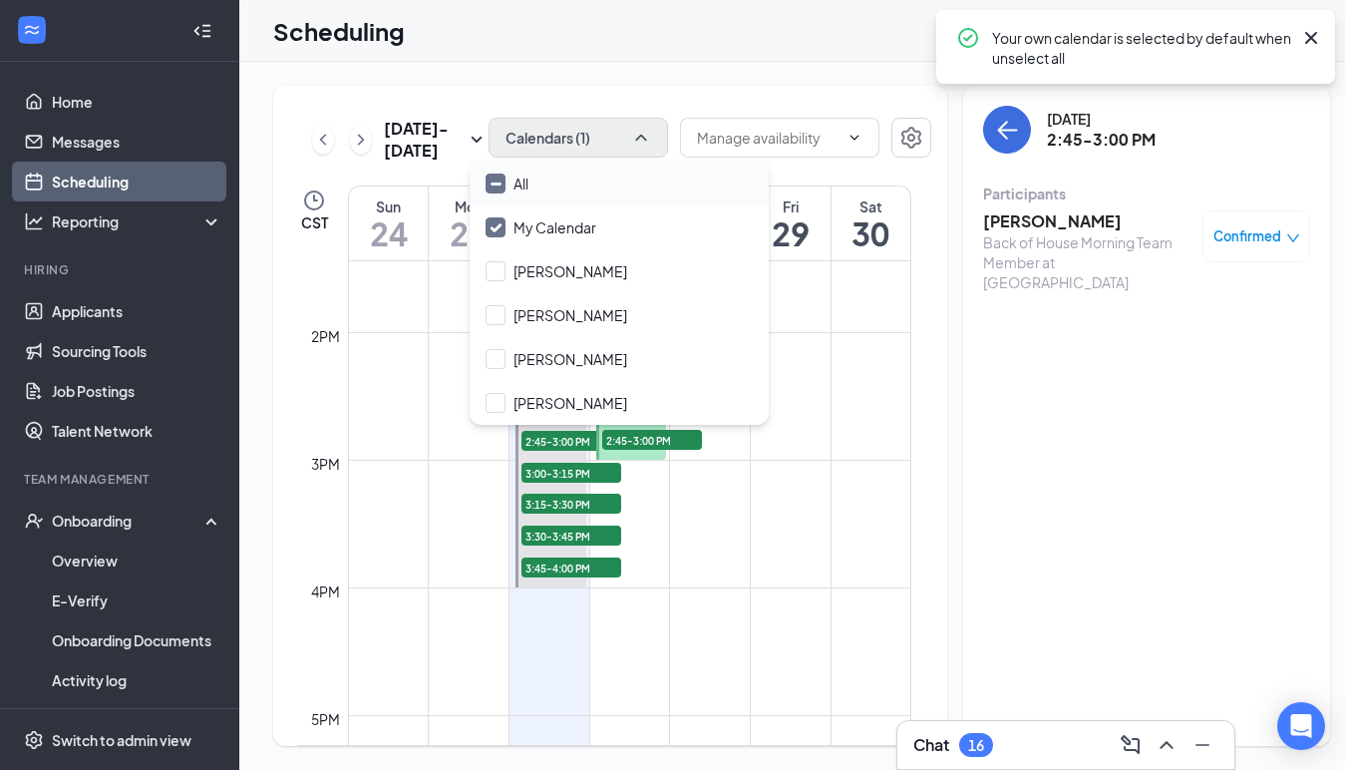
checkbox input "true"
click at [497, 185] on input "All" at bounding box center [507, 184] width 43 height 20
checkbox input "false"
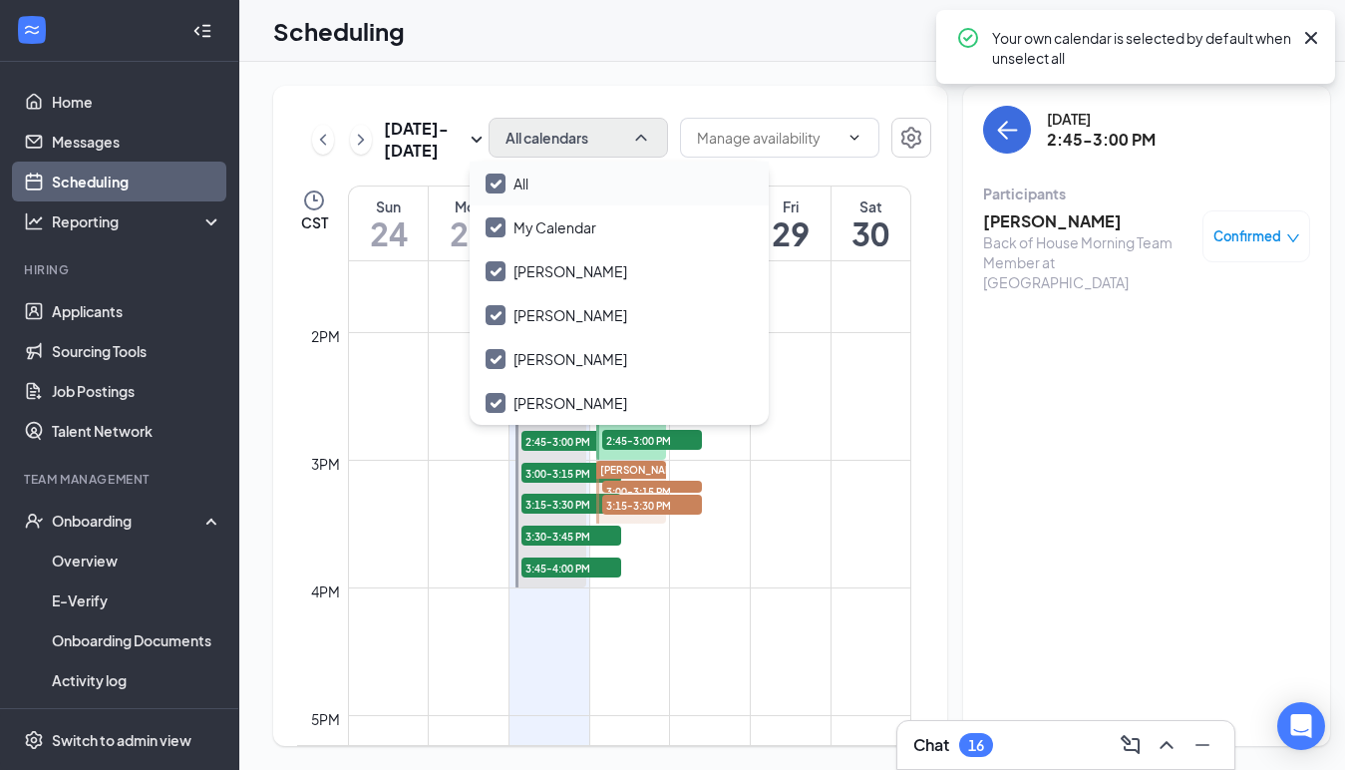
checkbox input "false"
click at [499, 186] on input "All" at bounding box center [507, 184] width 43 height 20
checkbox input "true"
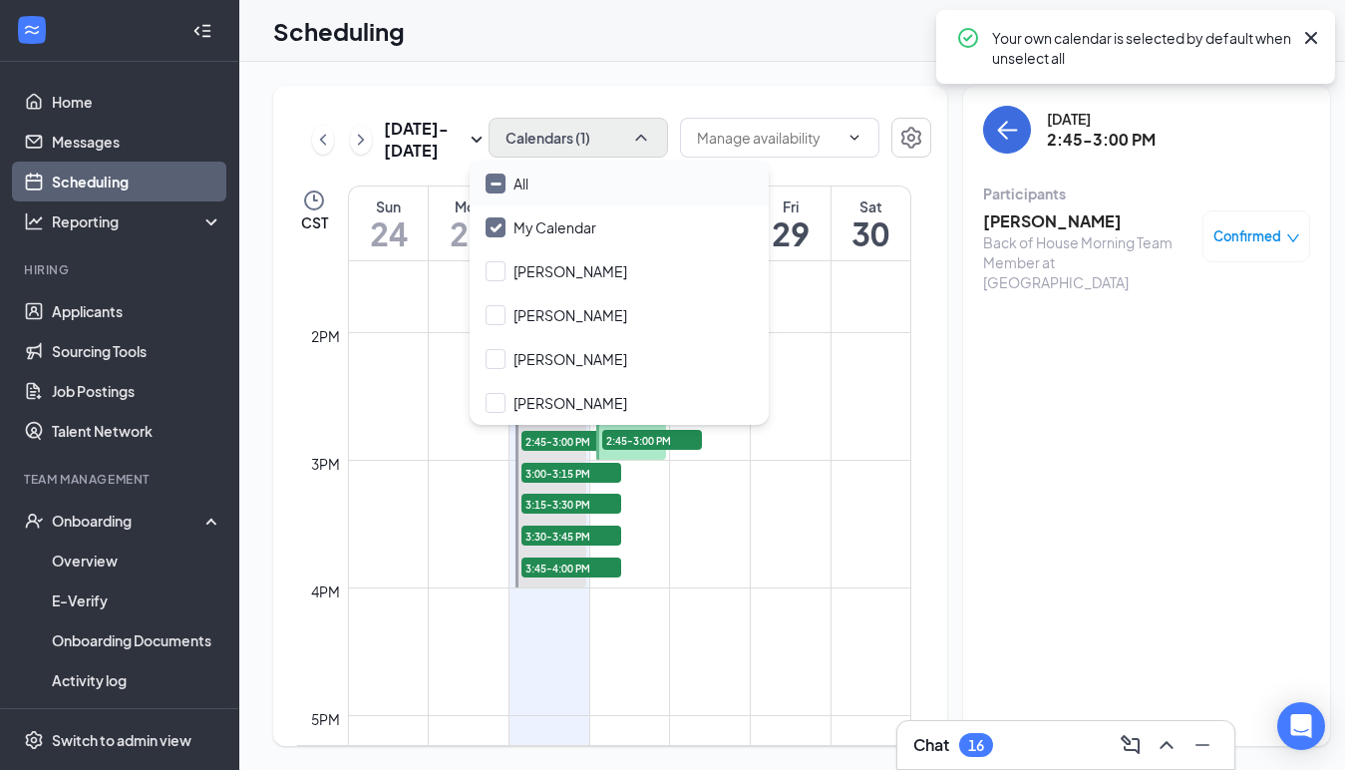
checkbox input "true"
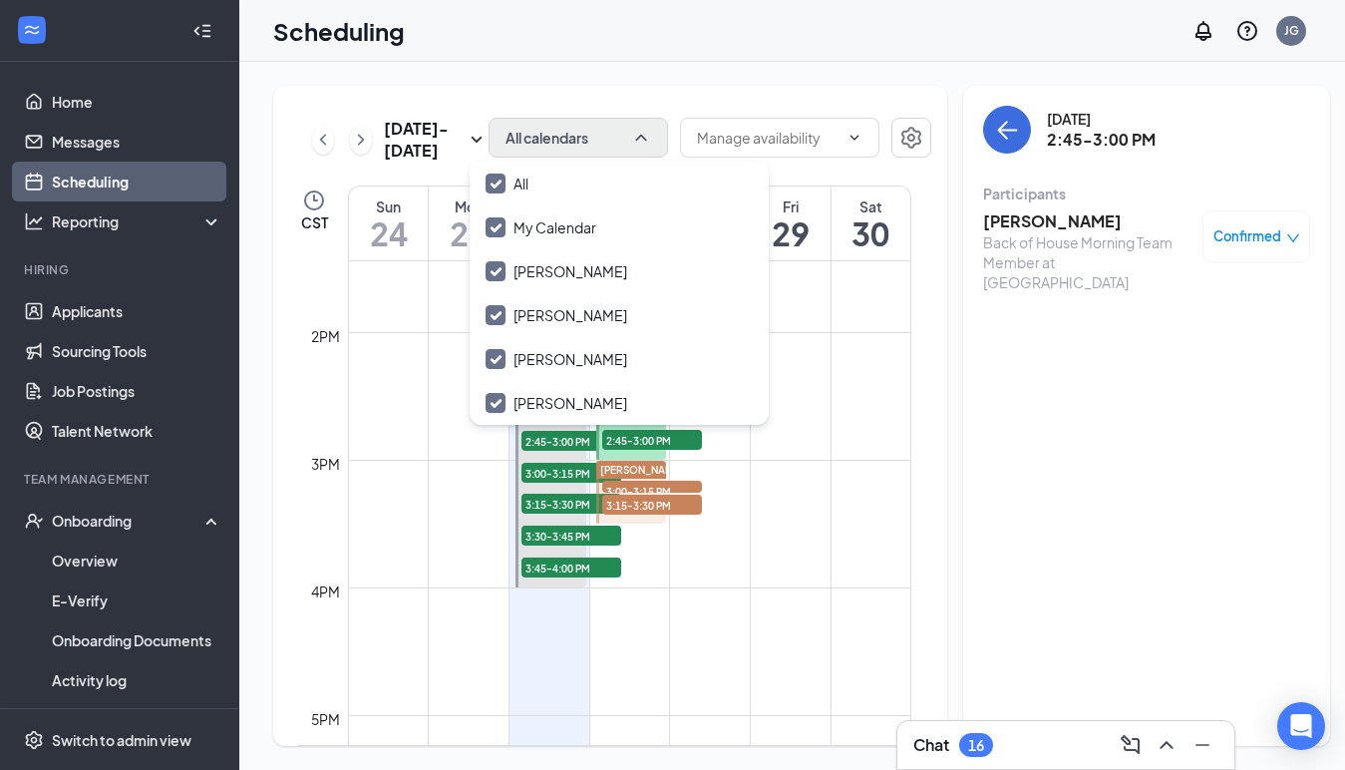
click at [663, 485] on span "3:00-3:15 PM" at bounding box center [652, 491] width 100 height 20
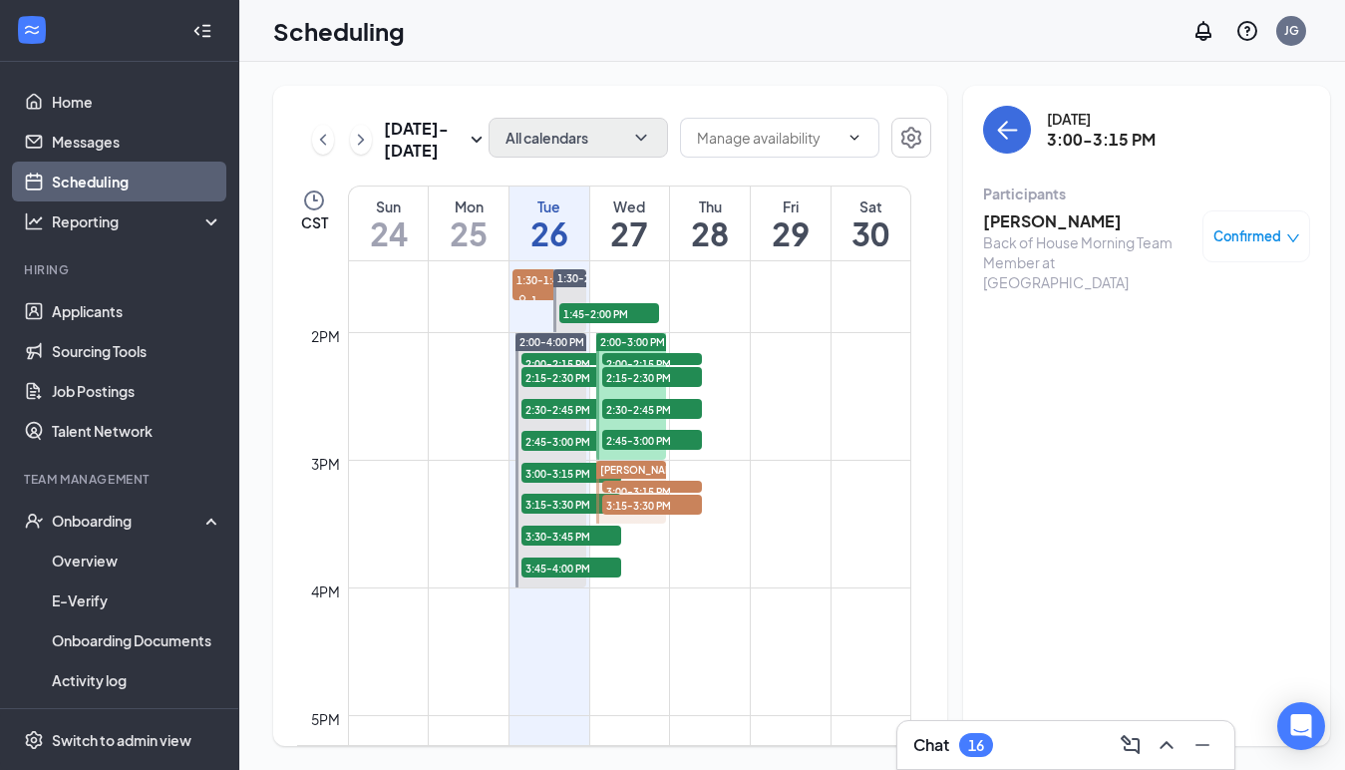
click at [657, 505] on span "3:15-3:30 PM" at bounding box center [652, 505] width 100 height 20
click at [629, 90] on div "[DATE] - [DATE] All calendars CST Sun 24 Mon 25 Tue 26 Wed 27 Thu 28 Fri 29 Sat…" at bounding box center [610, 416] width 674 height 660
click at [1174, 744] on icon "ChevronUp" at bounding box center [1167, 745] width 24 height 24
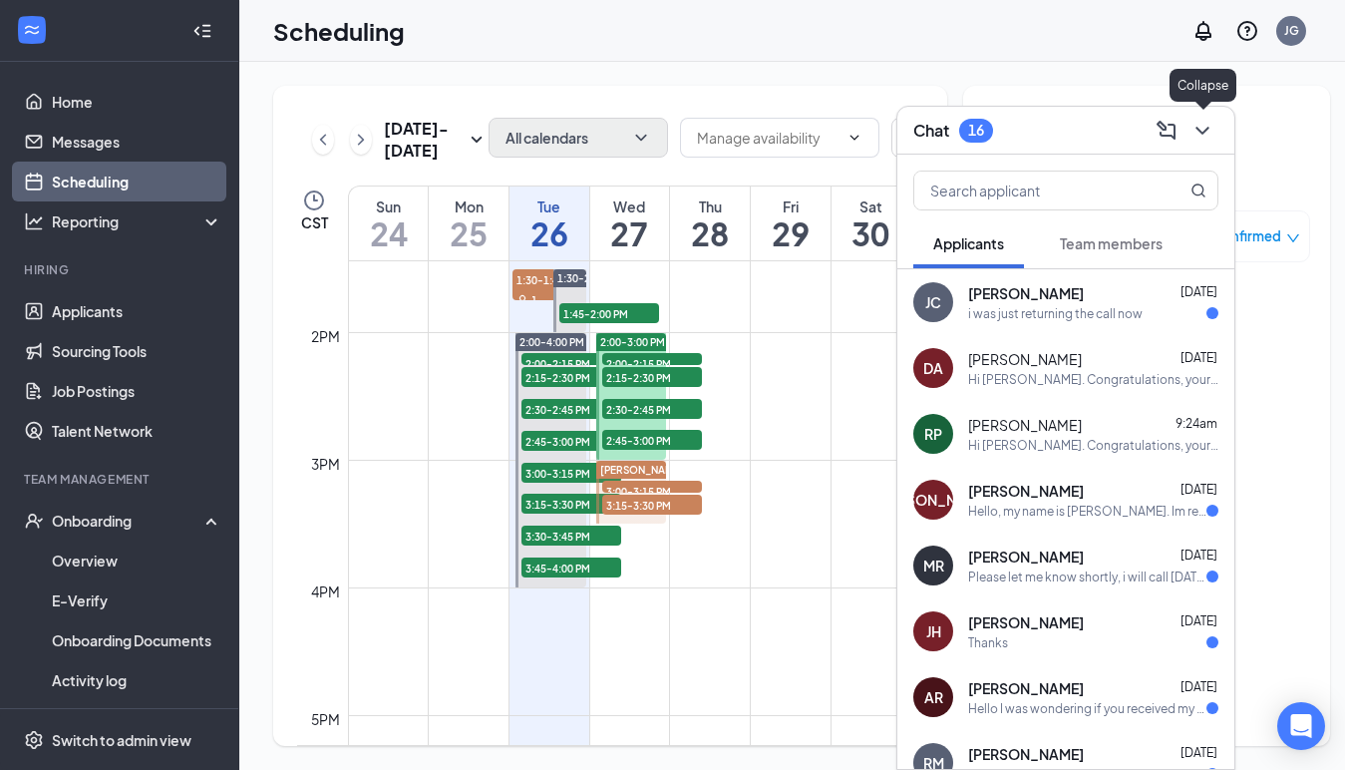
click at [1211, 126] on icon "ChevronDown" at bounding box center [1203, 131] width 24 height 24
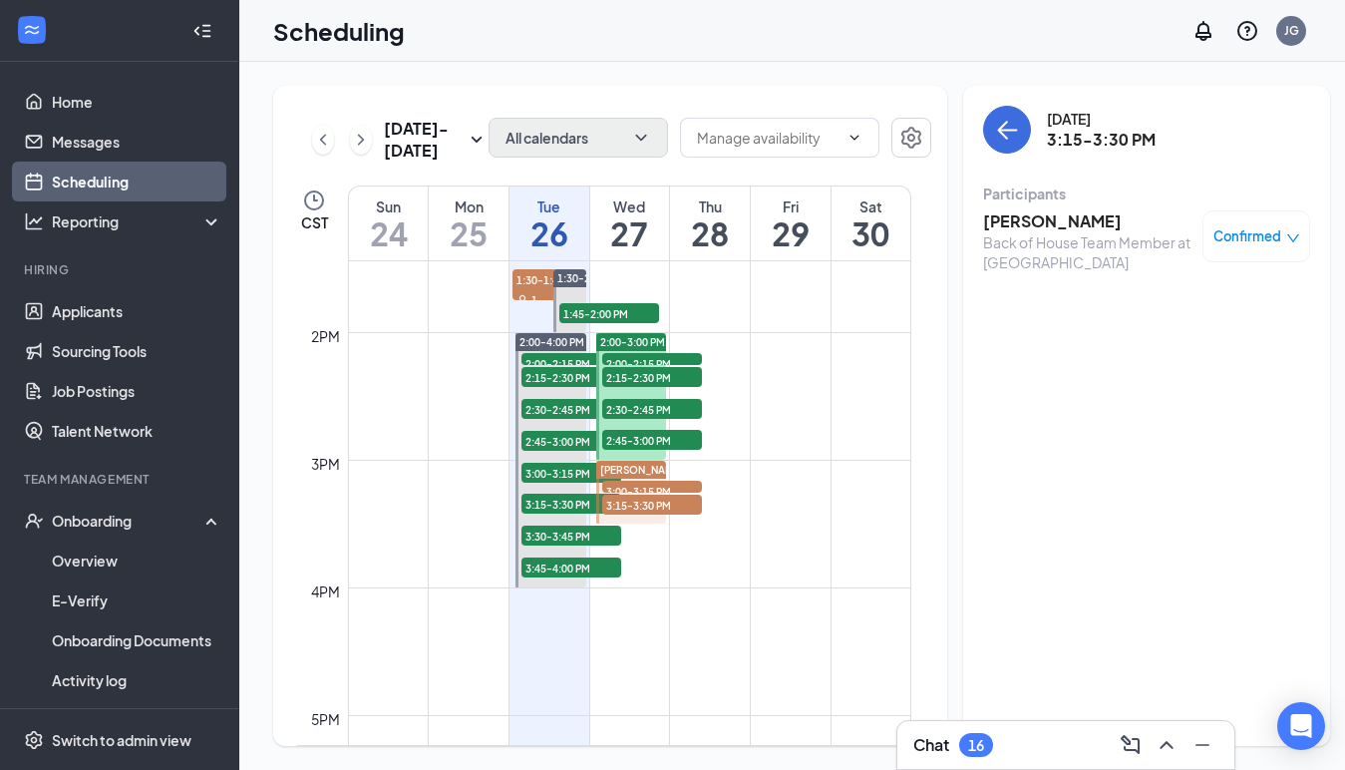
scroll to position [1717, 0]
click at [631, 138] on icon "ChevronDown" at bounding box center [641, 138] width 20 height 20
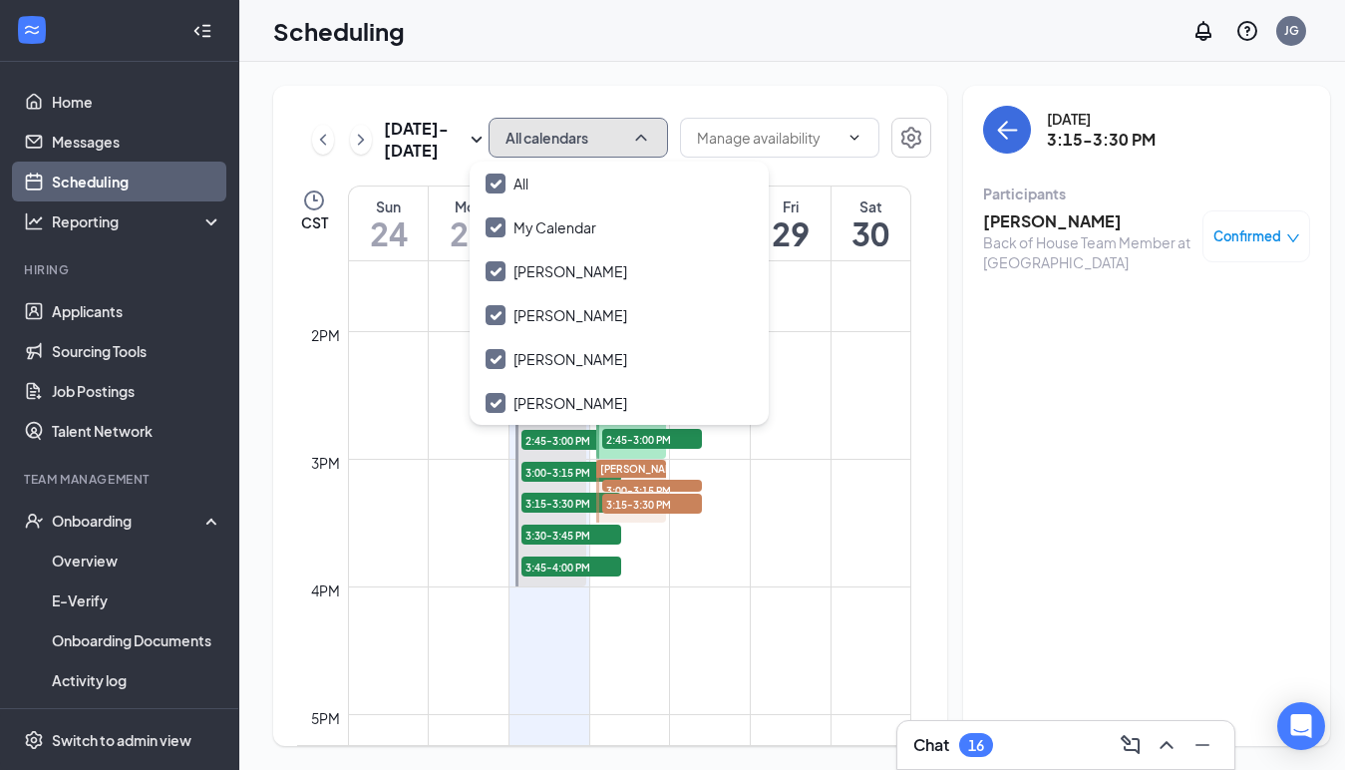
click at [631, 147] on icon "ChevronUp" at bounding box center [641, 138] width 20 height 20
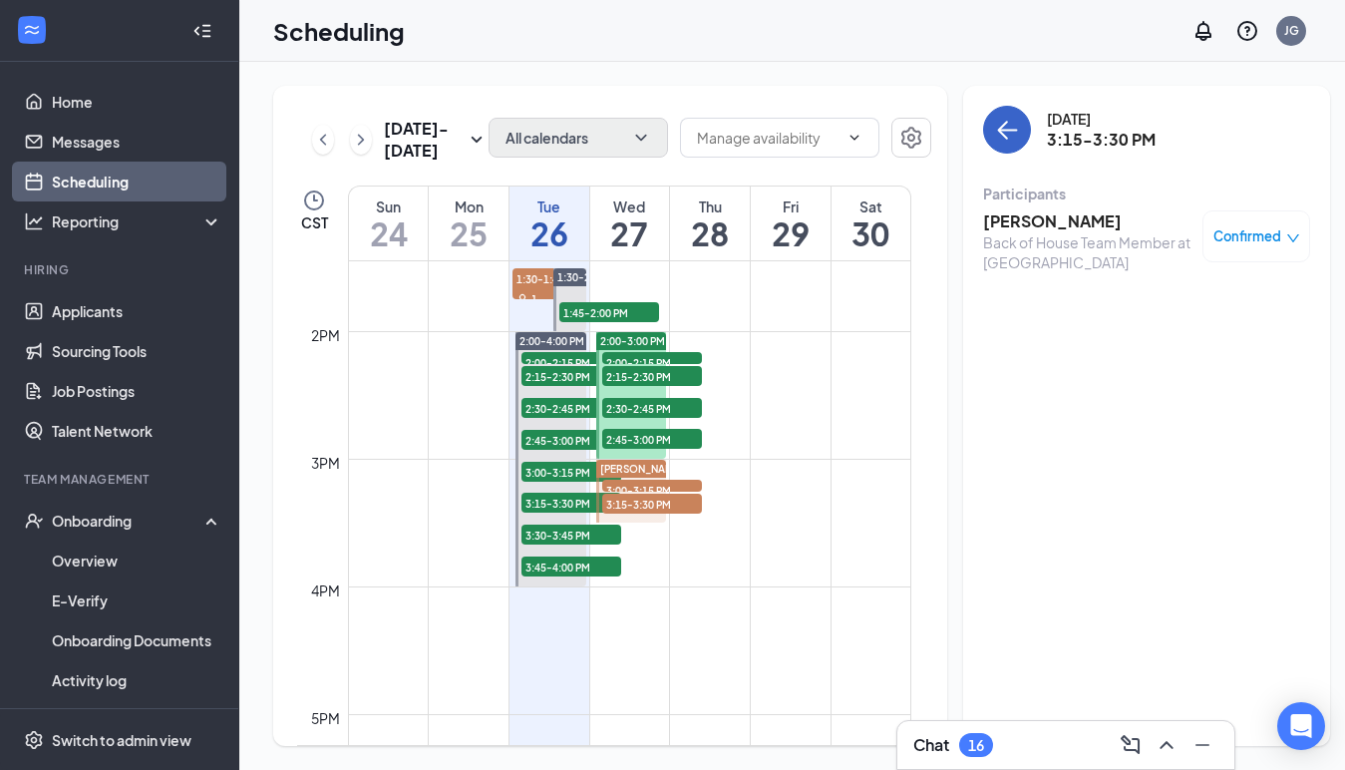
click at [995, 121] on icon "ArrowLeft" at bounding box center [1007, 130] width 24 height 24
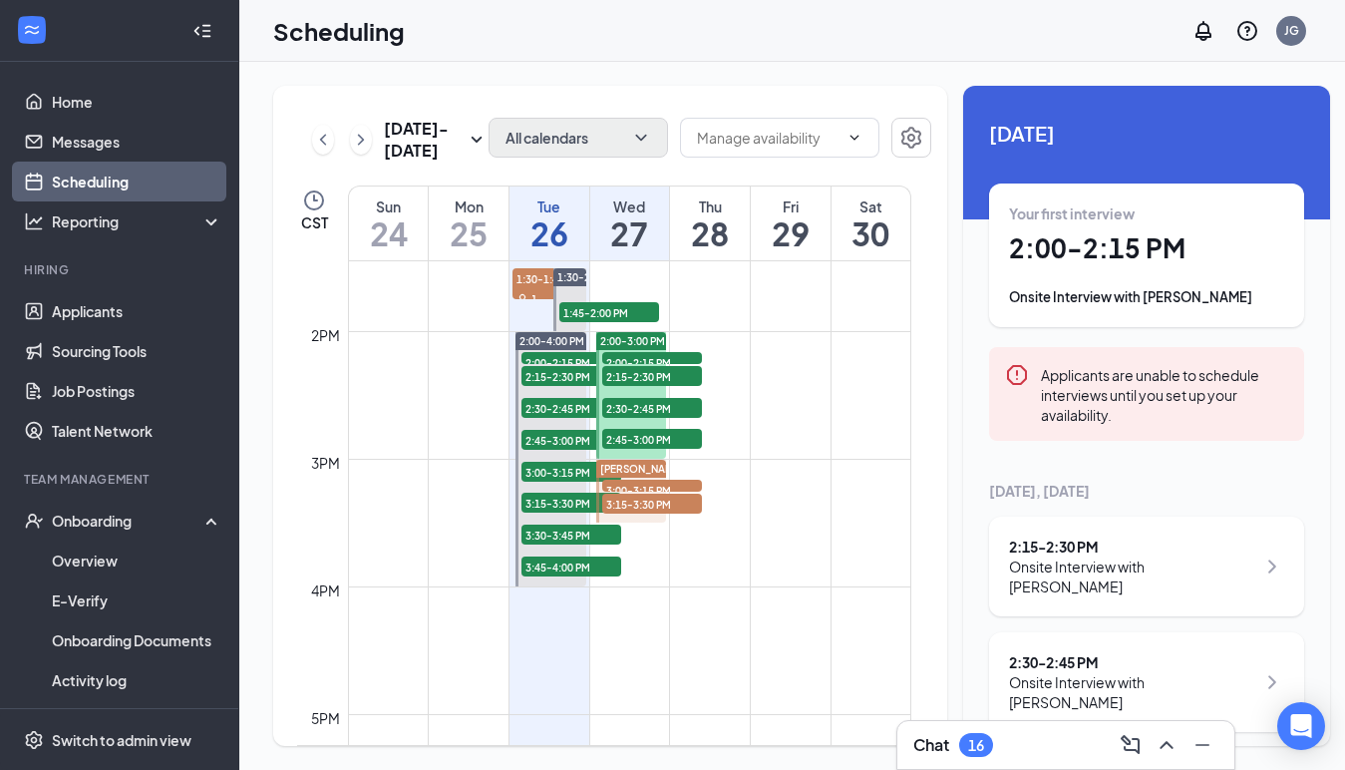
click at [667, 484] on span "3:00-3:15 PM" at bounding box center [652, 490] width 100 height 20
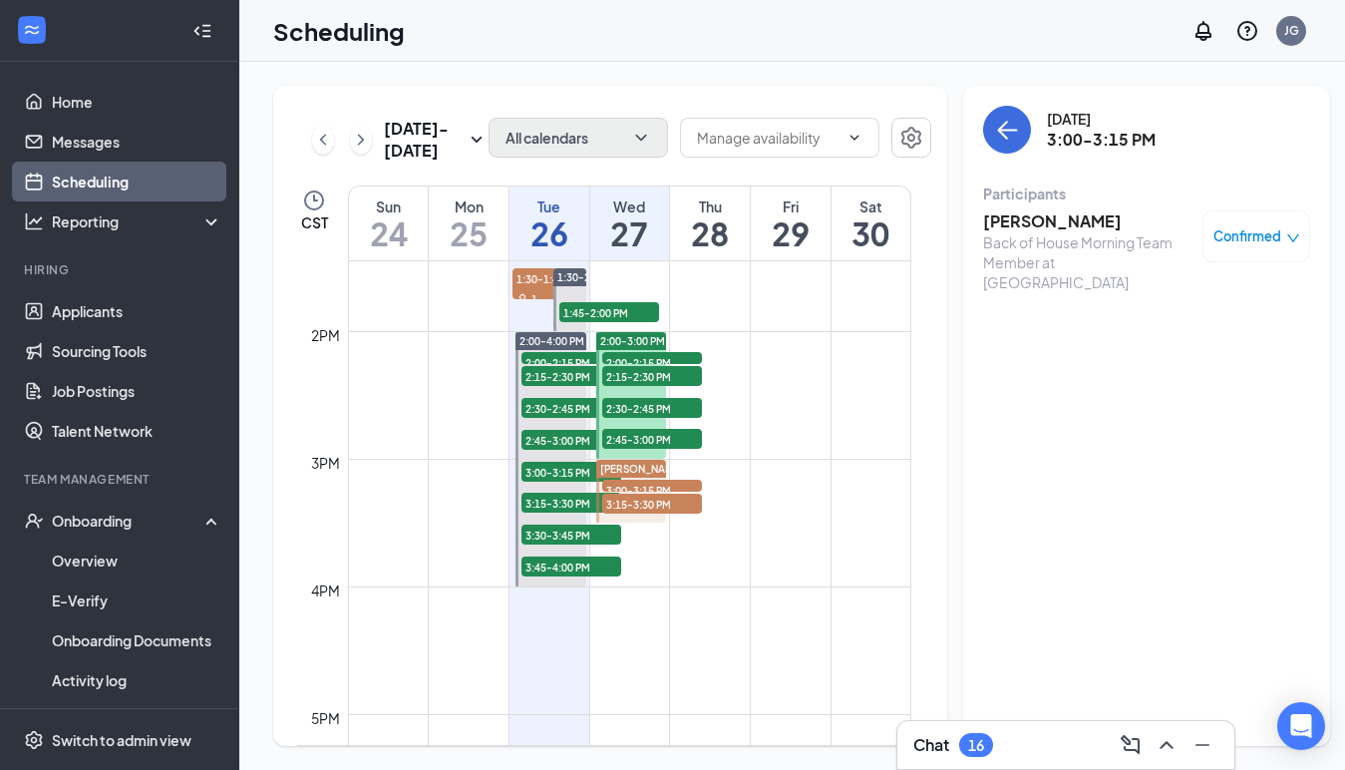
click at [1287, 235] on icon "down" at bounding box center [1294, 238] width 14 height 14
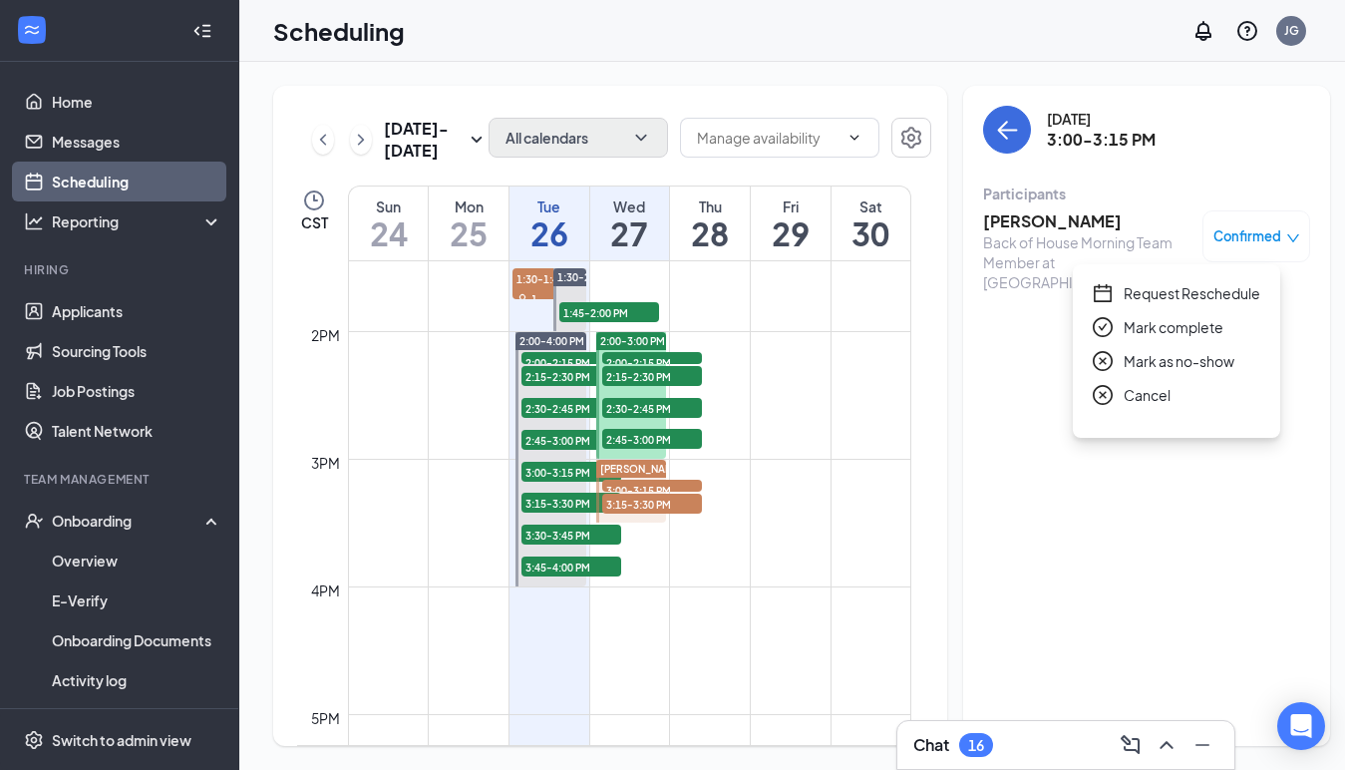
click at [1002, 425] on div "[DATE] 3:00-3:15 PM Participants [PERSON_NAME] Back of House Morning Team Membe…" at bounding box center [1146, 416] width 367 height 660
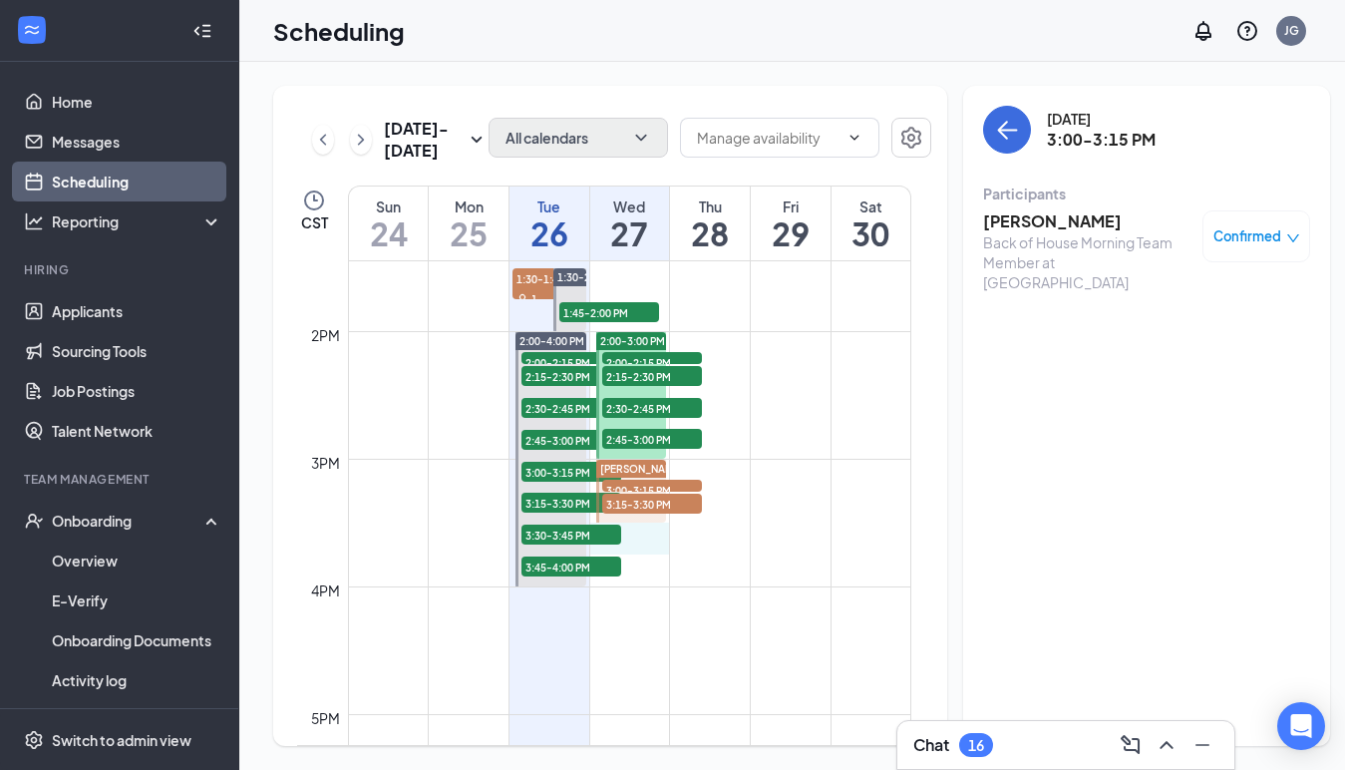
drag, startPoint x: 641, startPoint y: 529, endPoint x: 648, endPoint y: 547, distance: 19.3
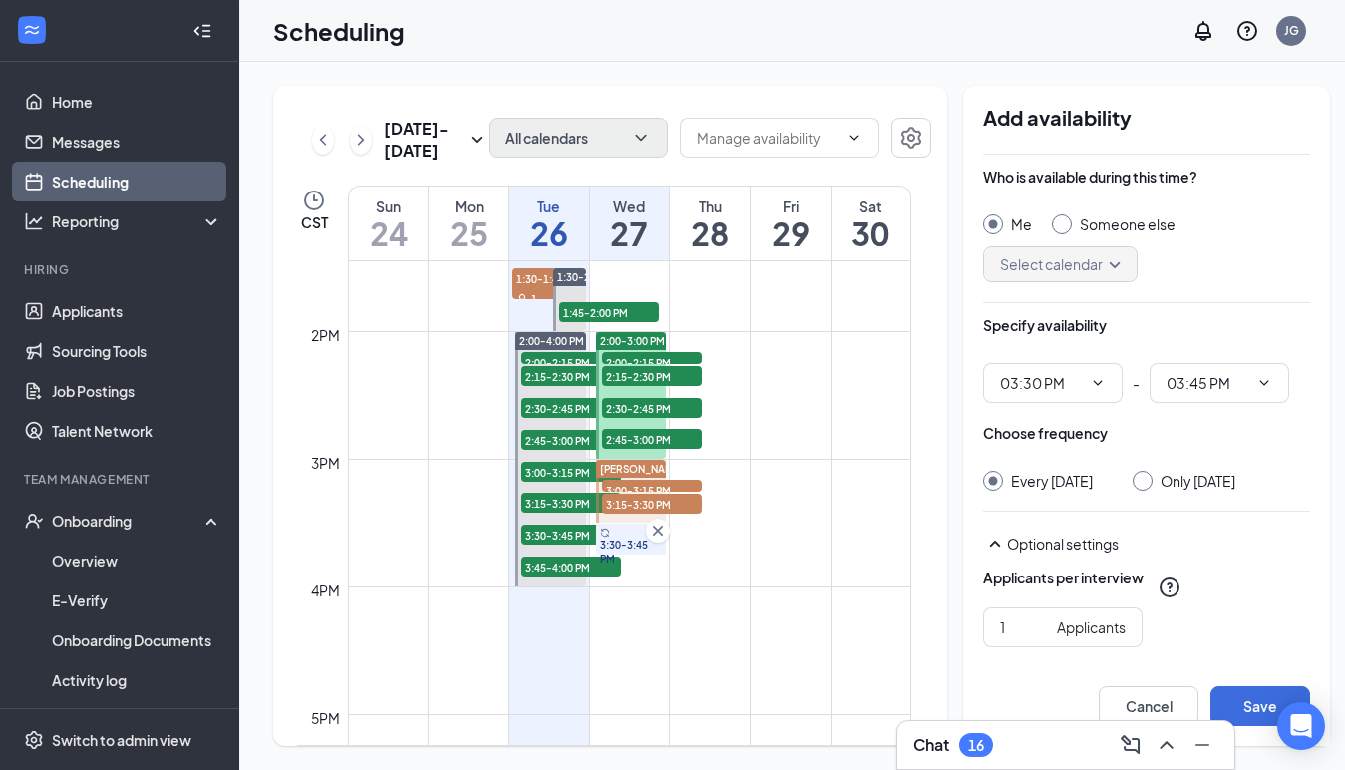
click at [660, 537] on icon "Cross" at bounding box center [658, 531] width 20 height 20
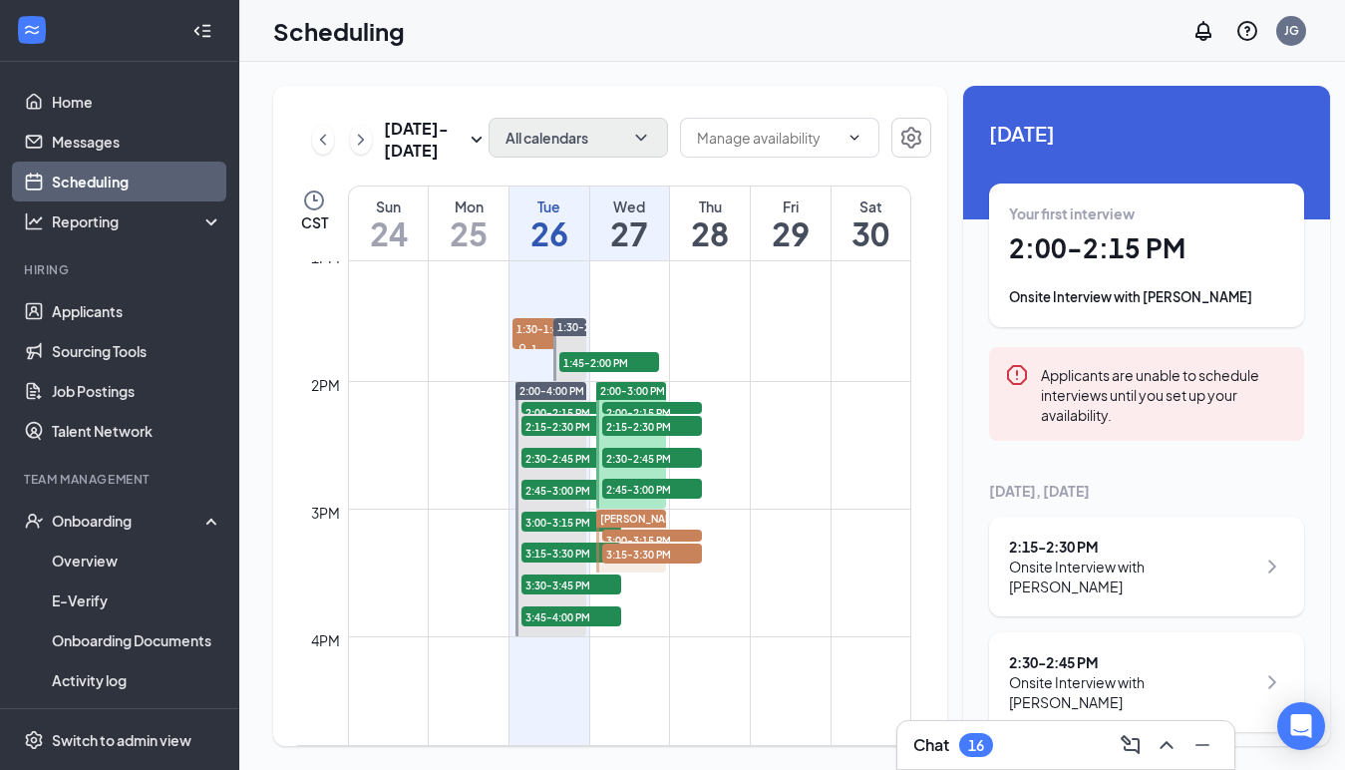
scroll to position [1619, 0]
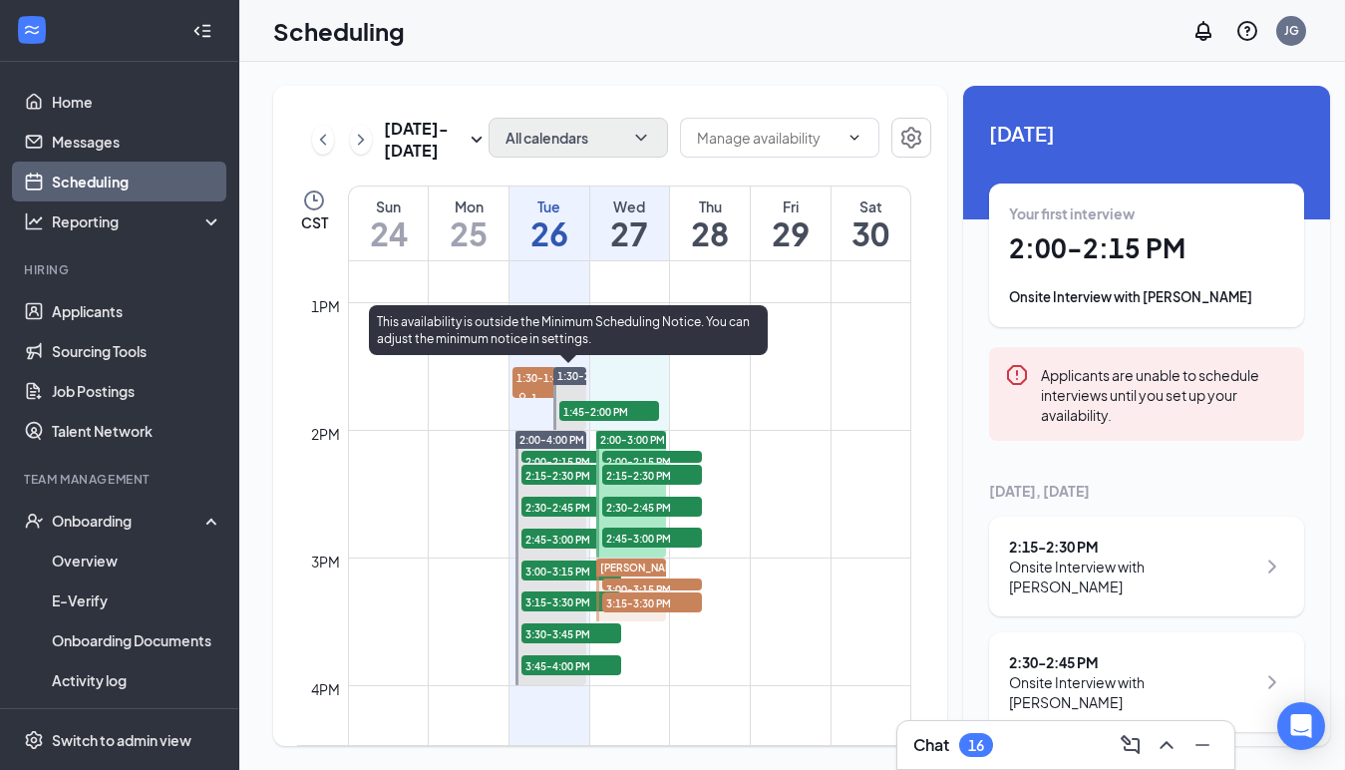
drag, startPoint x: 638, startPoint y: 365, endPoint x: 635, endPoint y: 416, distance: 51.0
click at [635, 416] on div "12am 1am 2am 3am 4am 5am 6am 7am 8am 9am 10am 11am 12pm 1pm 2pm 3pm 4pm 5pm 6pm…" at bounding box center [604, 175] width 614 height 3064
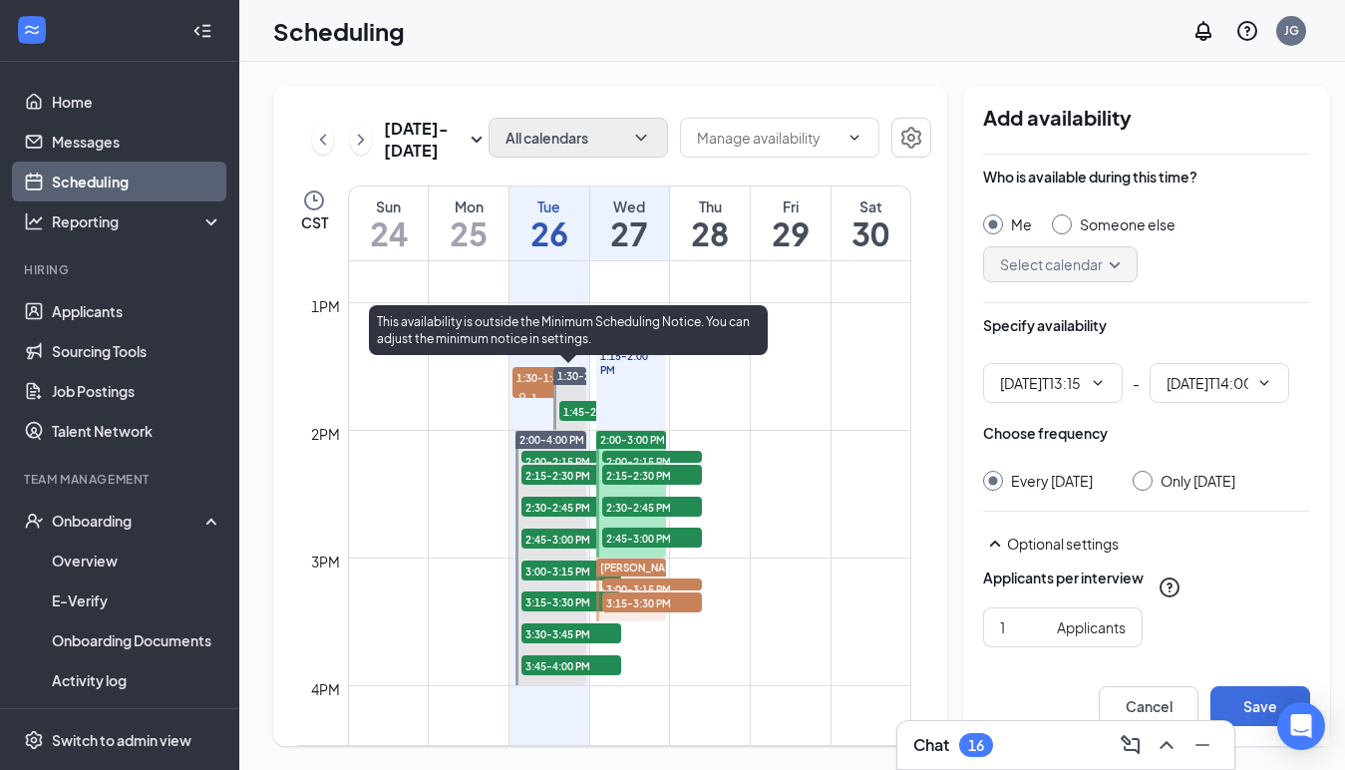
type input "01:15 PM"
type input "02:00 PM"
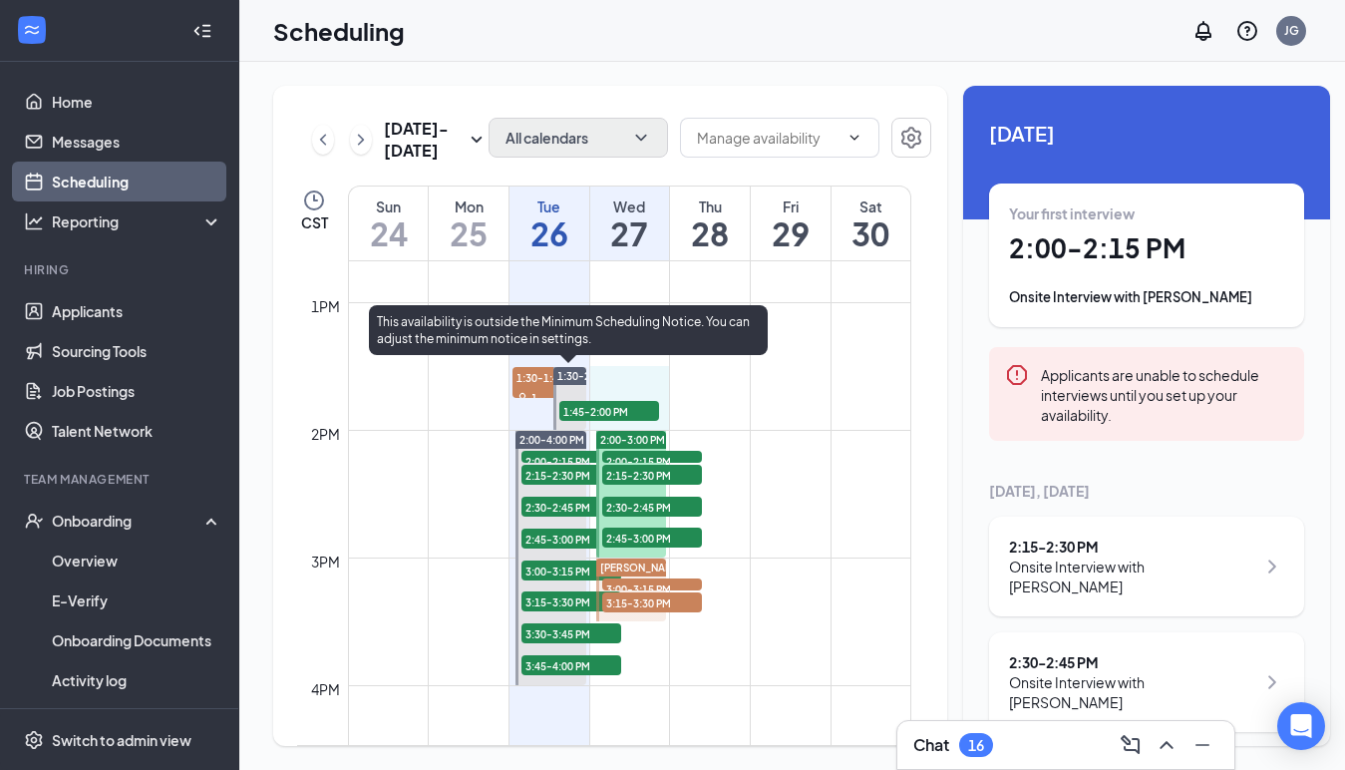
drag, startPoint x: 640, startPoint y: 371, endPoint x: 636, endPoint y: 417, distance: 46.0
click at [636, 417] on div "12am 1am 2am 3am 4am 5am 6am 7am 8am 9am 10am 11am 12pm 1pm 2pm 3pm 4pm 5pm 6pm…" at bounding box center [604, 175] width 614 height 3064
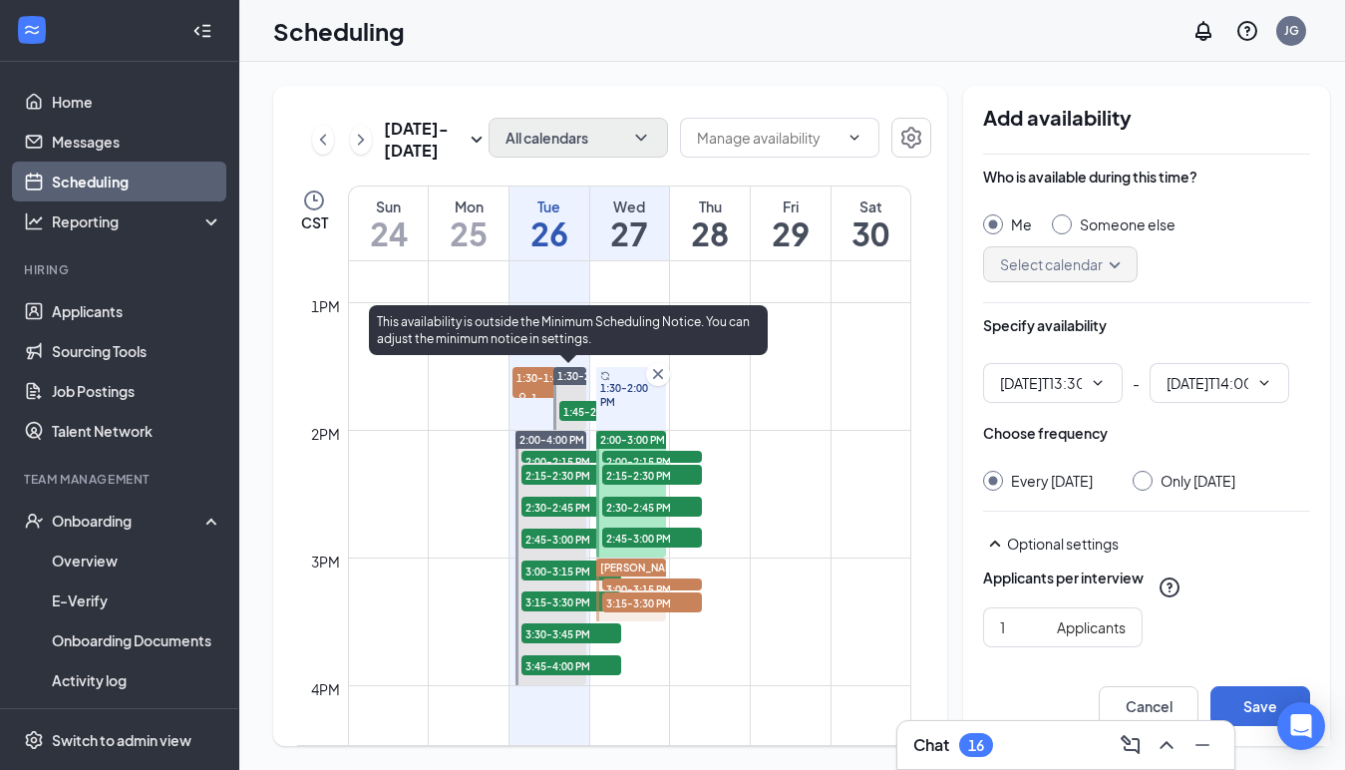
type input "01:30 PM"
type input "02:00 PM"
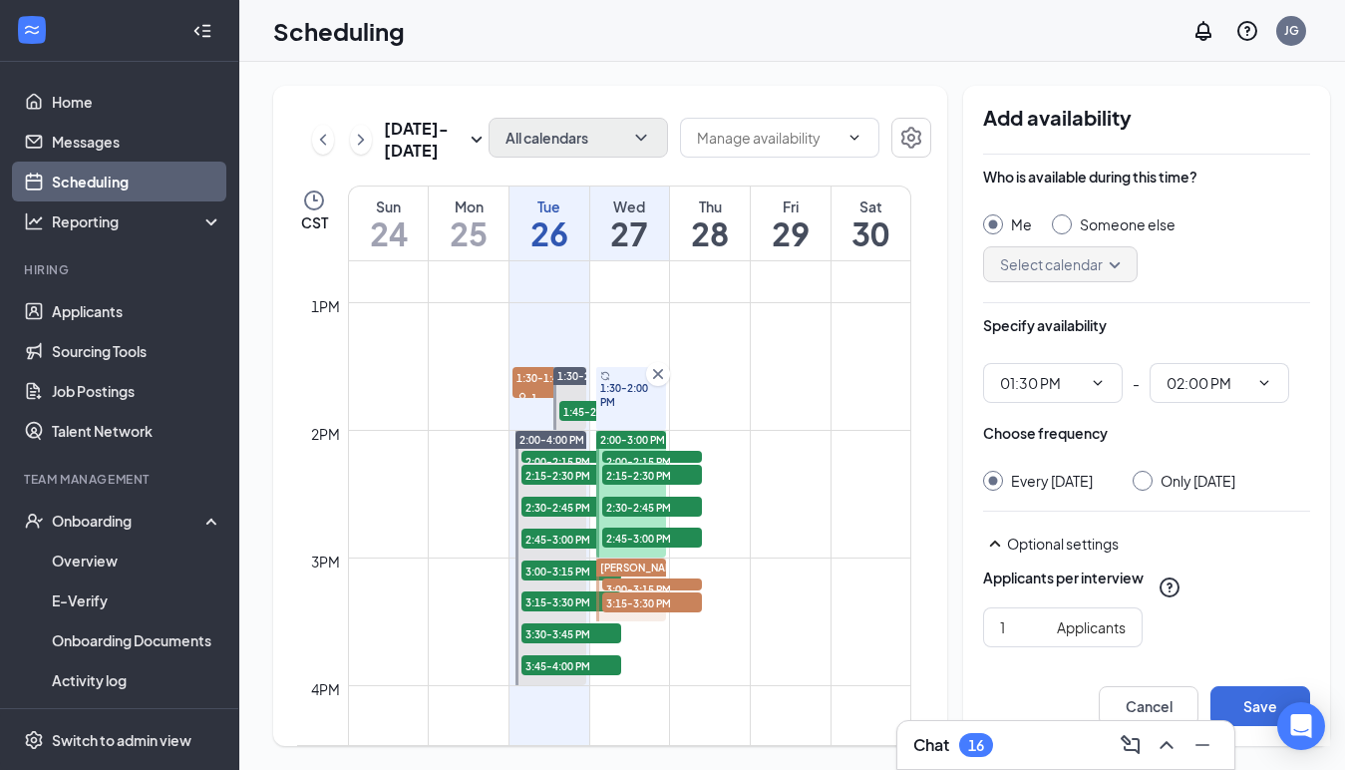
click at [1134, 480] on input "Only [DATE]" at bounding box center [1140, 478] width 14 height 14
radio input "false"
click at [1260, 700] on button "Save" at bounding box center [1261, 706] width 100 height 40
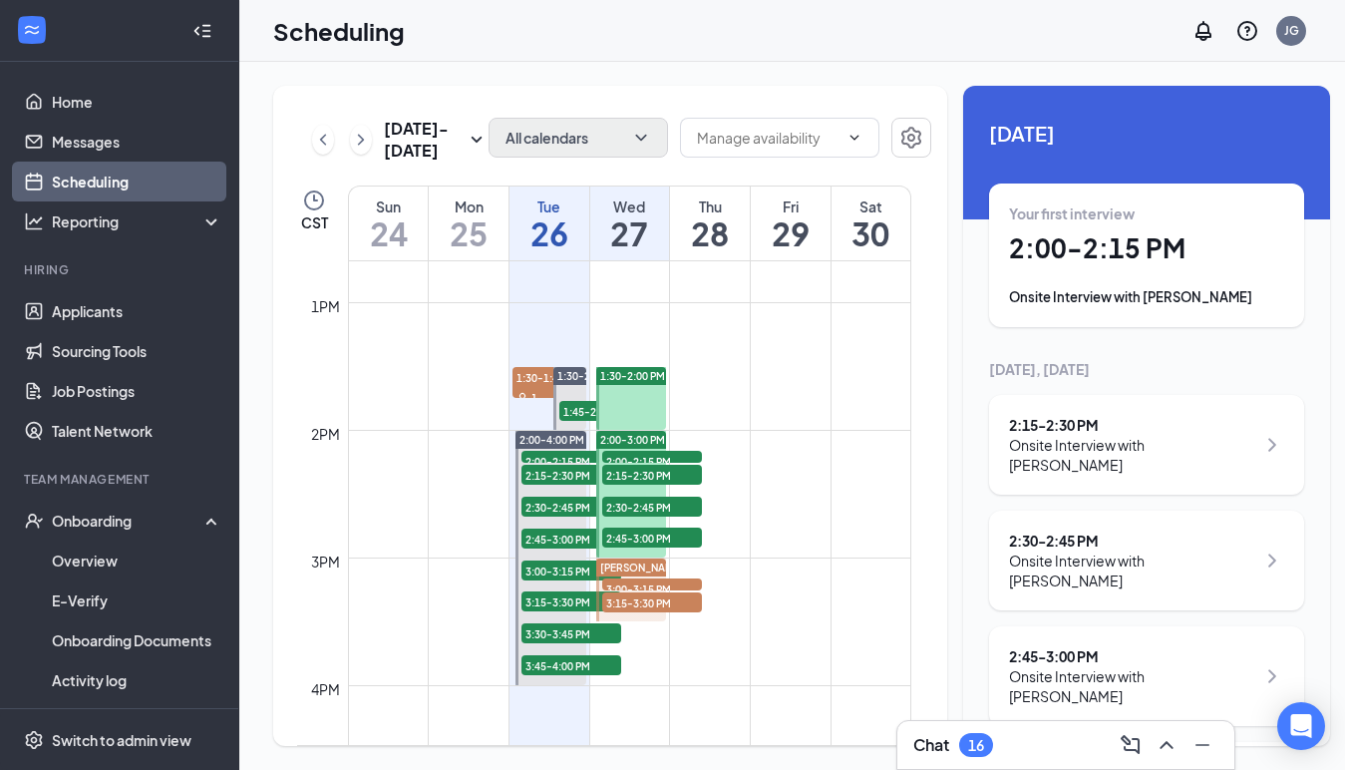
click at [646, 570] on span "[PERSON_NAME]" at bounding box center [642, 567] width 84 height 12
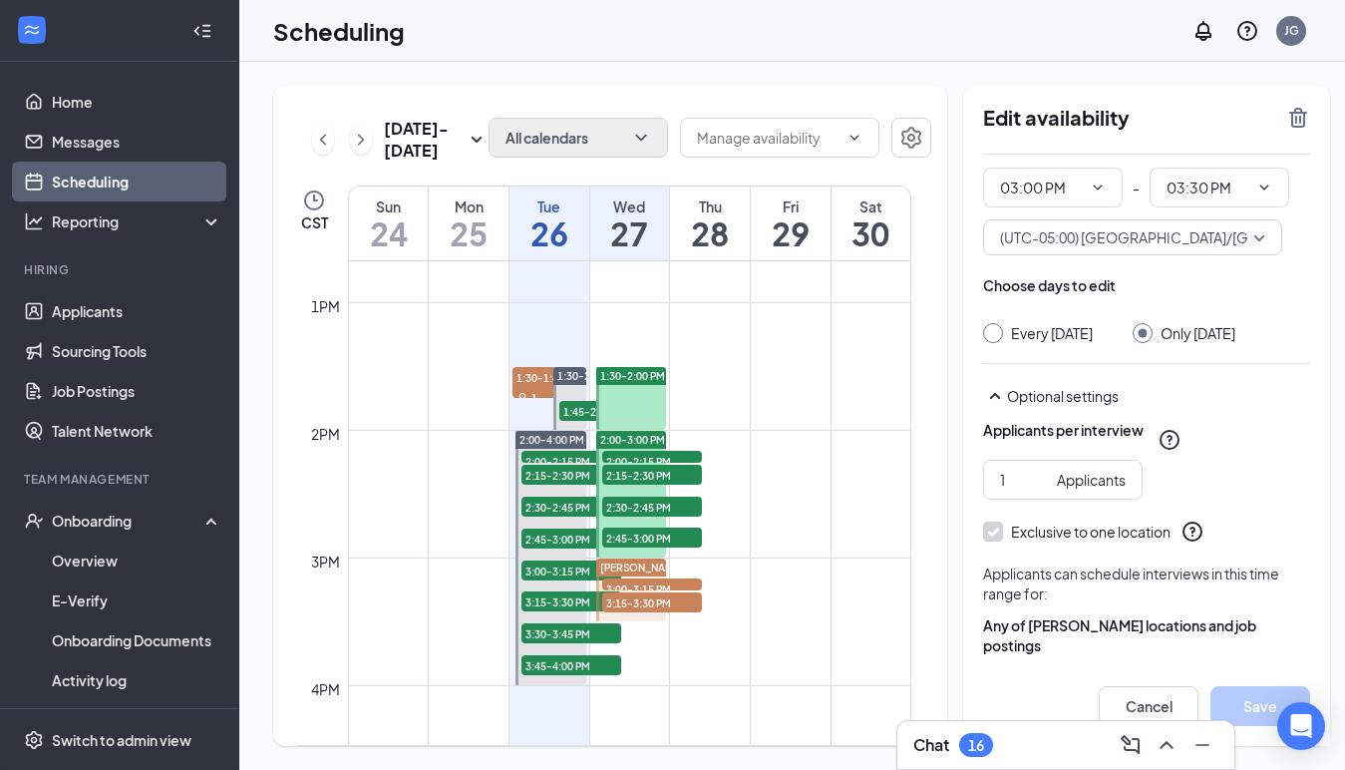
scroll to position [128, 0]
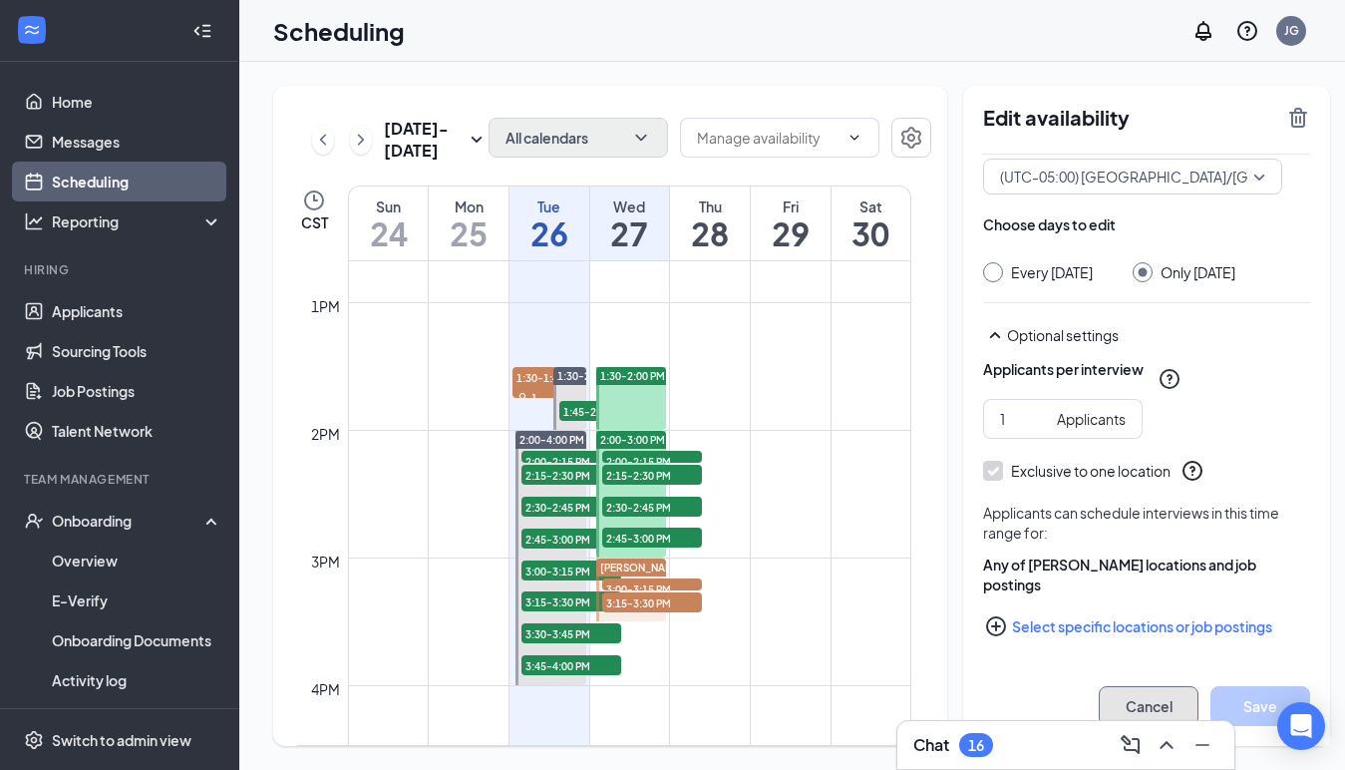
click at [1099, 694] on button "Cancel" at bounding box center [1149, 706] width 100 height 40
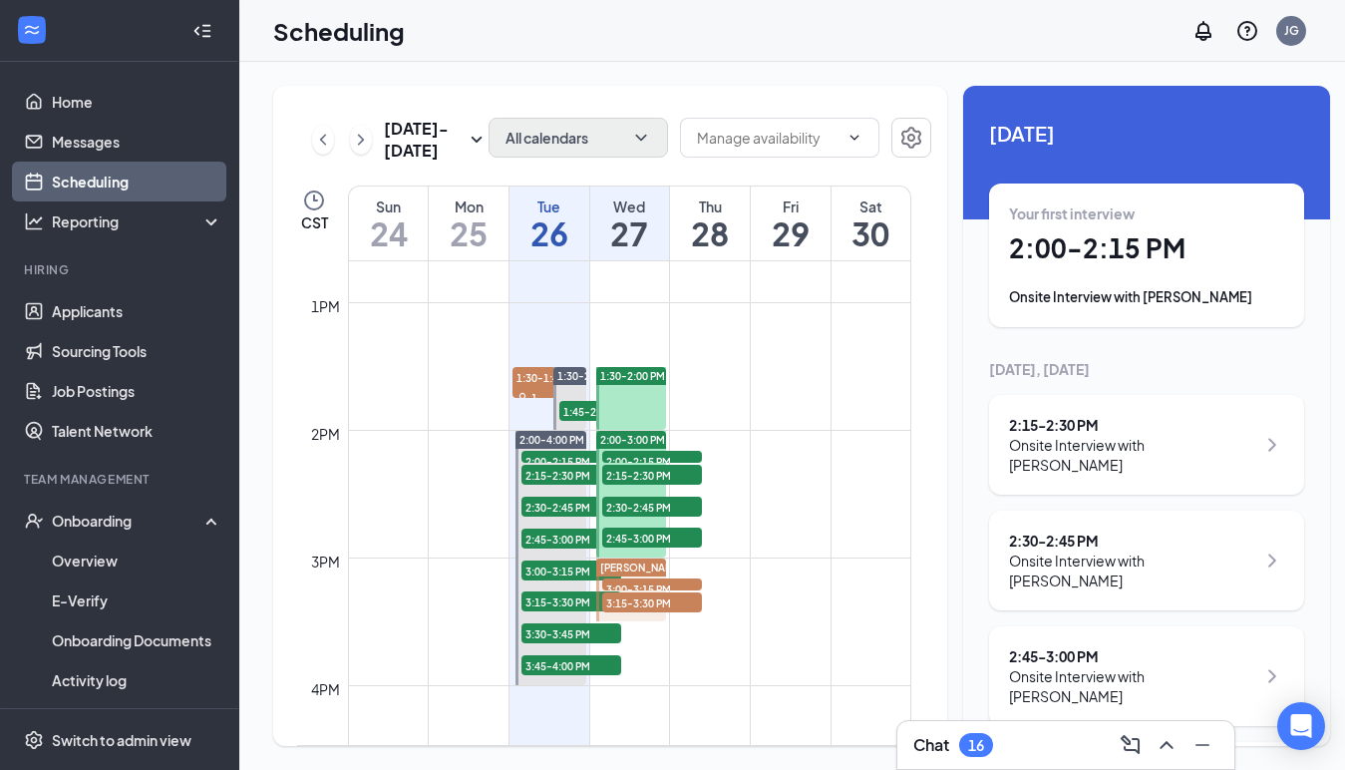
scroll to position [203, 0]
